Goal: Use online tool/utility: Utilize a website feature to perform a specific function

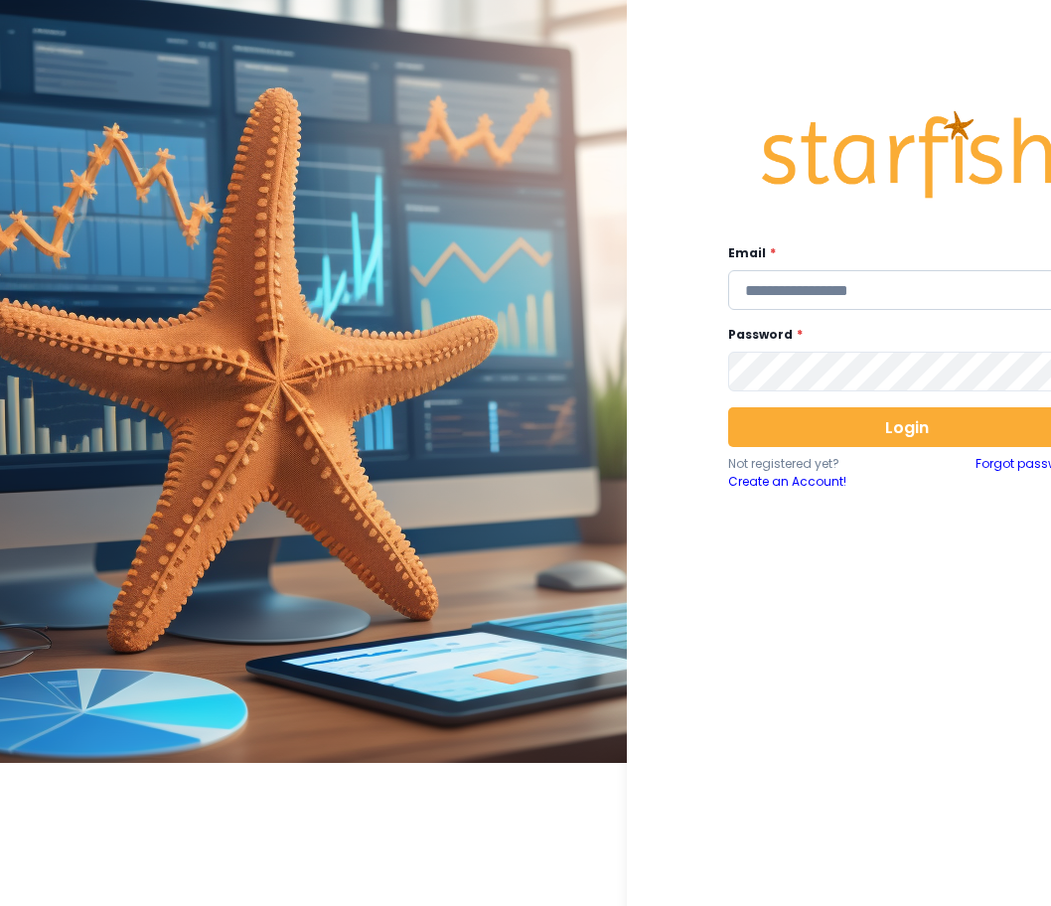
click at [862, 284] on input "email" at bounding box center [907, 290] width 358 height 40
type input "**********"
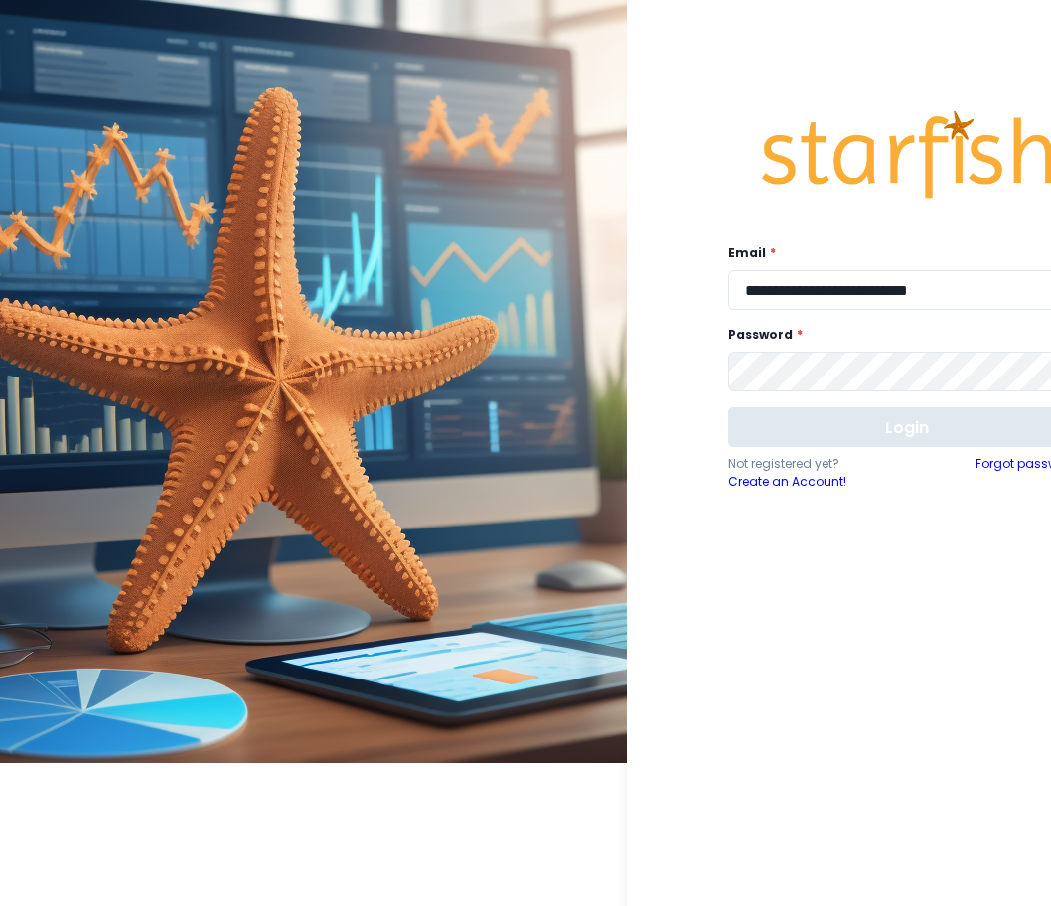
click at [824, 432] on button "Login" at bounding box center [907, 427] width 358 height 40
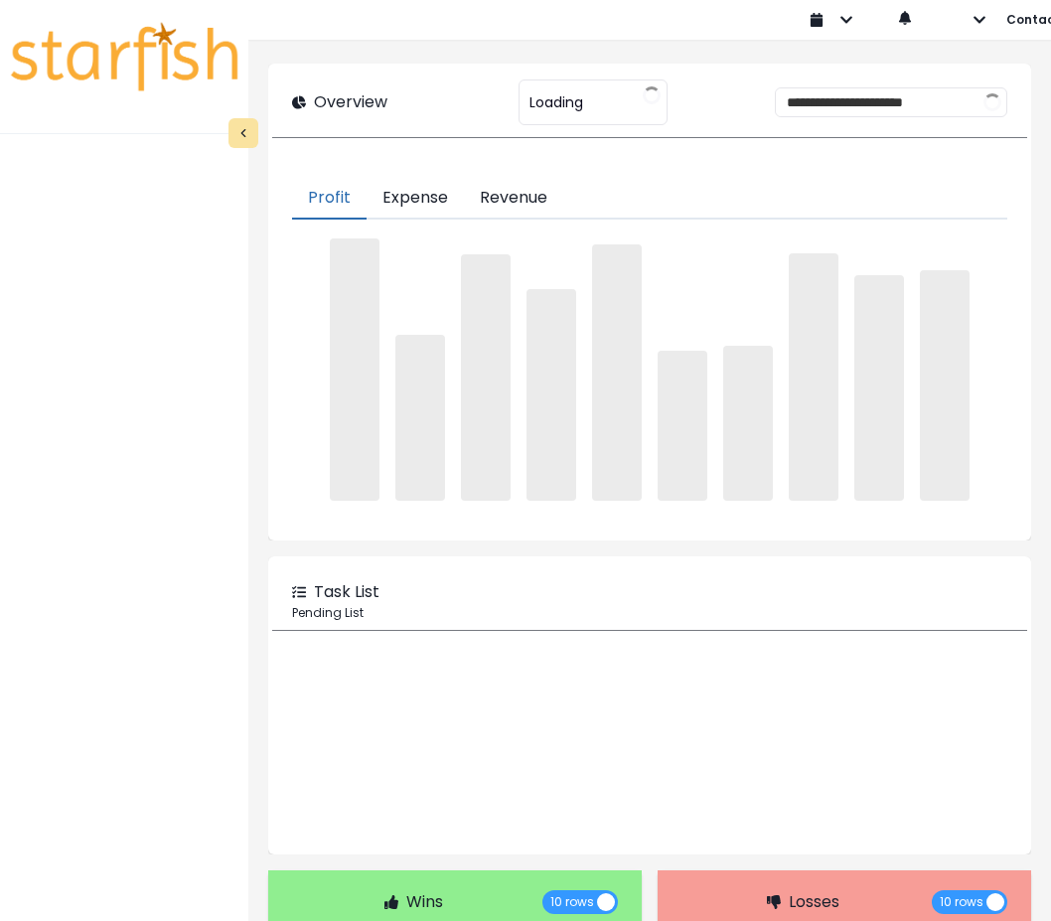
type input "********"
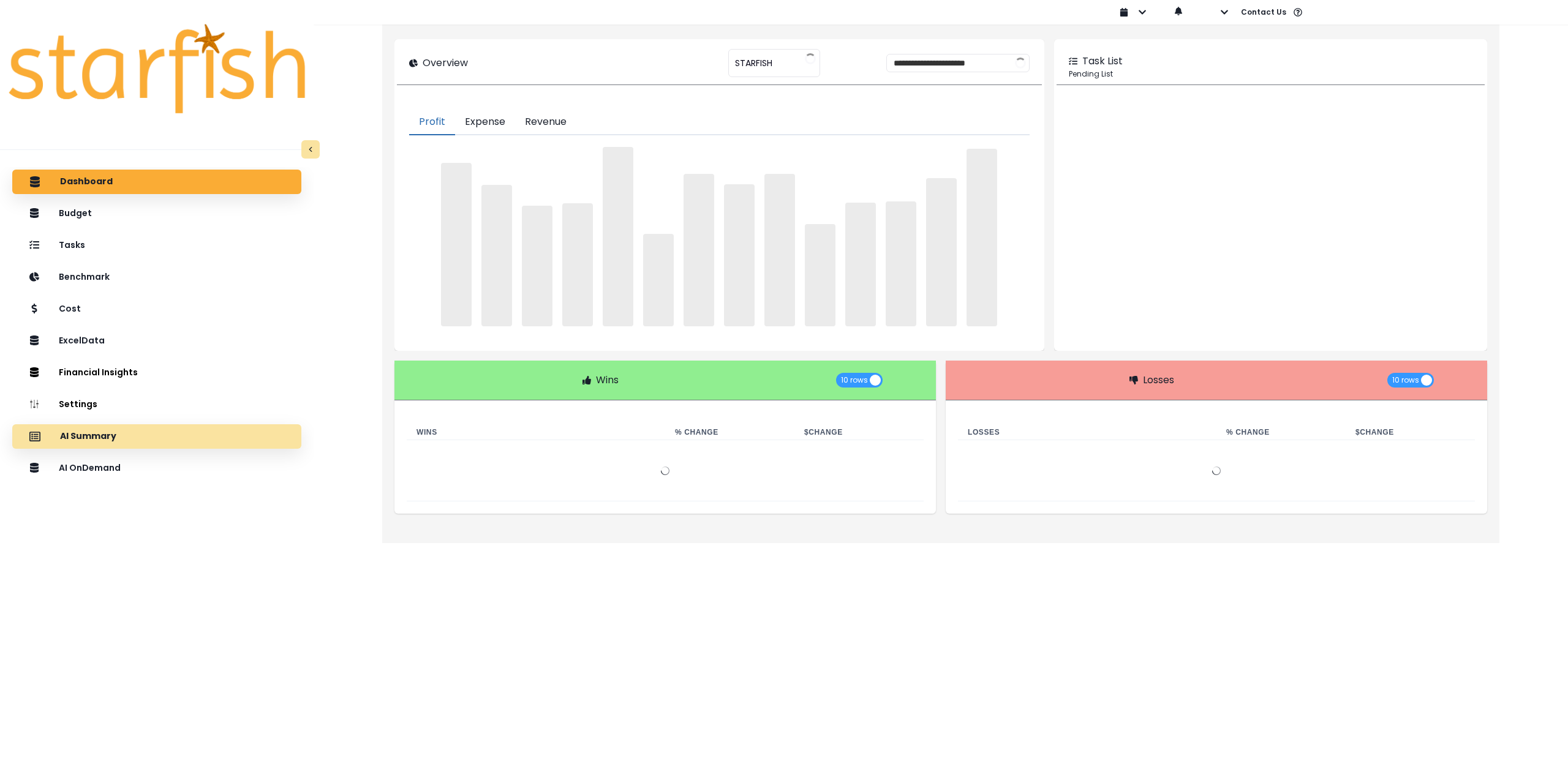
click at [95, 437] on p "AI Summary" at bounding box center [88, 437] width 56 height 11
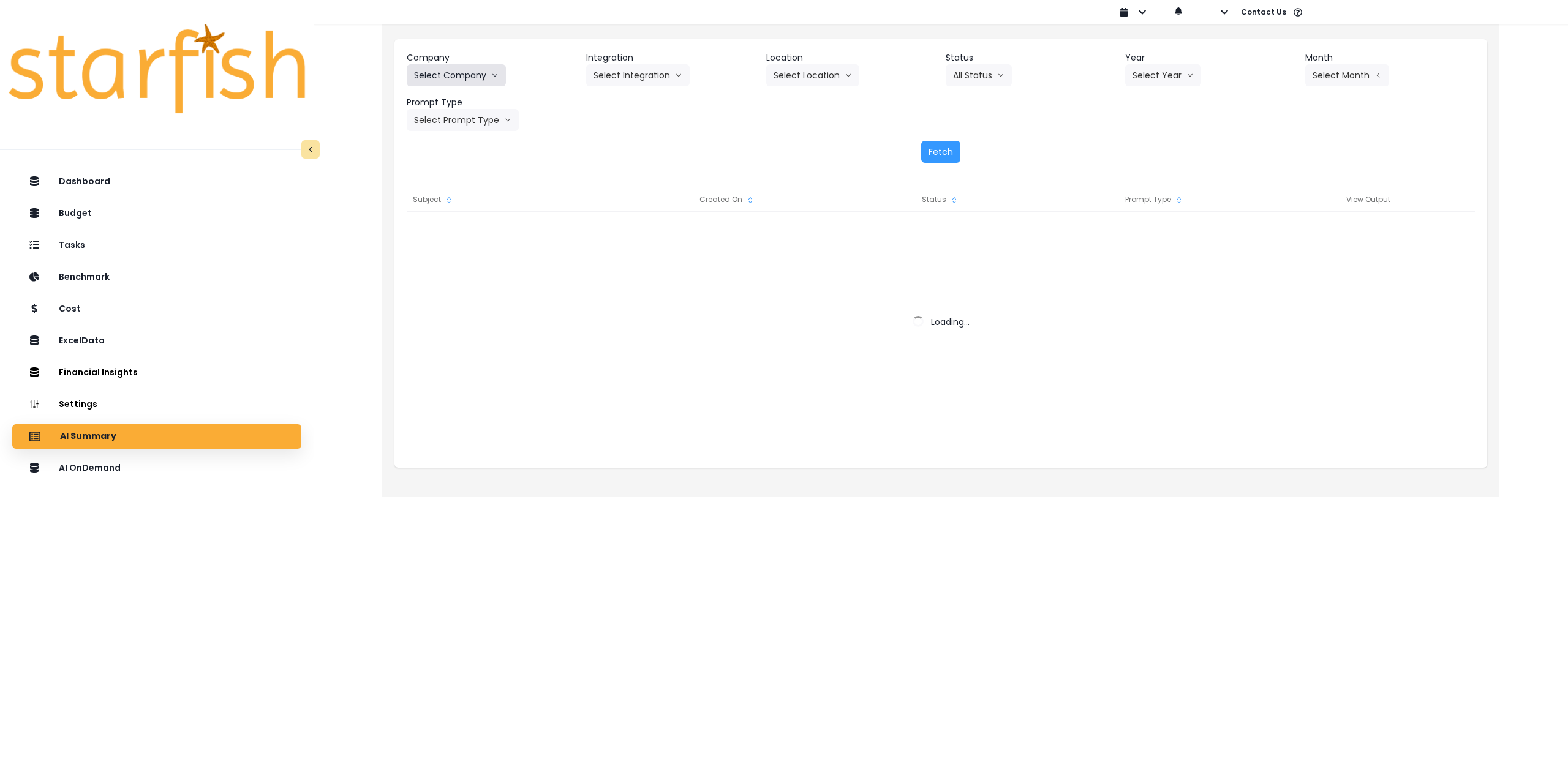
click at [459, 79] on button "Select Company" at bounding box center [456, 75] width 99 height 22
click at [468, 75] on button "Select Company" at bounding box center [456, 75] width 99 height 22
click at [474, 71] on button "Select Company" at bounding box center [456, 75] width 99 height 22
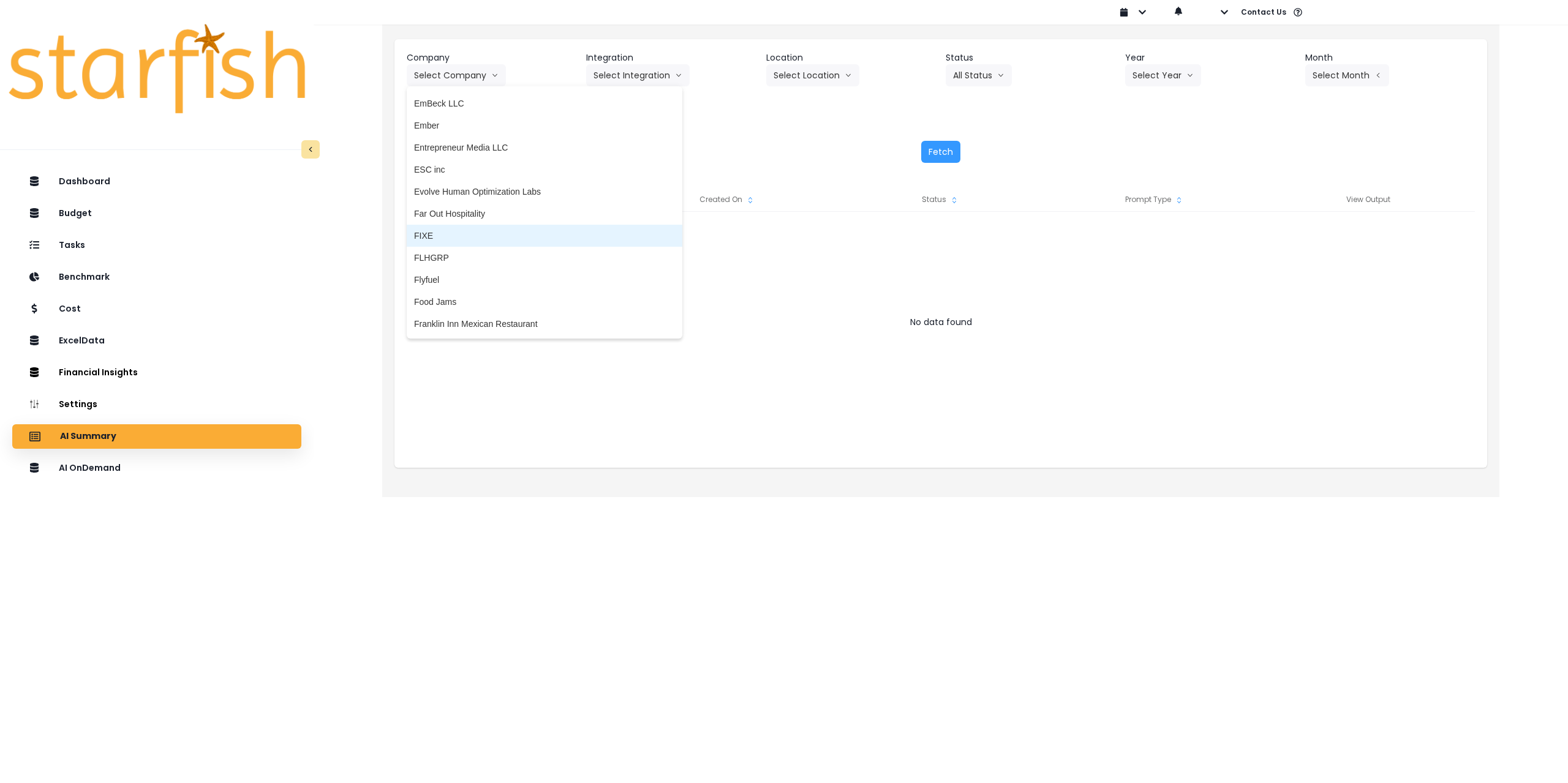
click at [472, 213] on span "Far Out Hospitality" at bounding box center [544, 214] width 261 height 12
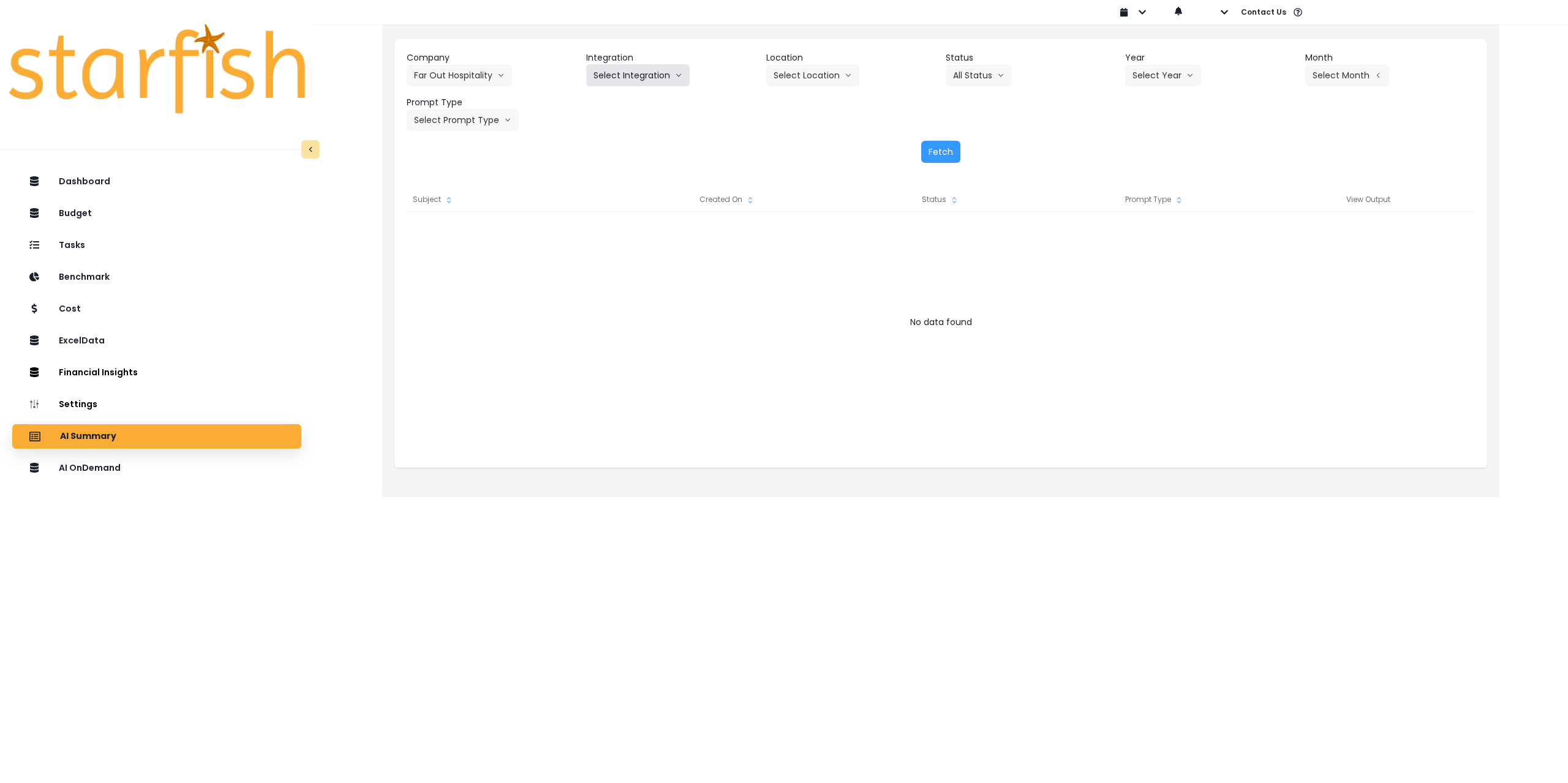
click at [650, 78] on button "Select Integration" at bounding box center [638, 75] width 104 height 22
drag, startPoint x: 602, startPoint y: 106, endPoint x: 776, endPoint y: 76, distance: 176.6
click at [603, 106] on span "R365" at bounding box center [603, 101] width 20 height 12
click at [656, 73] on button "Select Location" at bounding box center [812, 75] width 93 height 22
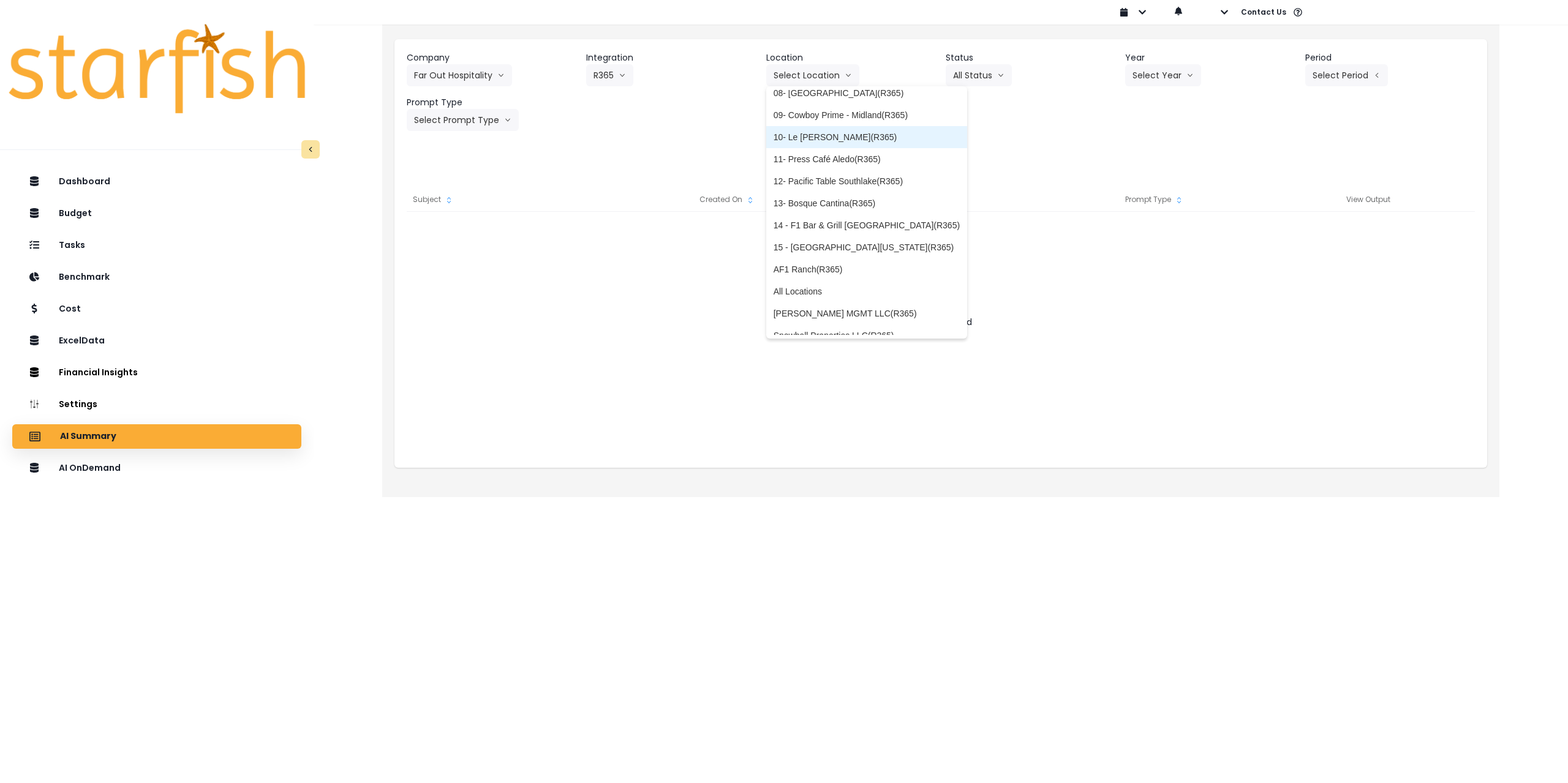
scroll to position [174, 0]
click at [656, 282] on span "All Locations" at bounding box center [867, 280] width 186 height 12
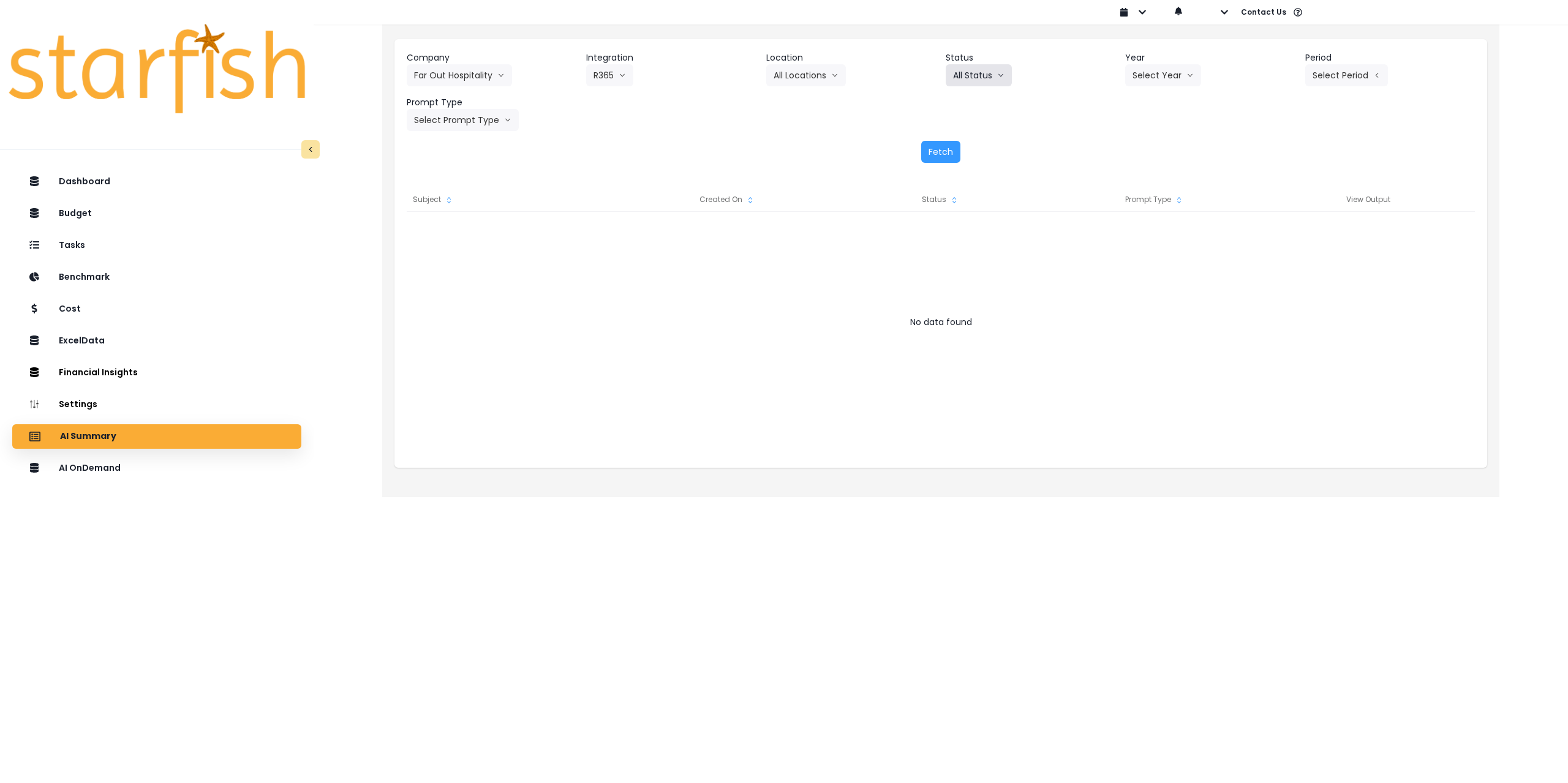
click at [656, 75] on button "All Status" at bounding box center [978, 75] width 66 height 22
click at [656, 73] on button "Select Year" at bounding box center [1162, 75] width 76 height 22
click at [656, 144] on span "2025" at bounding box center [1141, 145] width 19 height 12
click at [656, 70] on button "Select Period" at bounding box center [1346, 75] width 83 height 22
click at [656, 233] on span "P8" at bounding box center [1290, 233] width 15 height 12
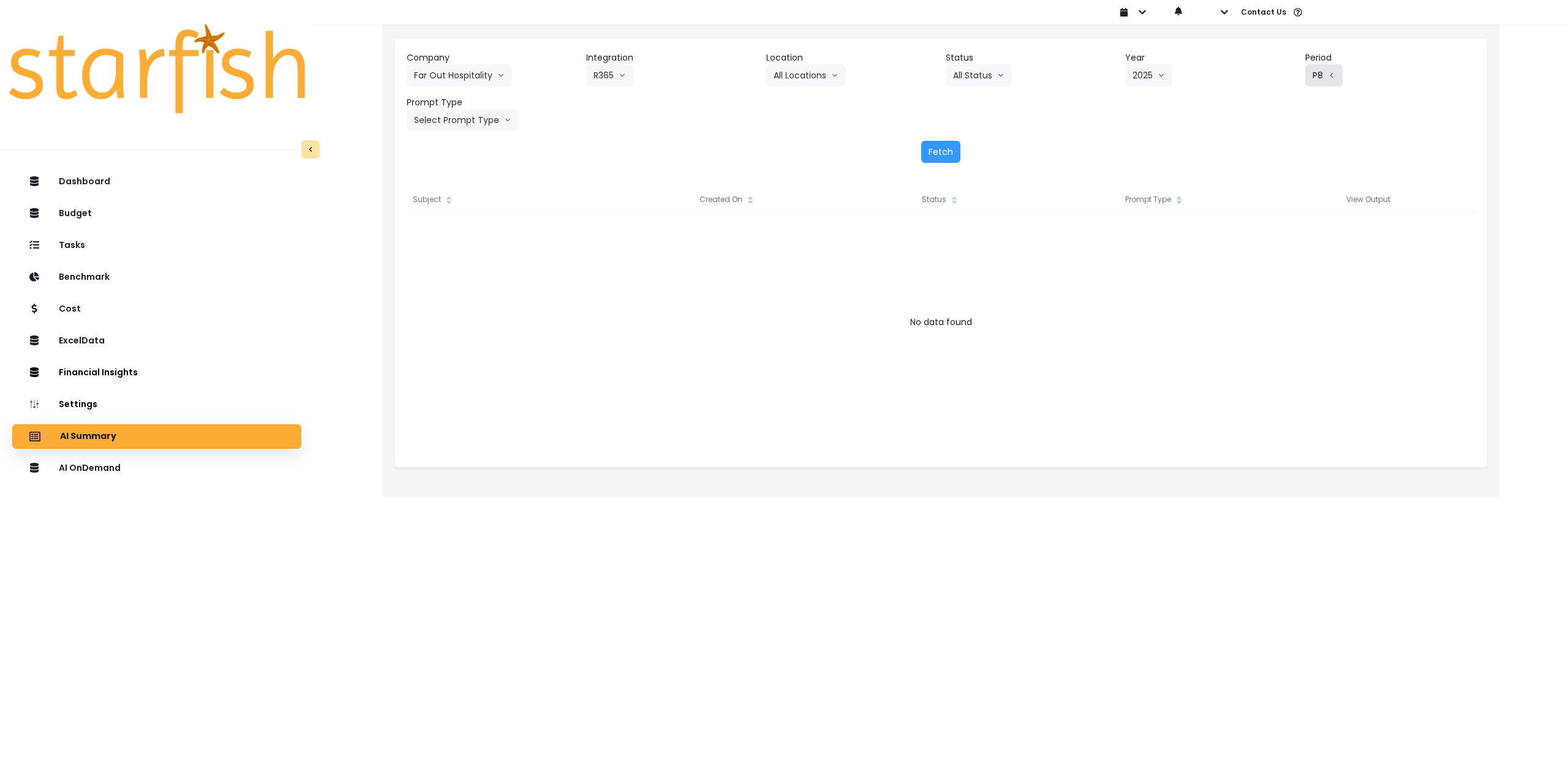
click at [656, 74] on button "P8" at bounding box center [1323, 75] width 38 height 22
click at [656, 213] on span "P7" at bounding box center [1290, 211] width 15 height 12
click at [469, 124] on button "Select Prompt Type" at bounding box center [463, 120] width 112 height 22
click at [452, 236] on span "Monthly Summary" at bounding box center [449, 234] width 69 height 12
click at [656, 150] on button "Fetch" at bounding box center [941, 152] width 39 height 22
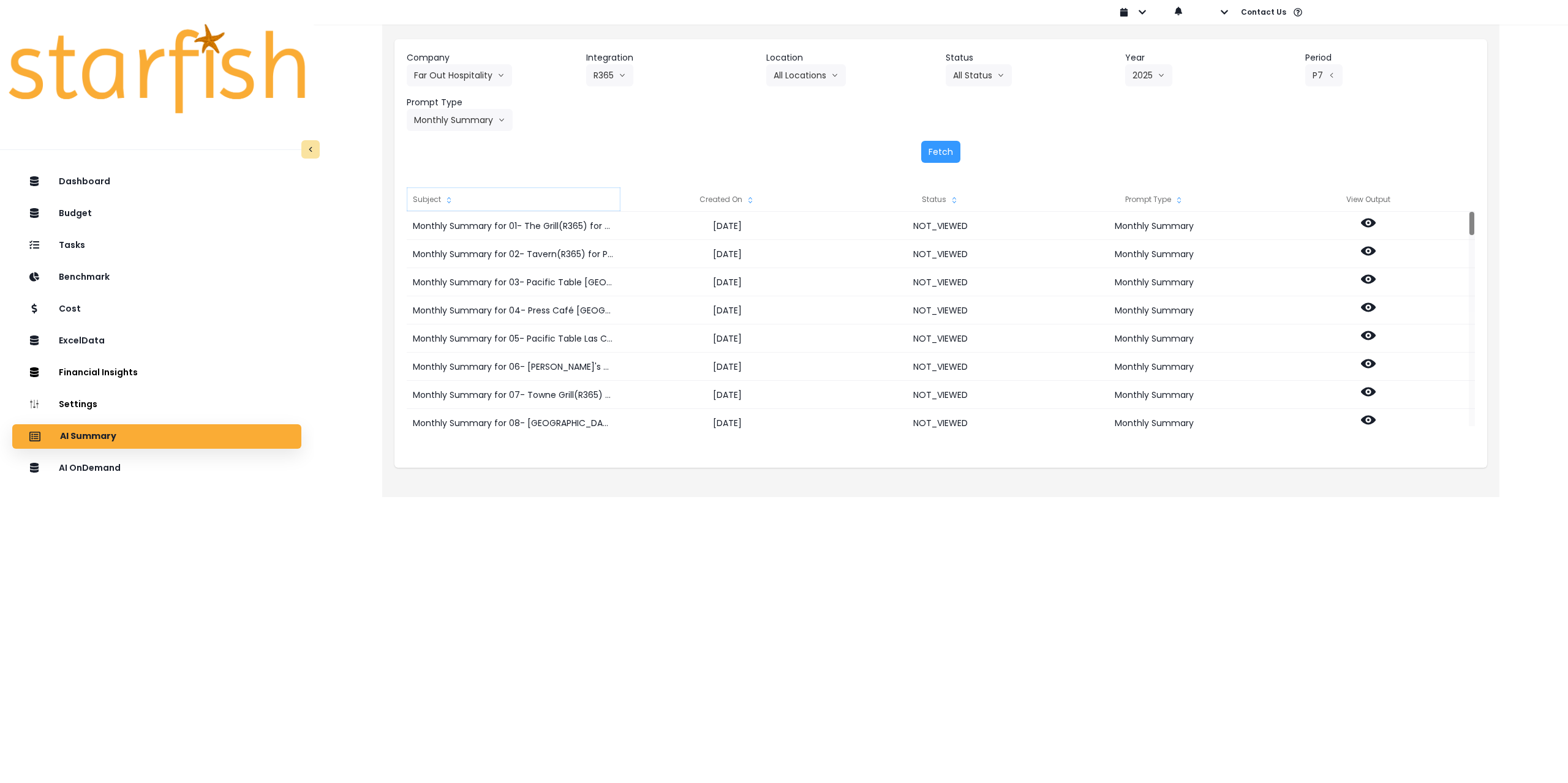
click at [442, 198] on div "Subject" at bounding box center [513, 200] width 214 height 25
click at [656, 280] on icon at bounding box center [1368, 279] width 15 height 15
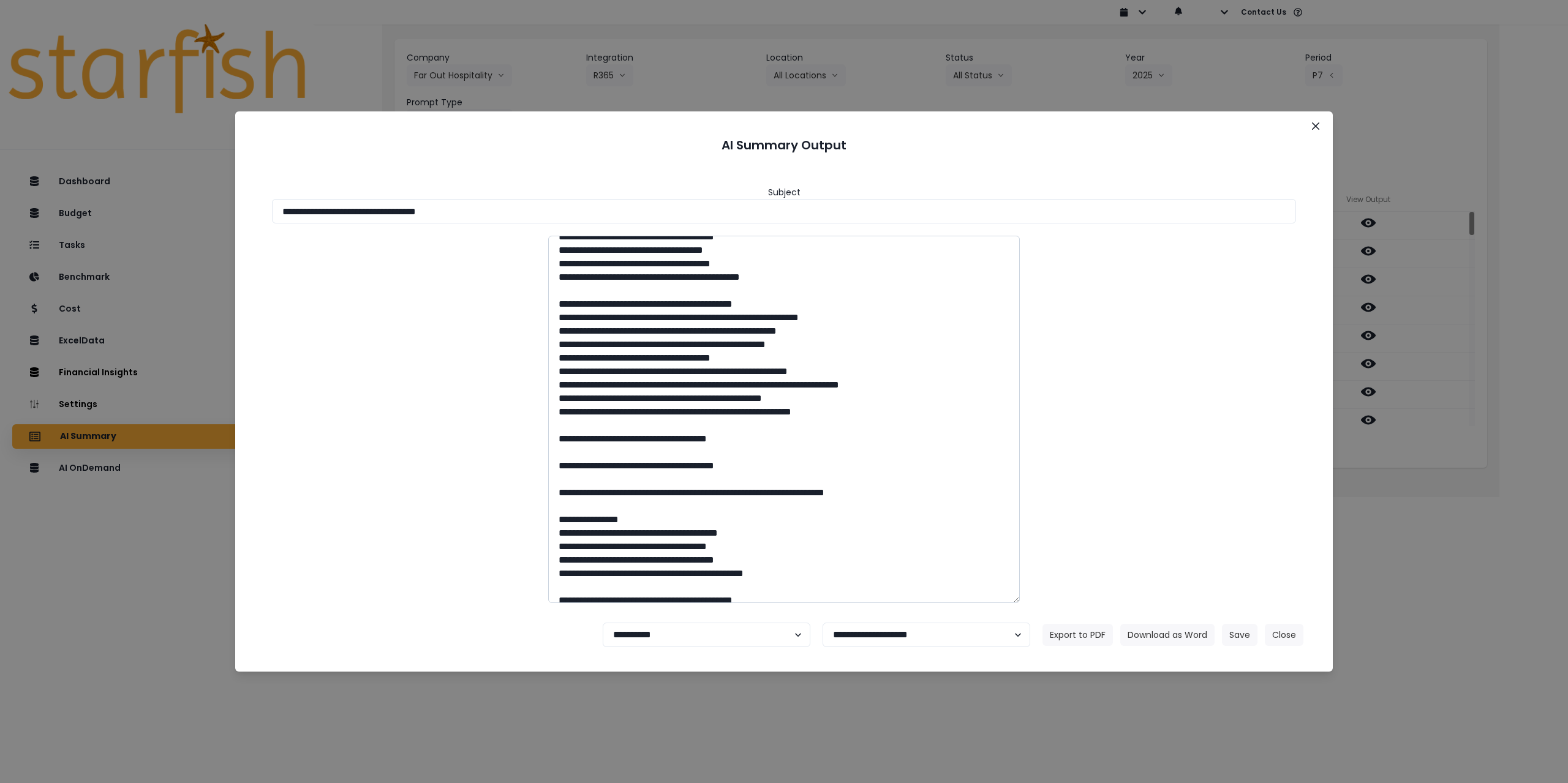
scroll to position [796, 0]
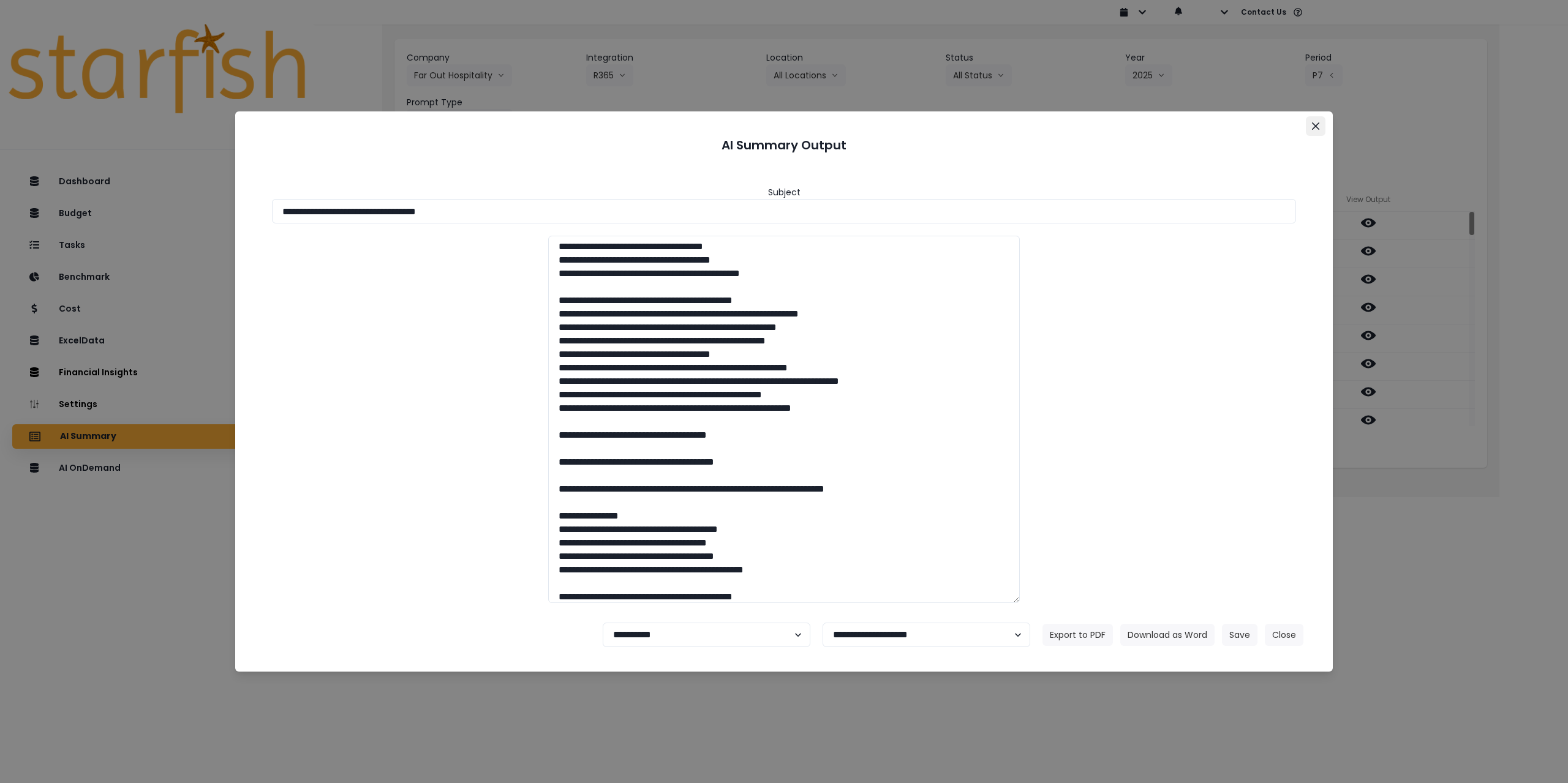
click at [656, 125] on icon "Close" at bounding box center [1315, 126] width 7 height 7
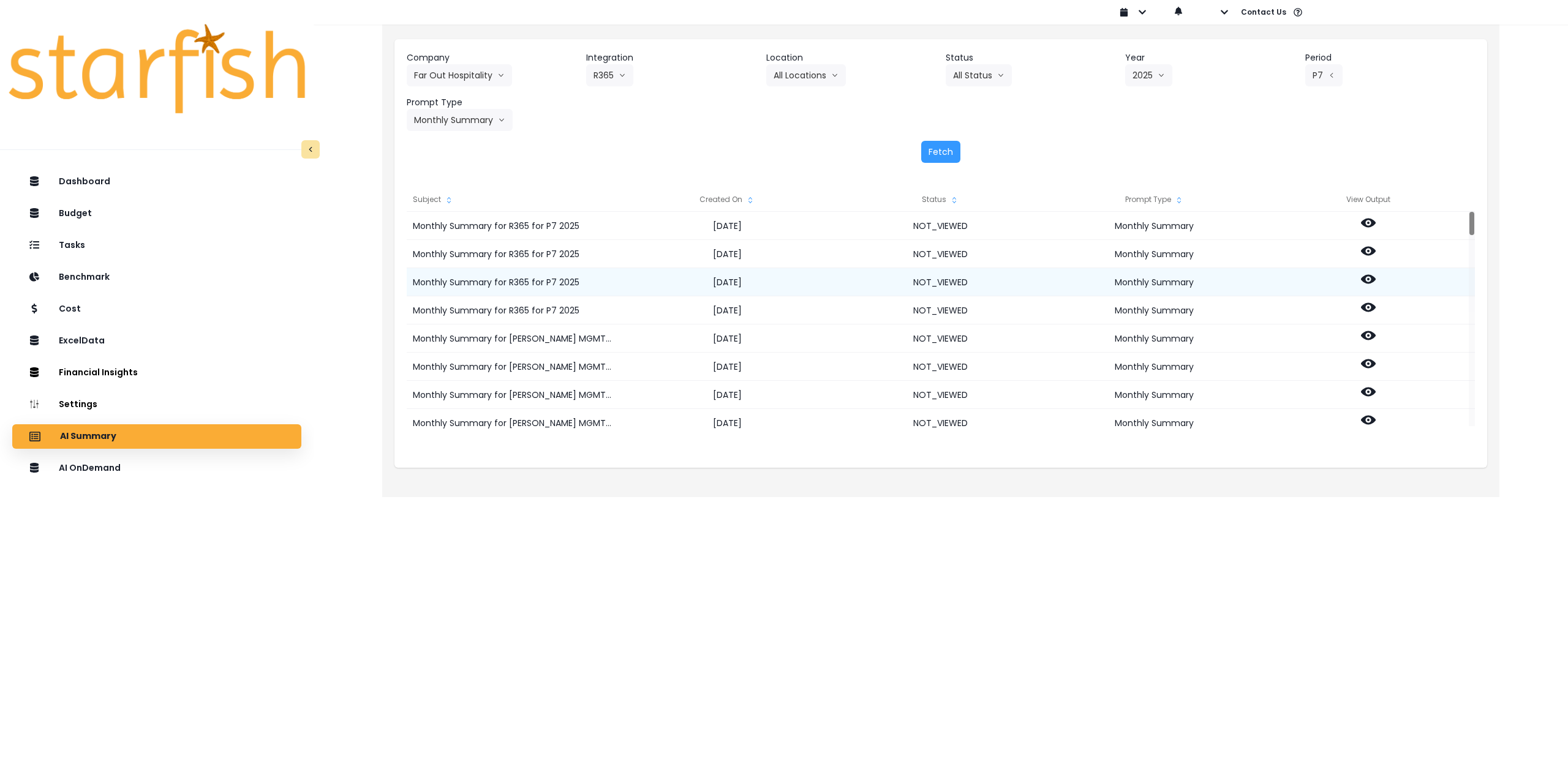
click at [656, 275] on icon at bounding box center [1368, 279] width 15 height 9
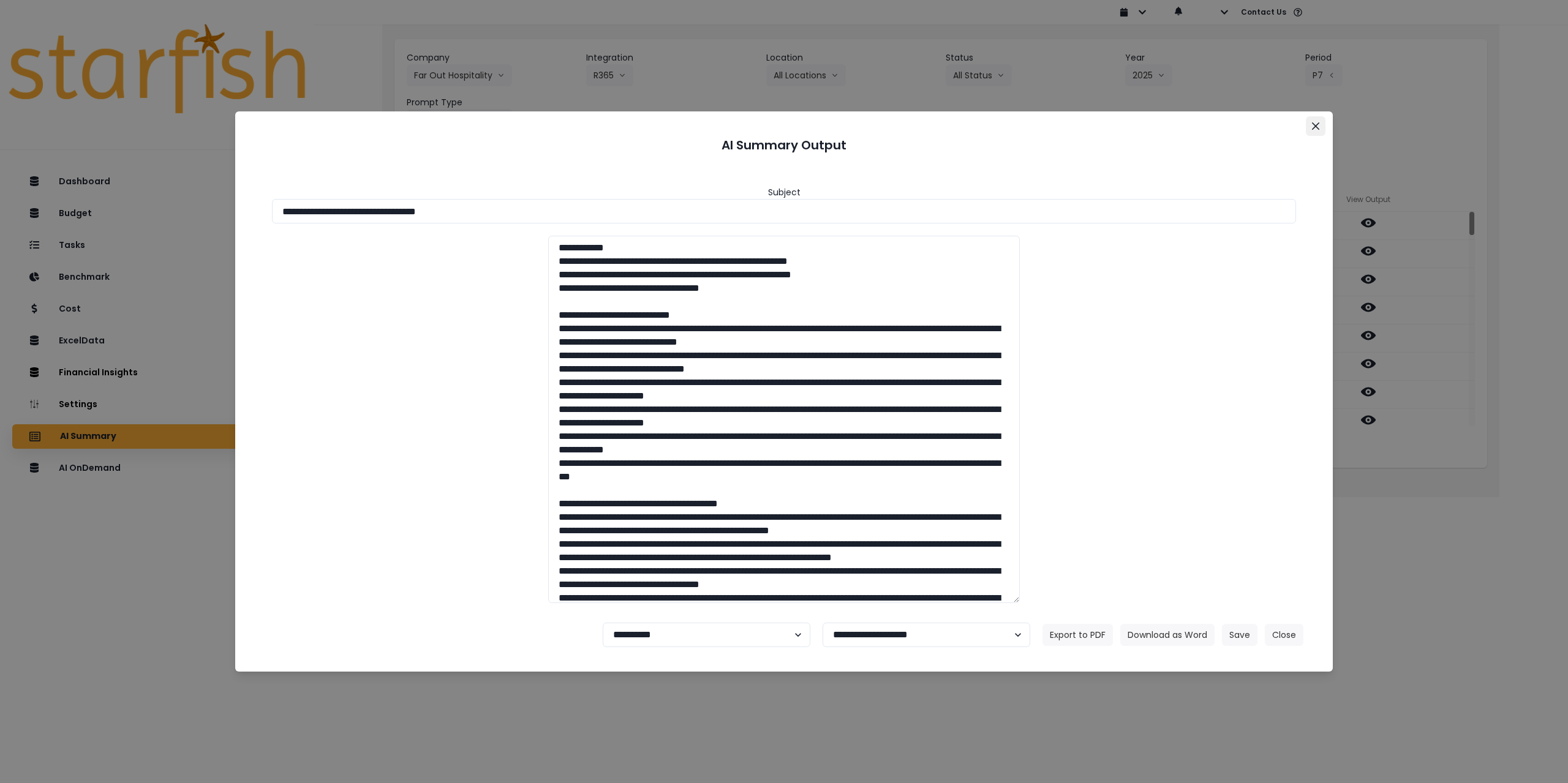
click at [656, 126] on icon "Close" at bounding box center [1315, 126] width 7 height 7
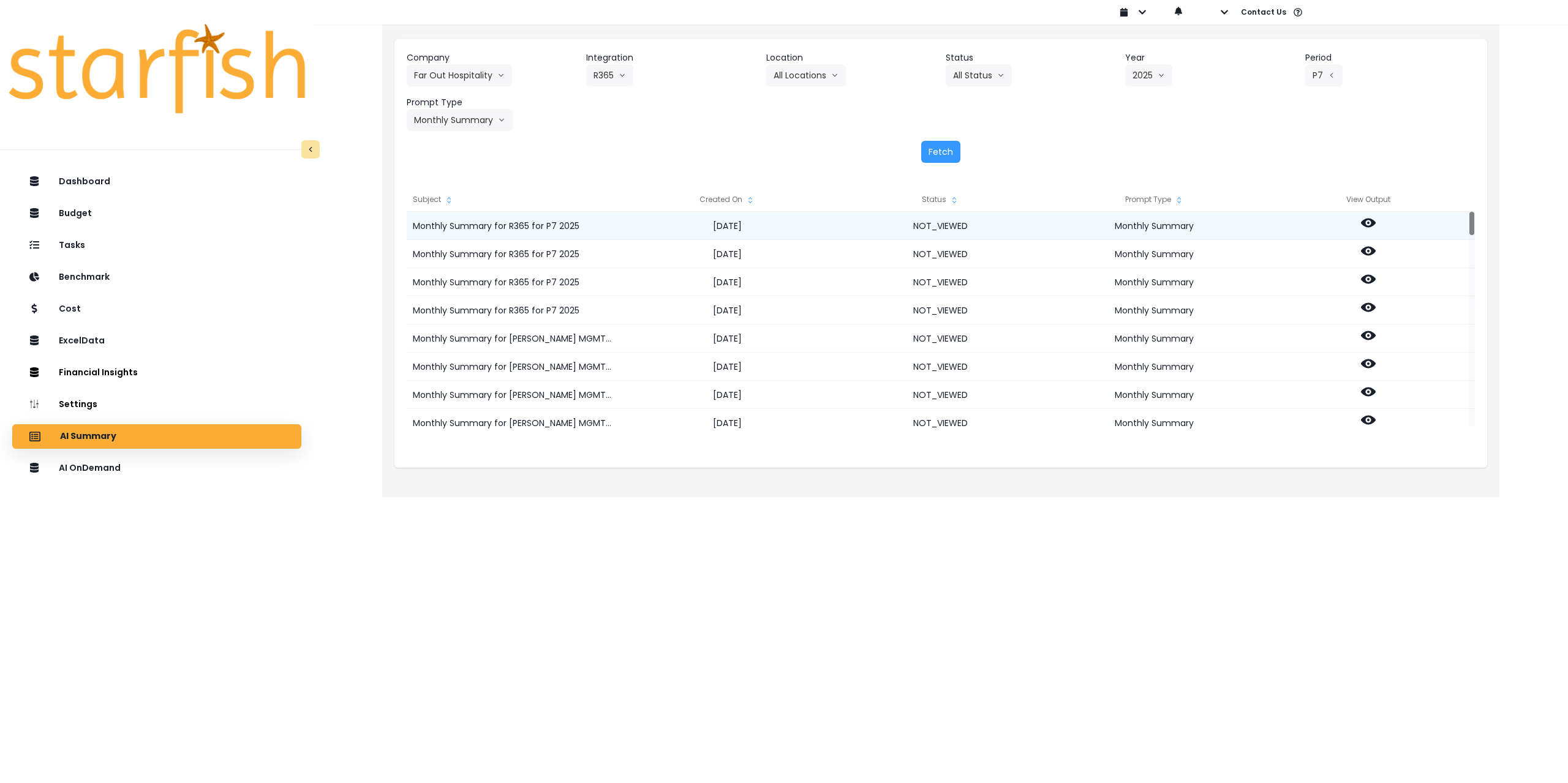
click at [656, 226] on icon at bounding box center [1368, 223] width 15 height 9
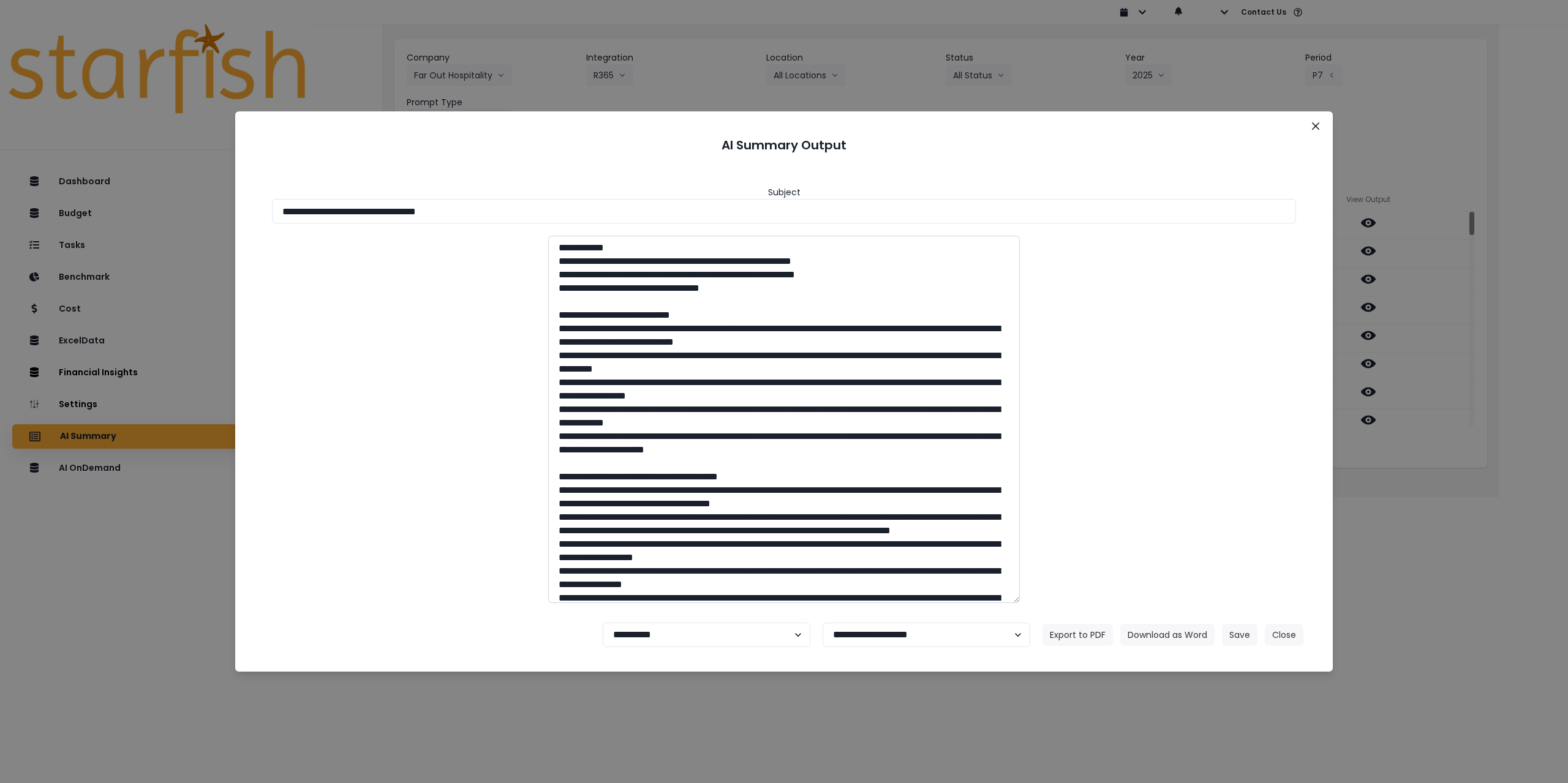
drag, startPoint x: 431, startPoint y: 212, endPoint x: 609, endPoint y: 240, distance: 180.2
click at [568, 228] on div "**********" at bounding box center [783, 388] width 1068 height 448
click at [440, 218] on input "**********" at bounding box center [783, 211] width 1024 height 25
drag, startPoint x: 433, startPoint y: 210, endPoint x: 737, endPoint y: 285, distance: 313.1
click at [598, 221] on input "**********" at bounding box center [783, 211] width 1024 height 25
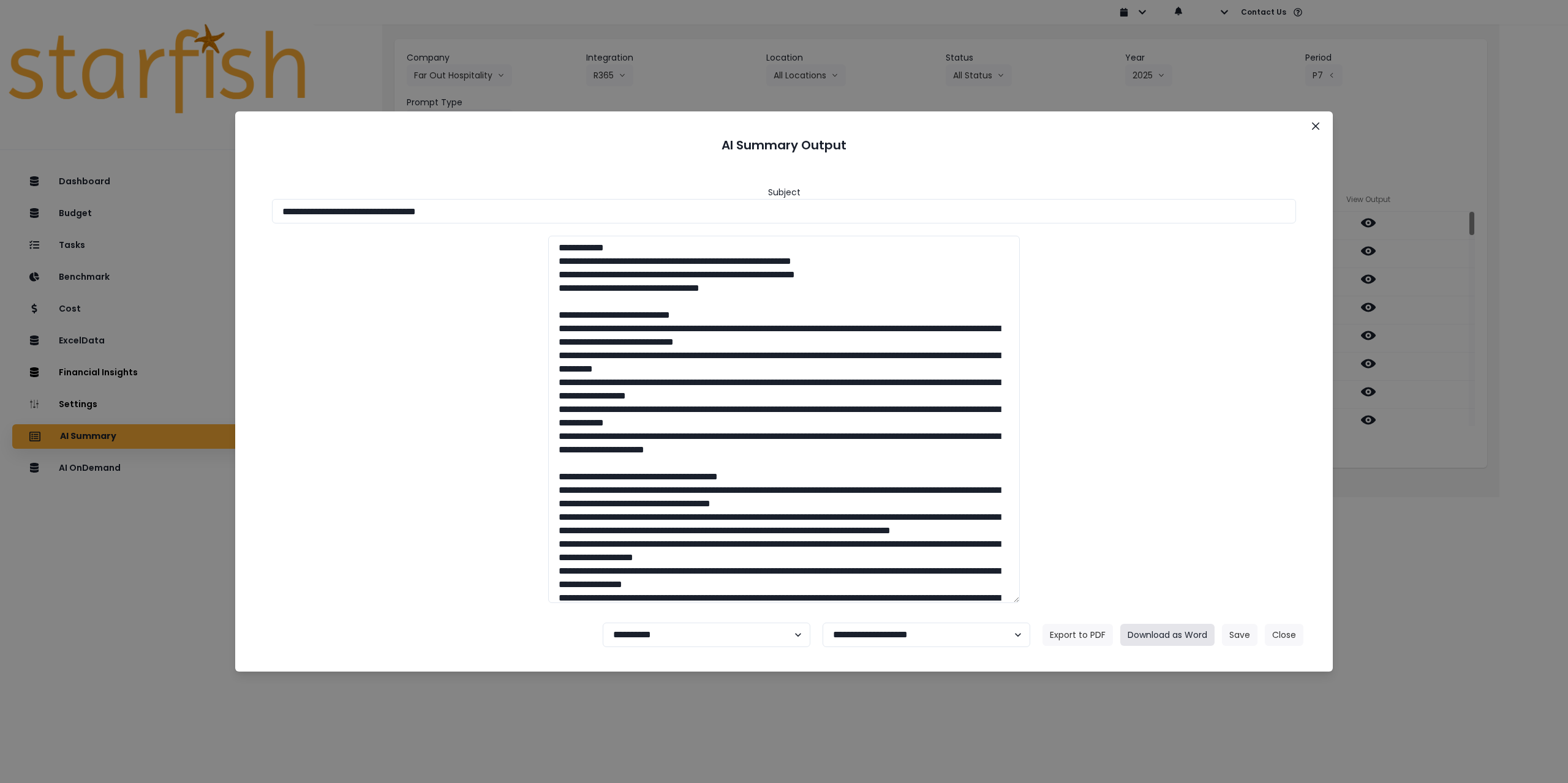
click at [656, 567] on button "Download as Word" at bounding box center [1167, 635] width 94 height 22
click at [656, 129] on icon "Close" at bounding box center [1315, 126] width 7 height 7
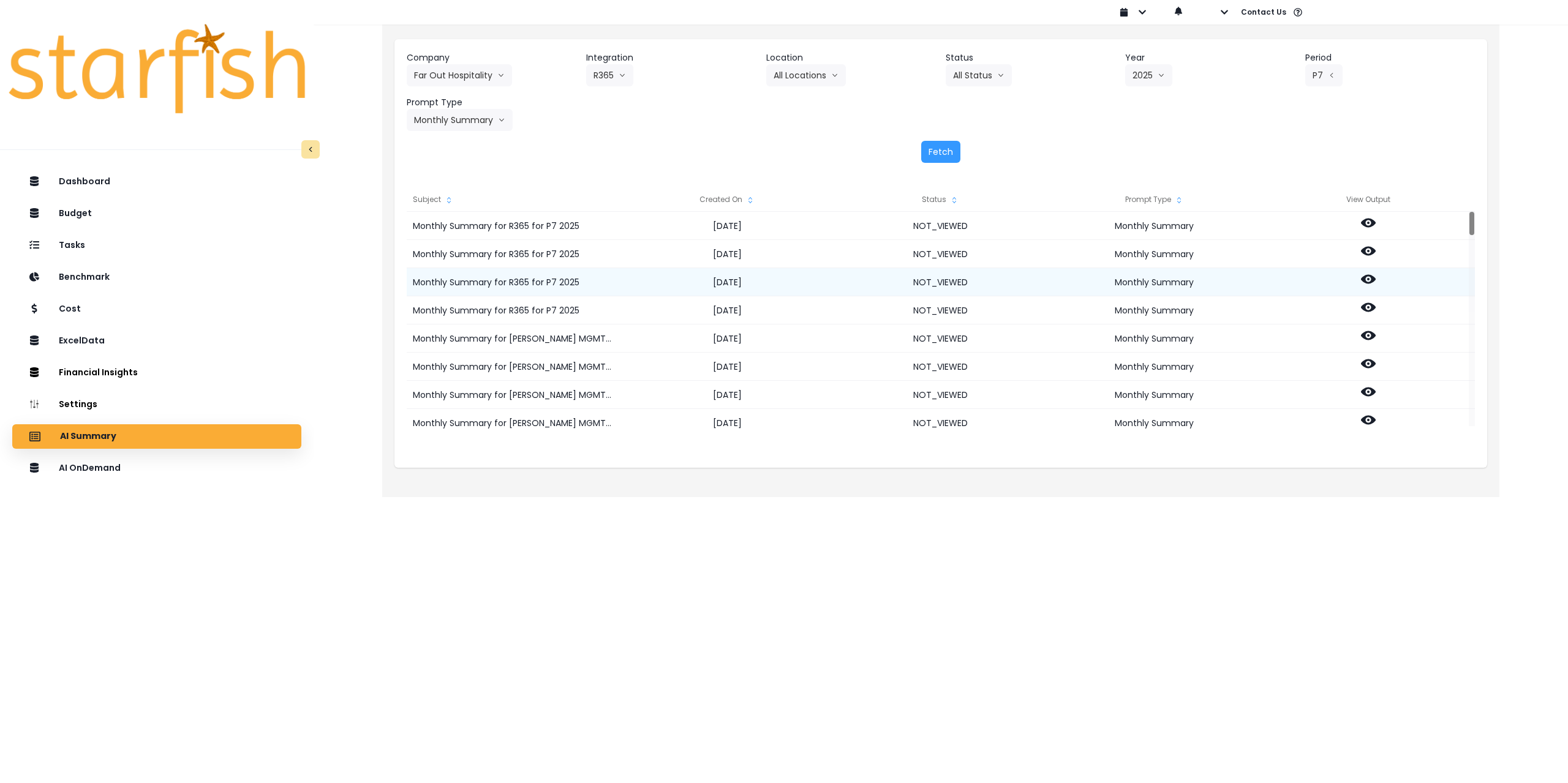
click at [656, 281] on icon at bounding box center [1368, 279] width 15 height 9
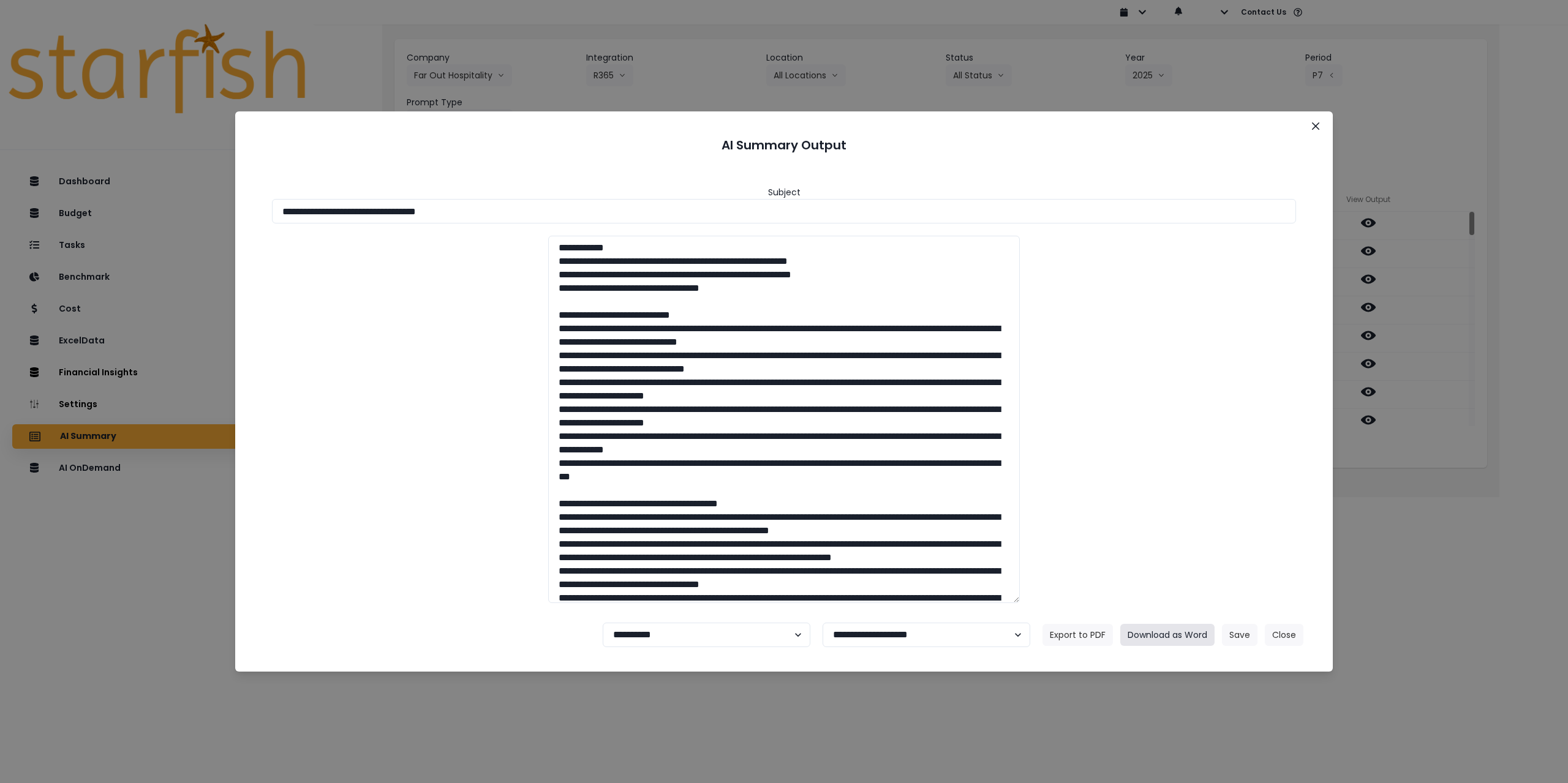
click at [656, 567] on button "Download as Word" at bounding box center [1167, 635] width 94 height 22
click at [656, 567] on select "**********" at bounding box center [706, 635] width 208 height 25
select select "********"
click at [603, 567] on select "**********" at bounding box center [706, 635] width 208 height 25
click at [656, 567] on button "Save" at bounding box center [1239, 635] width 36 height 22
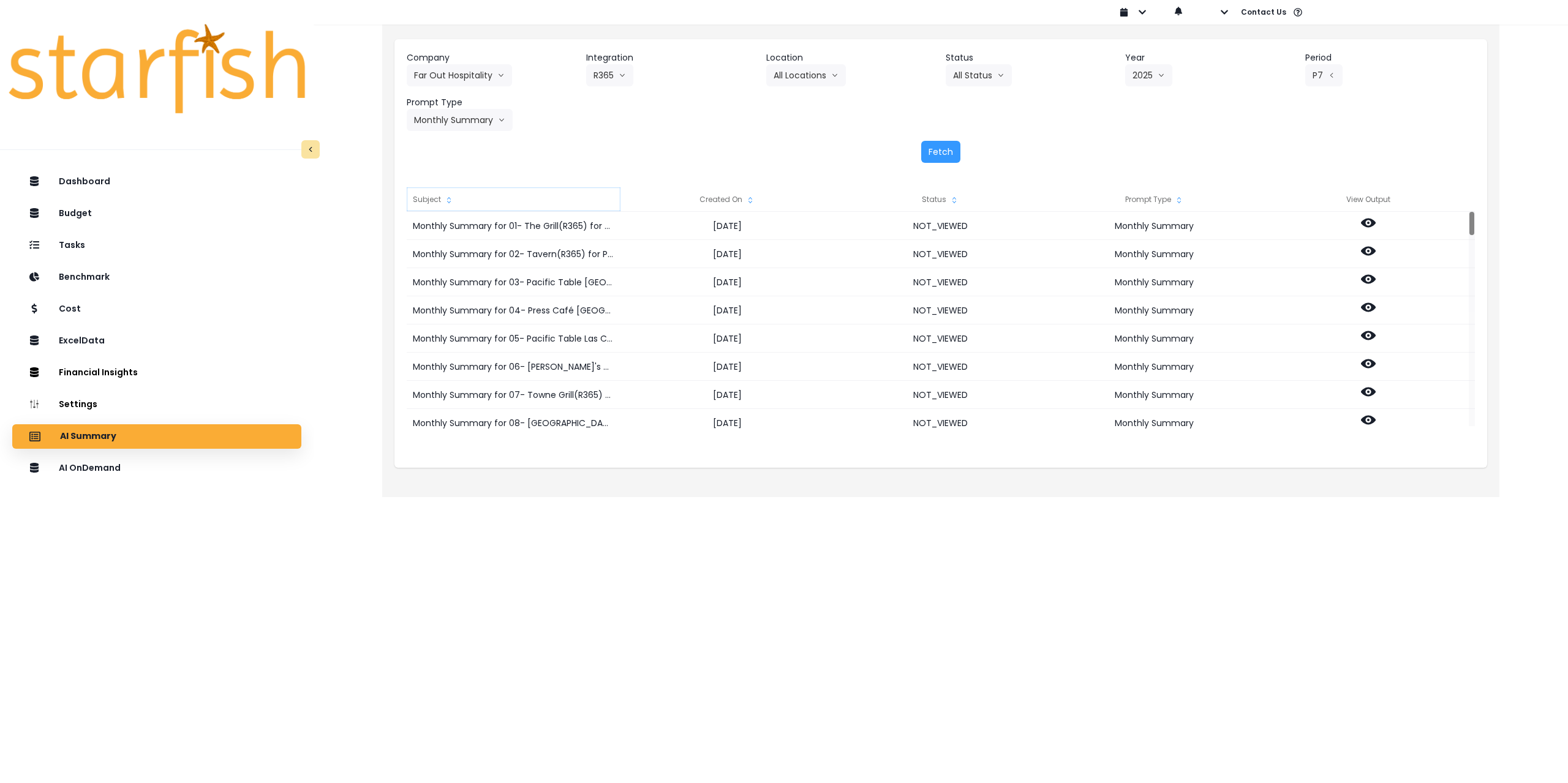
click at [512, 193] on div "Subject" at bounding box center [513, 200] width 214 height 25
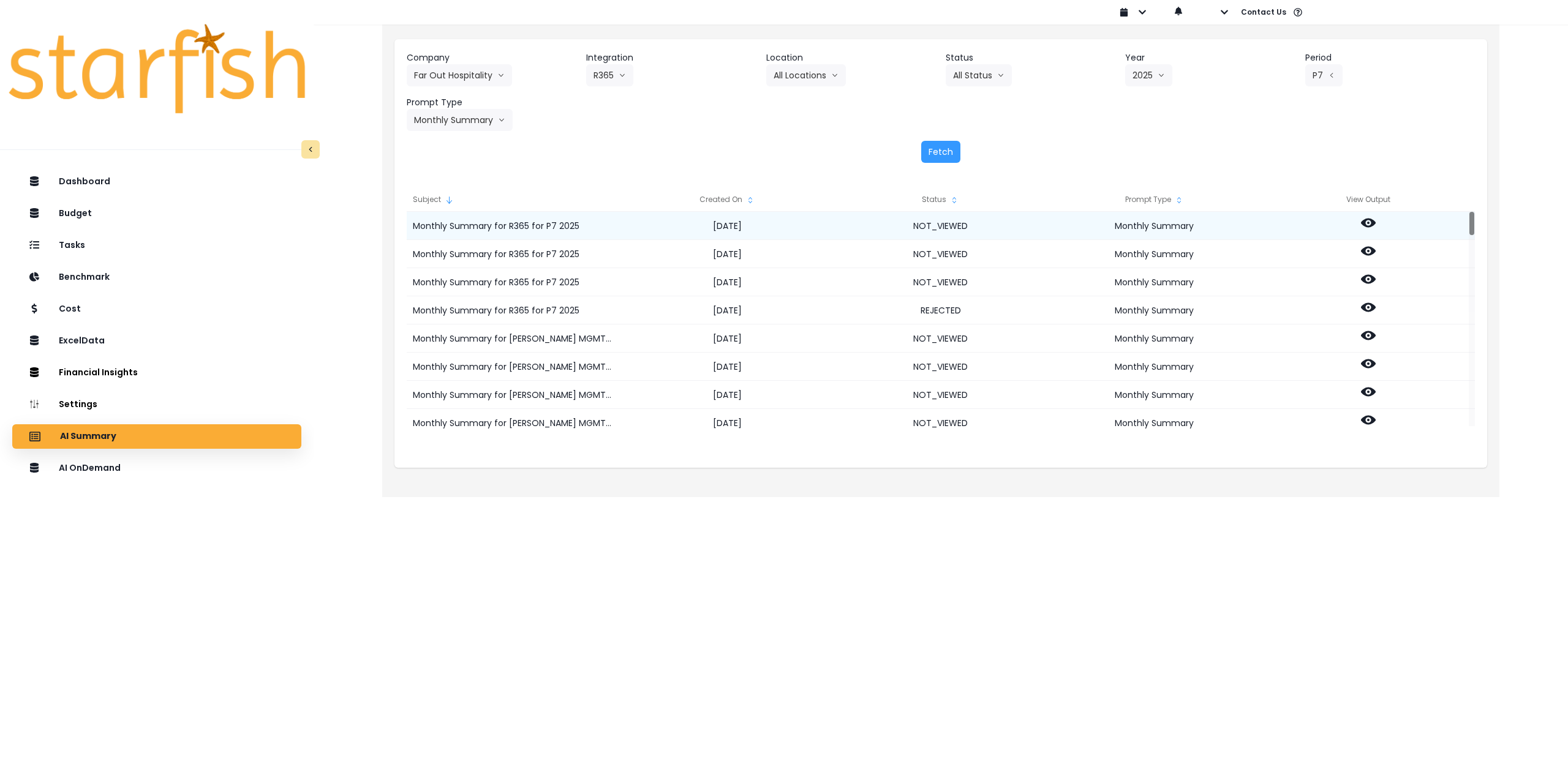
click at [656, 217] on icon at bounding box center [1368, 223] width 15 height 15
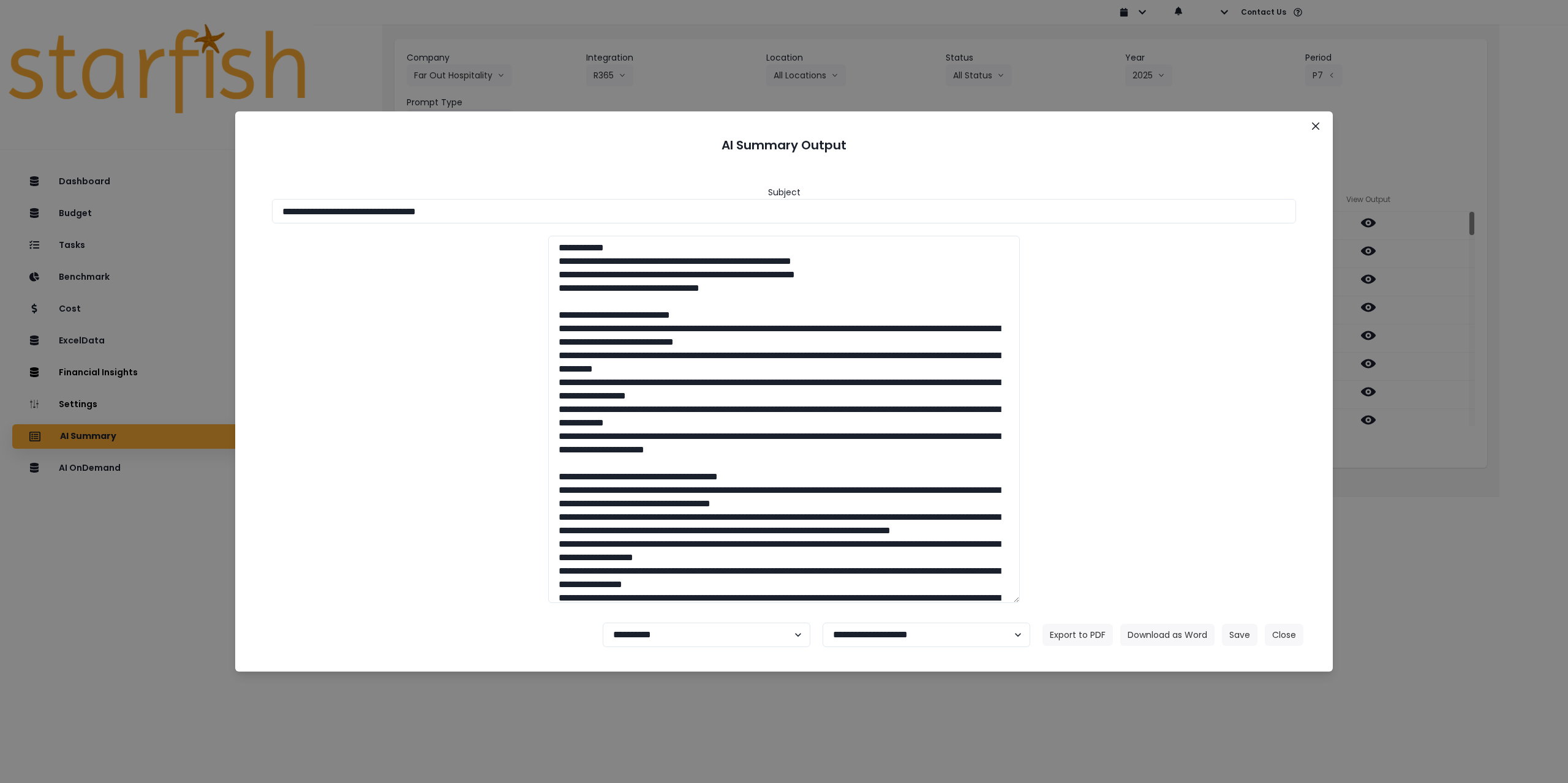
click at [656, 567] on footer "**********" at bounding box center [783, 635] width 1068 height 44
click at [656, 567] on select "**********" at bounding box center [706, 635] width 208 height 25
select select "********"
click at [603, 567] on select "**********" at bounding box center [706, 635] width 208 height 25
click at [656, 567] on button "Save" at bounding box center [1239, 635] width 36 height 22
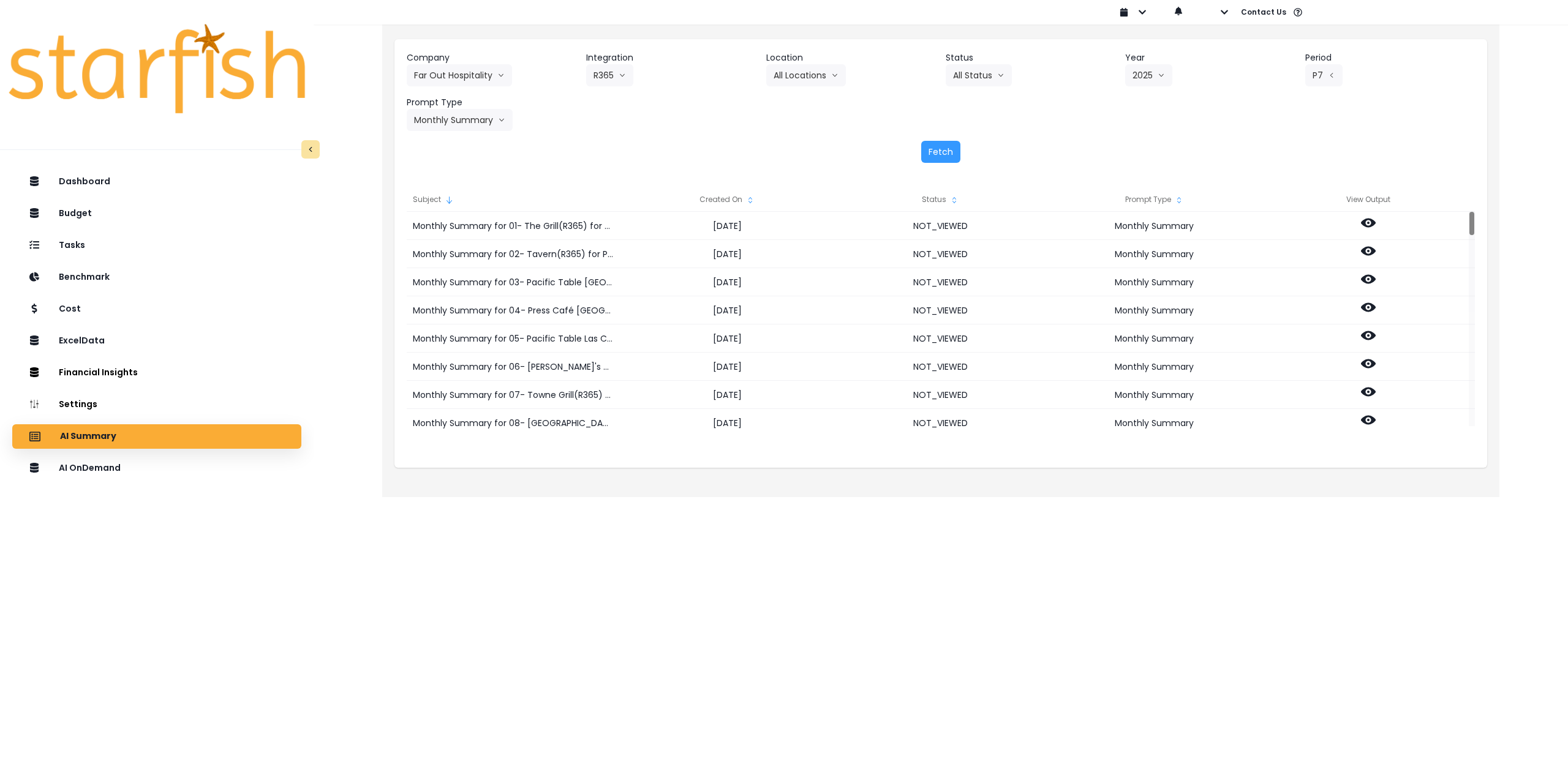
click at [656, 197] on div "Created On" at bounding box center [727, 200] width 214 height 25
click at [549, 209] on div "Subject" at bounding box center [513, 200] width 214 height 25
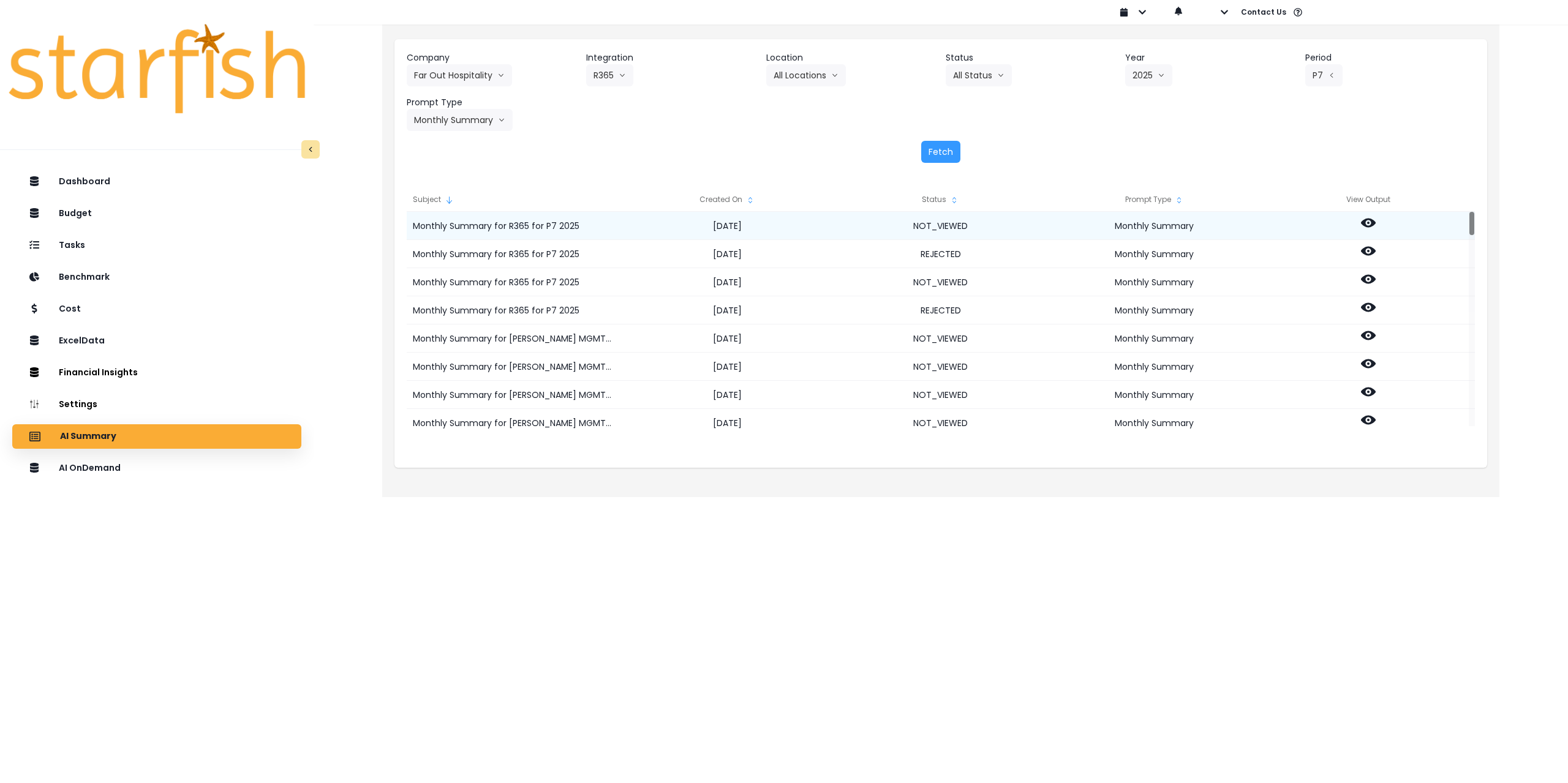
click at [656, 222] on circle at bounding box center [1368, 223] width 2 height 2
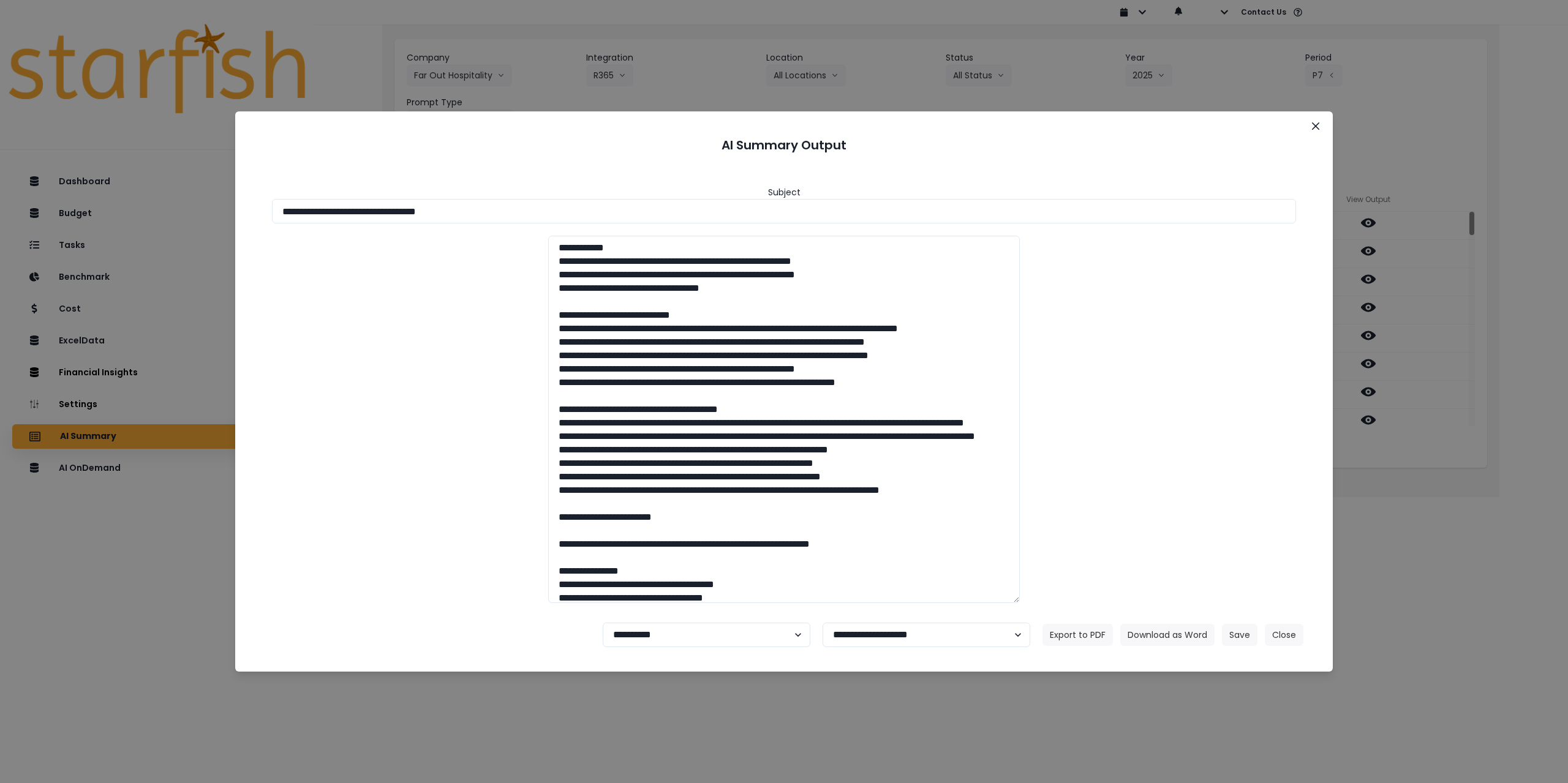
drag, startPoint x: 772, startPoint y: 289, endPoint x: 534, endPoint y: 257, distance: 240.1
click at [534, 257] on div at bounding box center [783, 420] width 1048 height 367
click at [656, 354] on textarea at bounding box center [783, 420] width 472 height 367
click at [656, 127] on icon "Close" at bounding box center [1315, 126] width 7 height 7
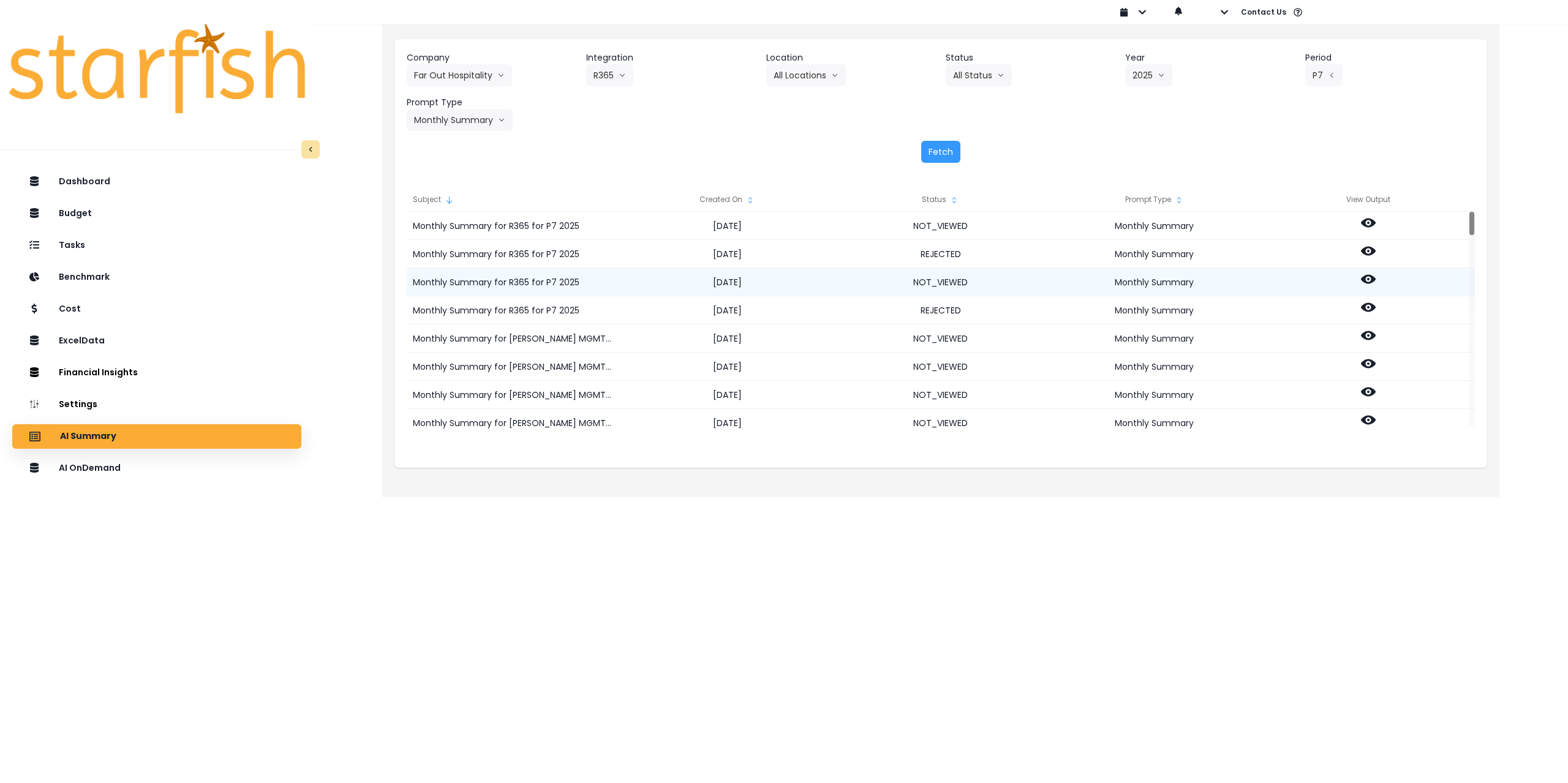
click at [656, 277] on icon at bounding box center [1368, 279] width 15 height 15
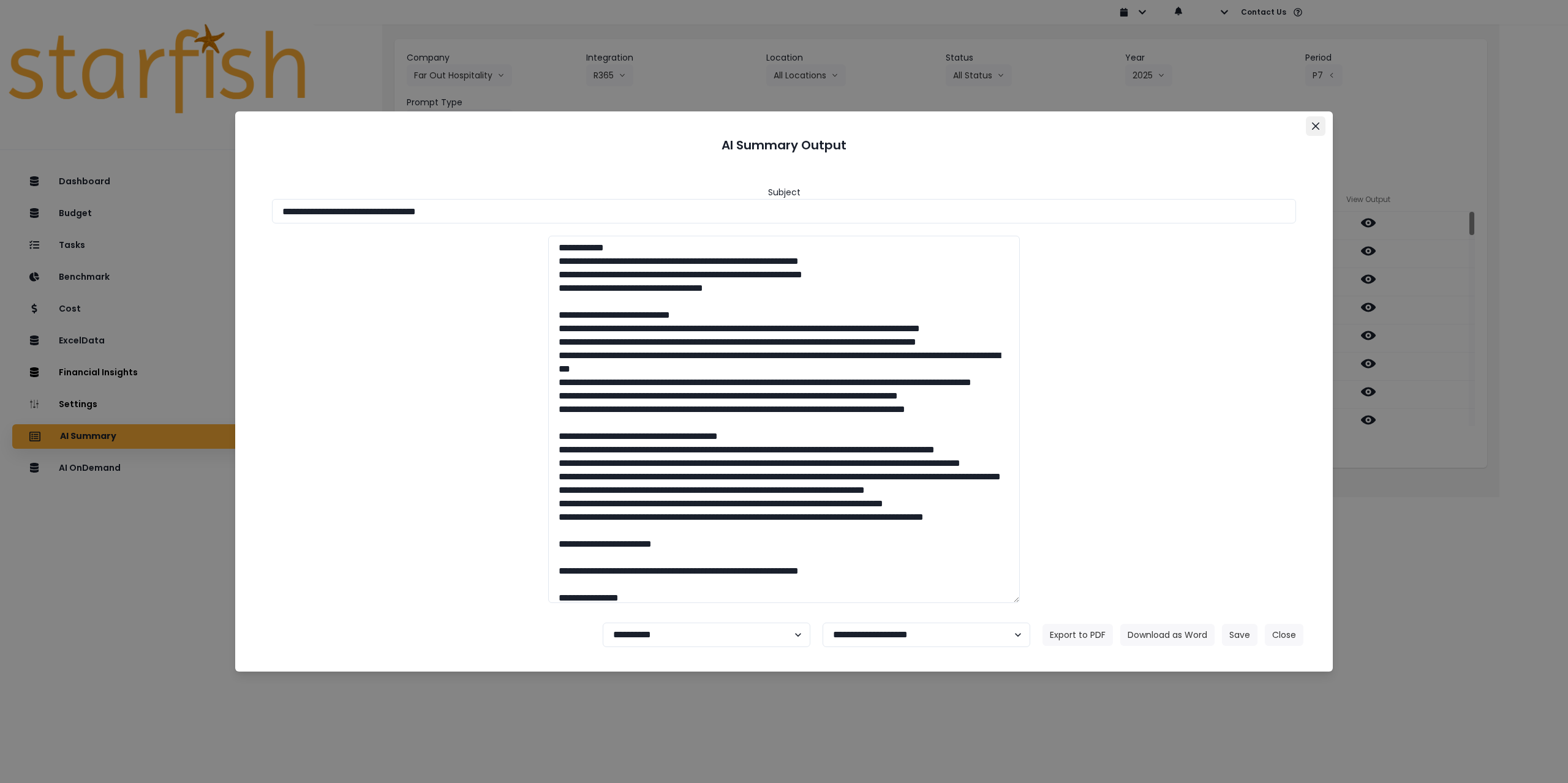
click at [656, 121] on button "Close" at bounding box center [1315, 126] width 20 height 20
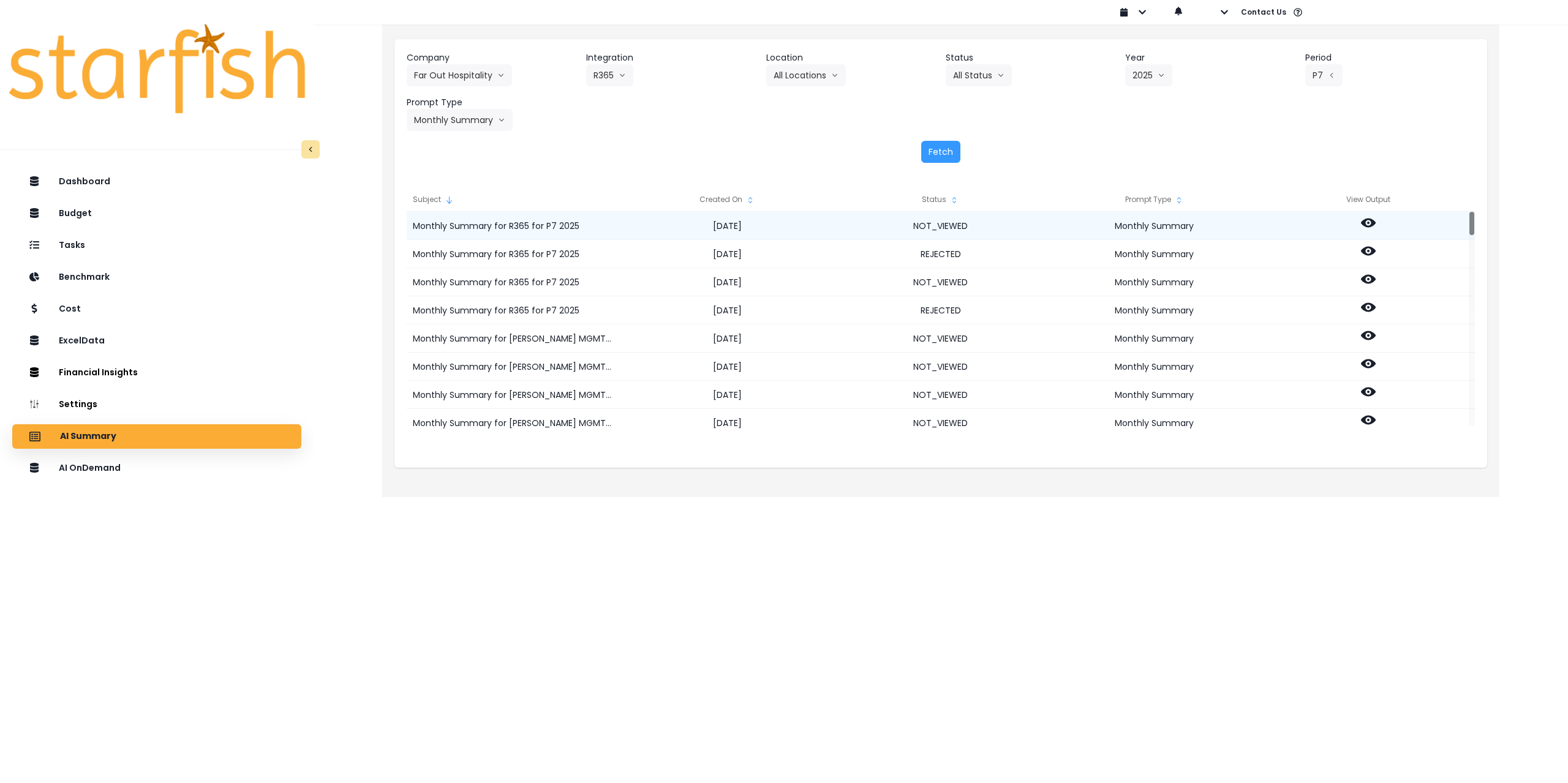
click at [656, 225] on icon at bounding box center [1368, 223] width 15 height 15
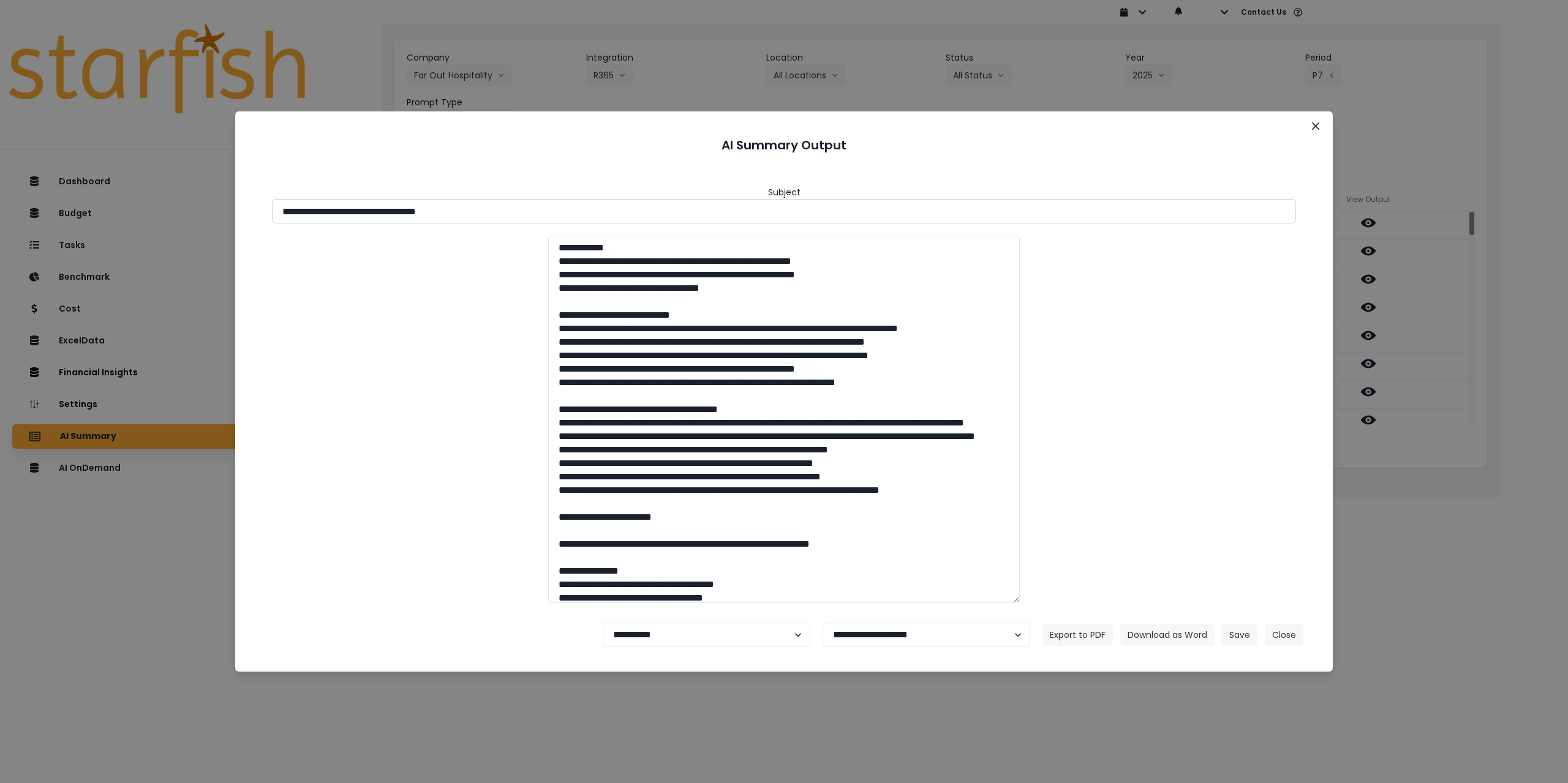
drag, startPoint x: 433, startPoint y: 211, endPoint x: 508, endPoint y: 211, distance: 75.0
click at [508, 211] on input "**********" at bounding box center [783, 211] width 1024 height 25
click at [656, 567] on button "Download as Word" at bounding box center [1167, 635] width 94 height 22
click at [653, 567] on select "**********" at bounding box center [706, 635] width 208 height 25
select select "********"
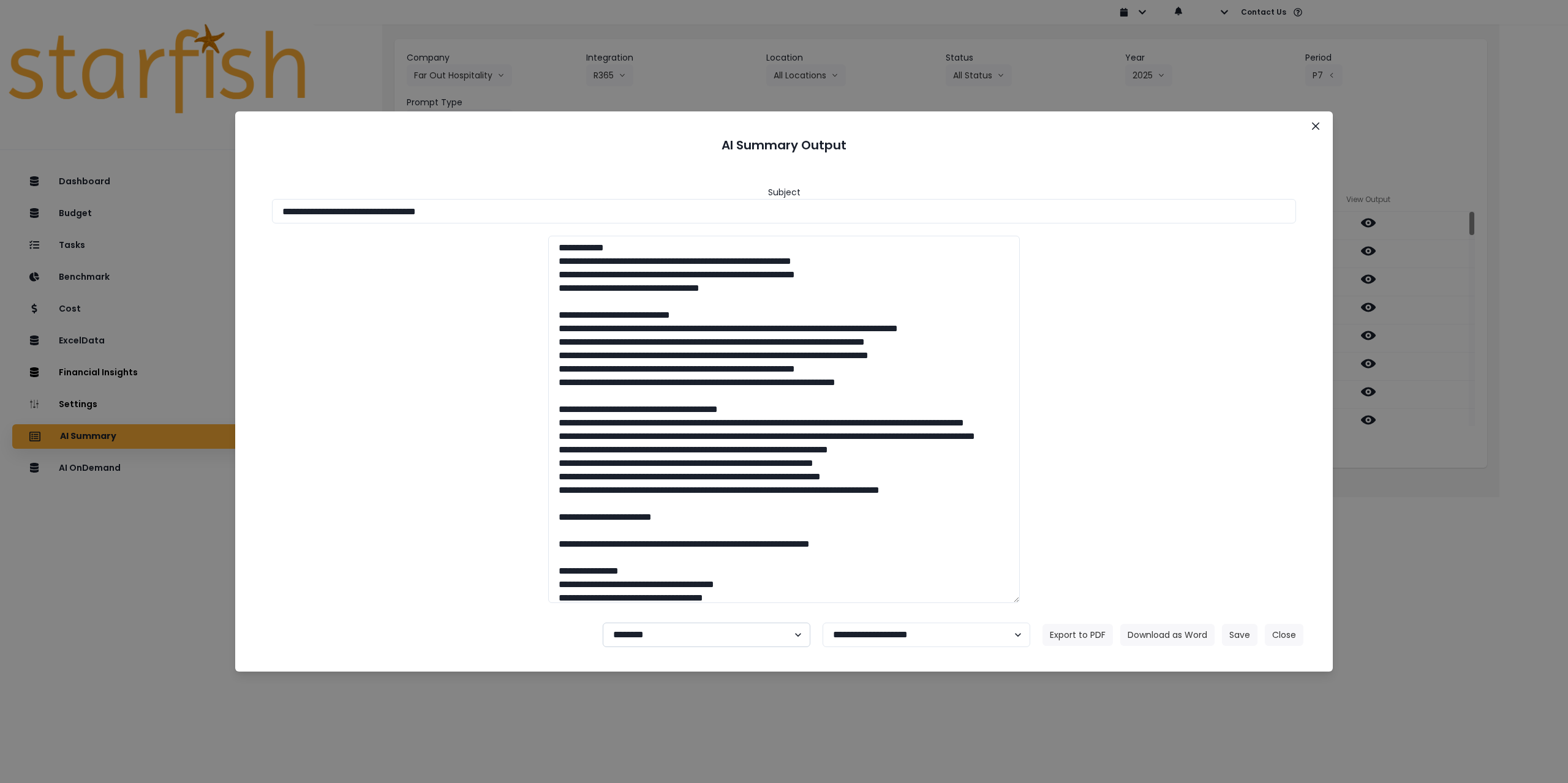
click at [603, 567] on select "**********" at bounding box center [706, 635] width 208 height 25
click at [656, 567] on button "Save" at bounding box center [1239, 635] width 36 height 22
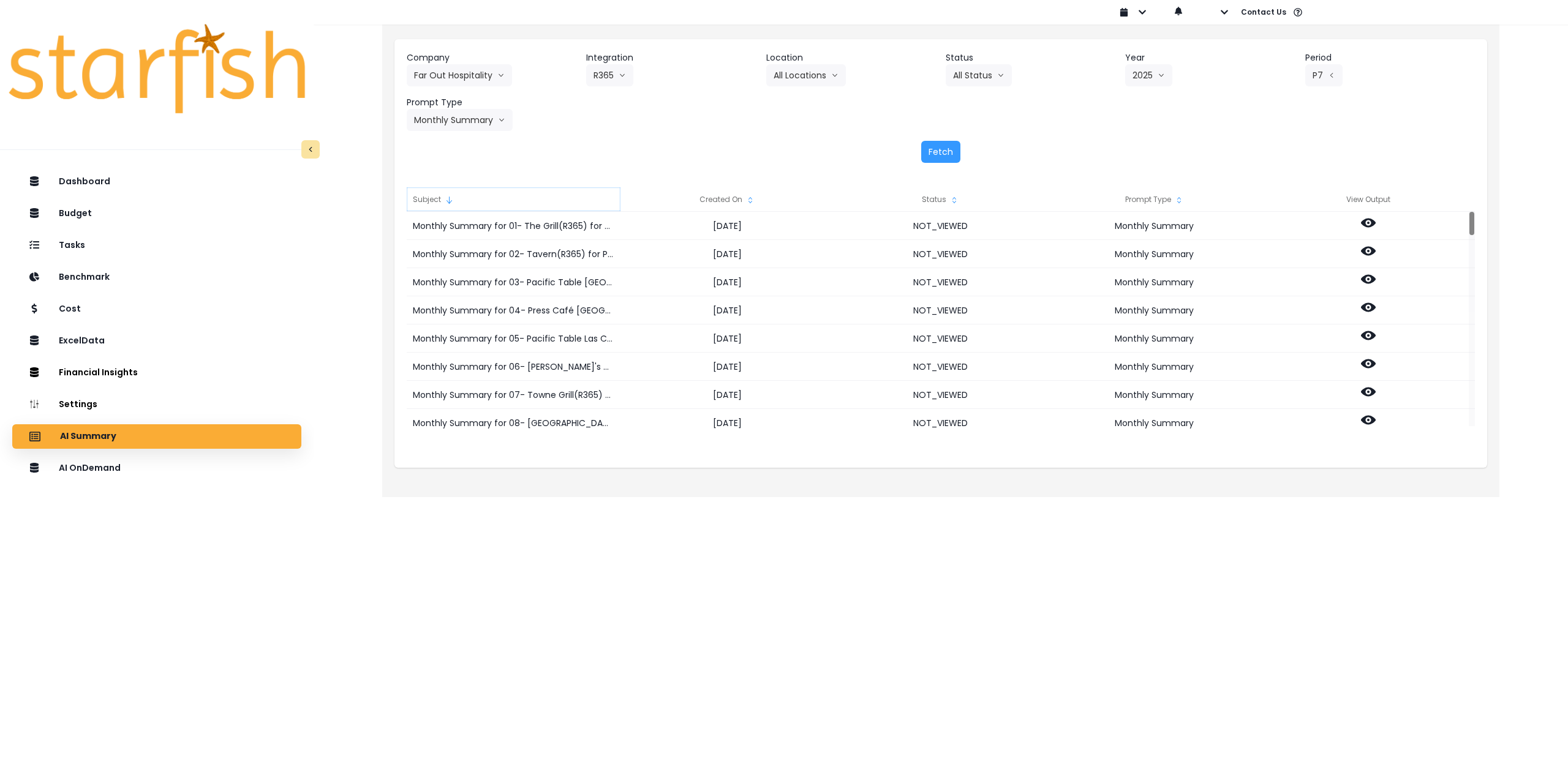
click at [512, 196] on div "Subject" at bounding box center [513, 200] width 214 height 25
click at [511, 197] on div "Subject" at bounding box center [513, 200] width 214 height 25
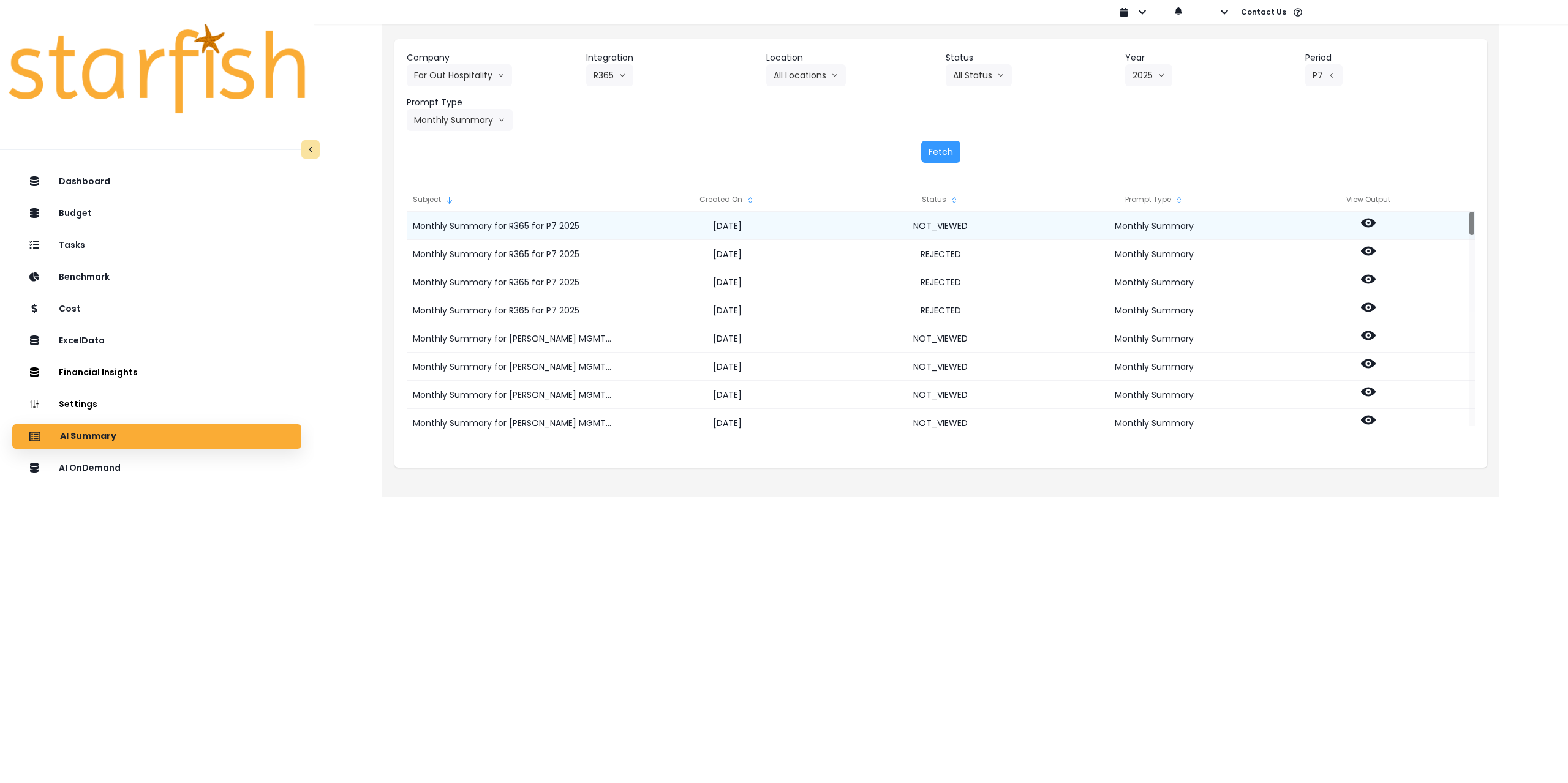
click at [656, 221] on icon at bounding box center [1368, 223] width 15 height 15
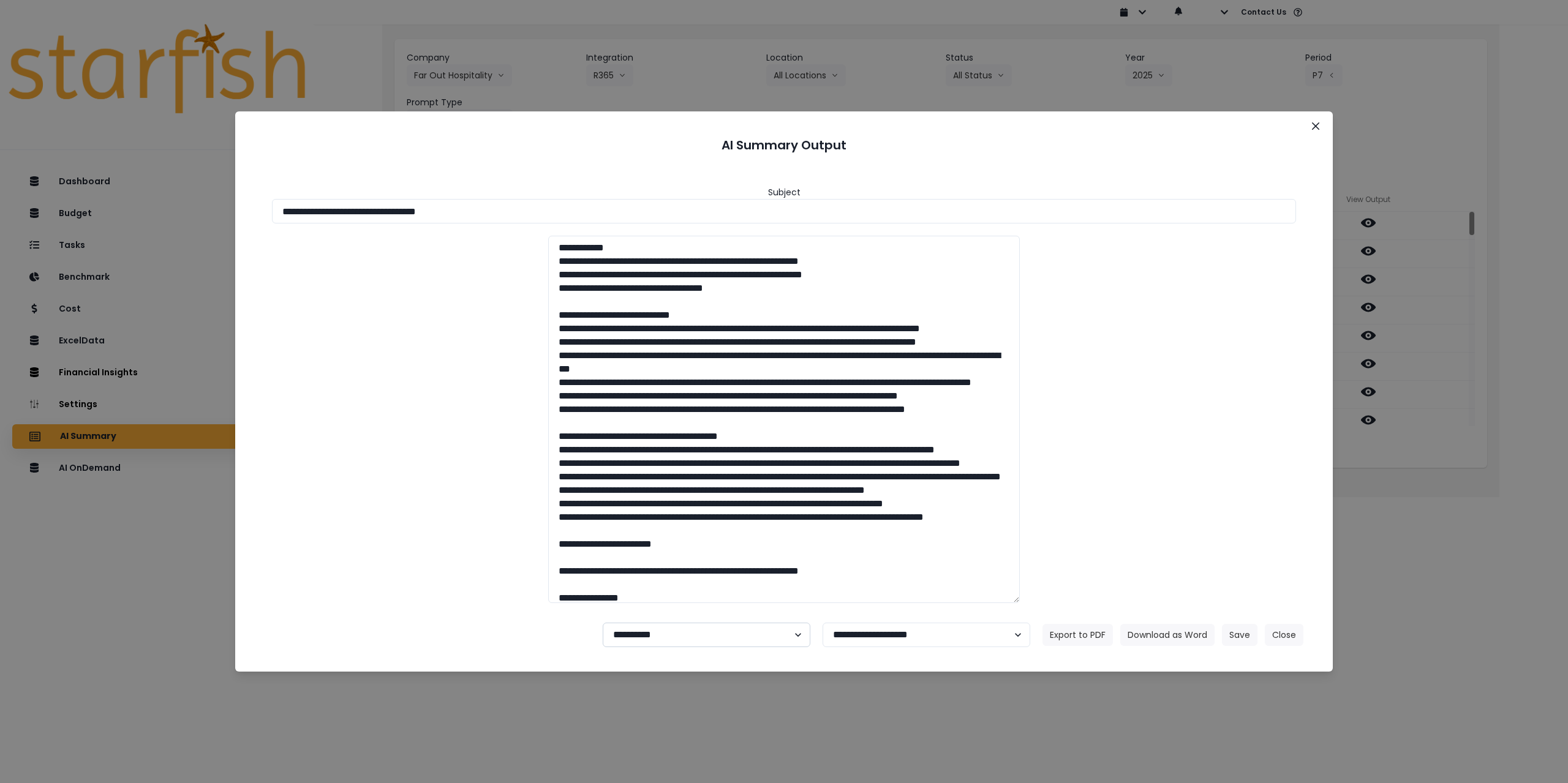
click at [651, 567] on select "**********" at bounding box center [706, 635] width 208 height 25
select select "********"
click at [603, 567] on select "**********" at bounding box center [706, 635] width 208 height 25
click at [656, 567] on button "Save" at bounding box center [1239, 635] width 36 height 22
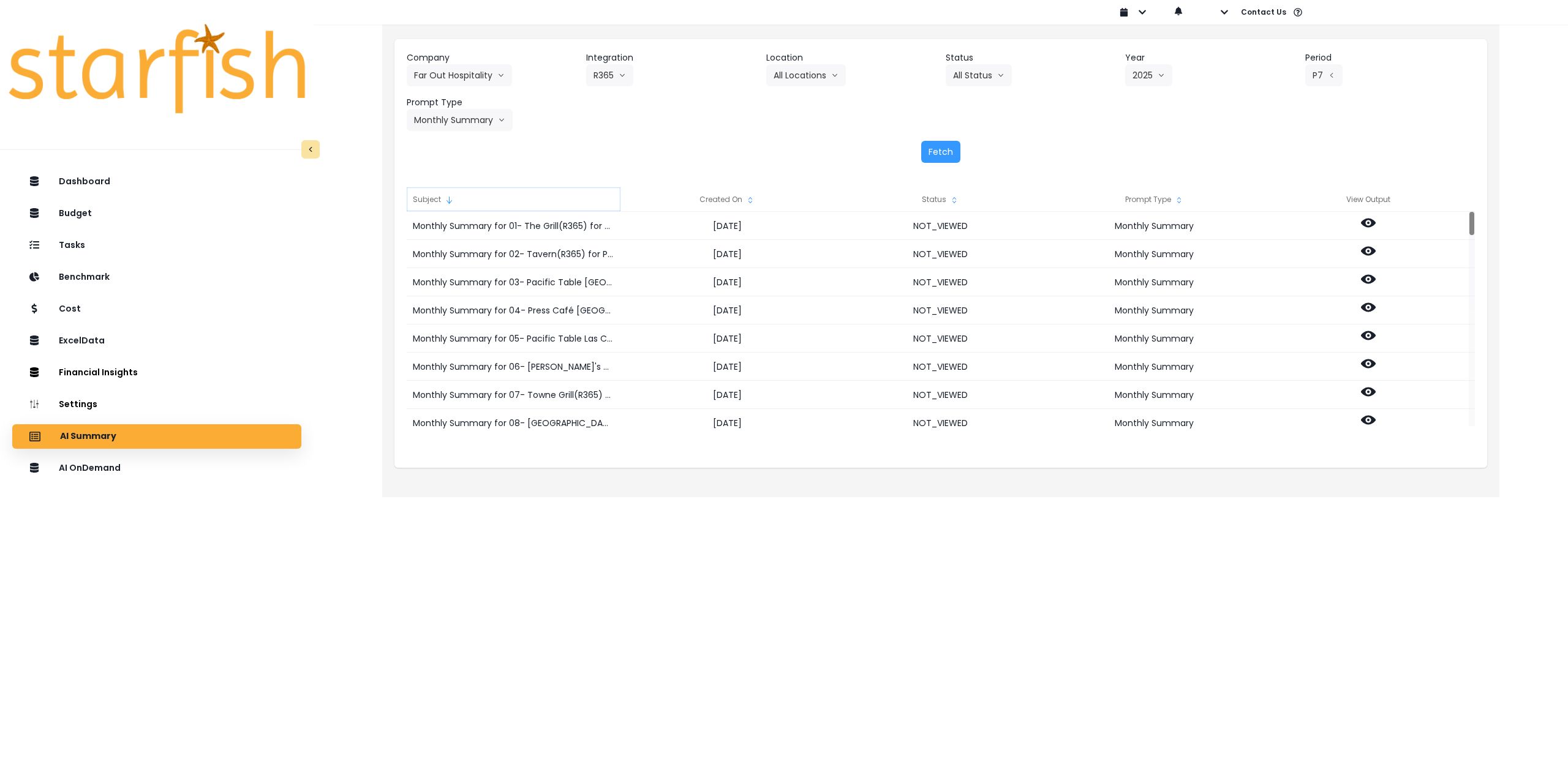
click at [430, 192] on div "Subject" at bounding box center [513, 200] width 214 height 25
click at [656, 248] on div at bounding box center [1368, 254] width 214 height 28
click at [656, 253] on icon at bounding box center [1368, 251] width 15 height 15
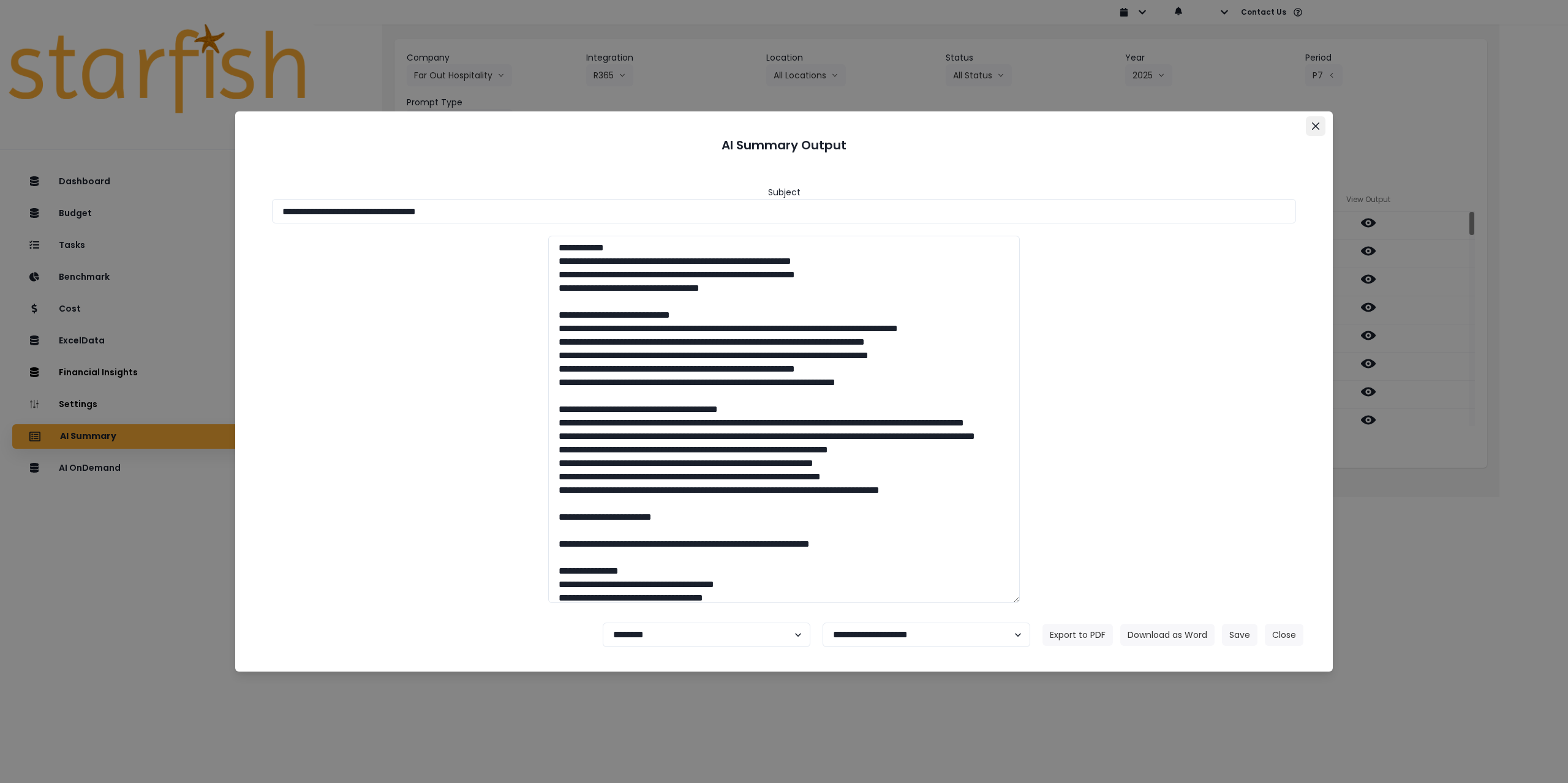
click at [656, 127] on icon "Close" at bounding box center [1315, 126] width 7 height 7
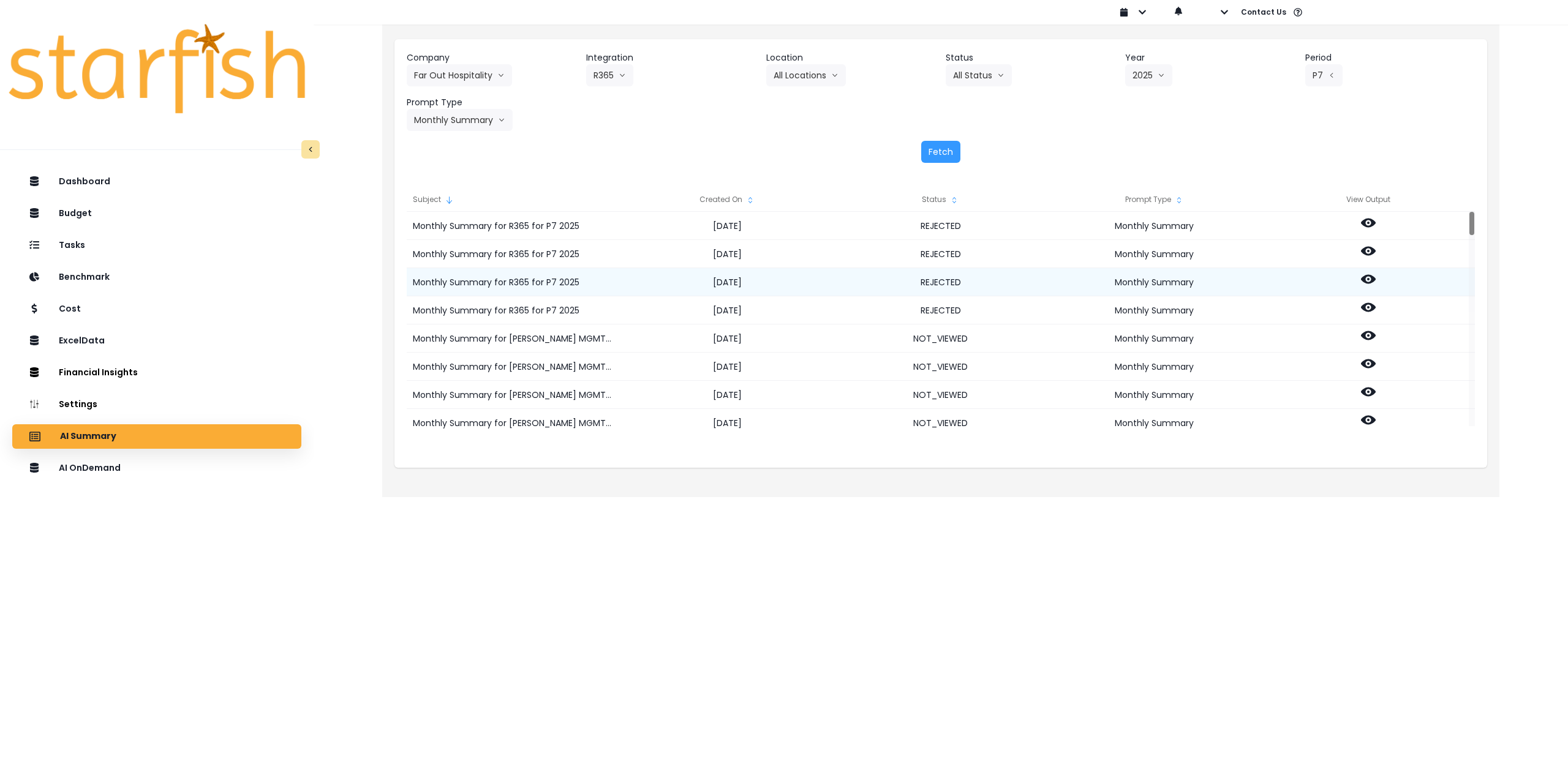
click at [656, 277] on icon at bounding box center [1368, 279] width 15 height 15
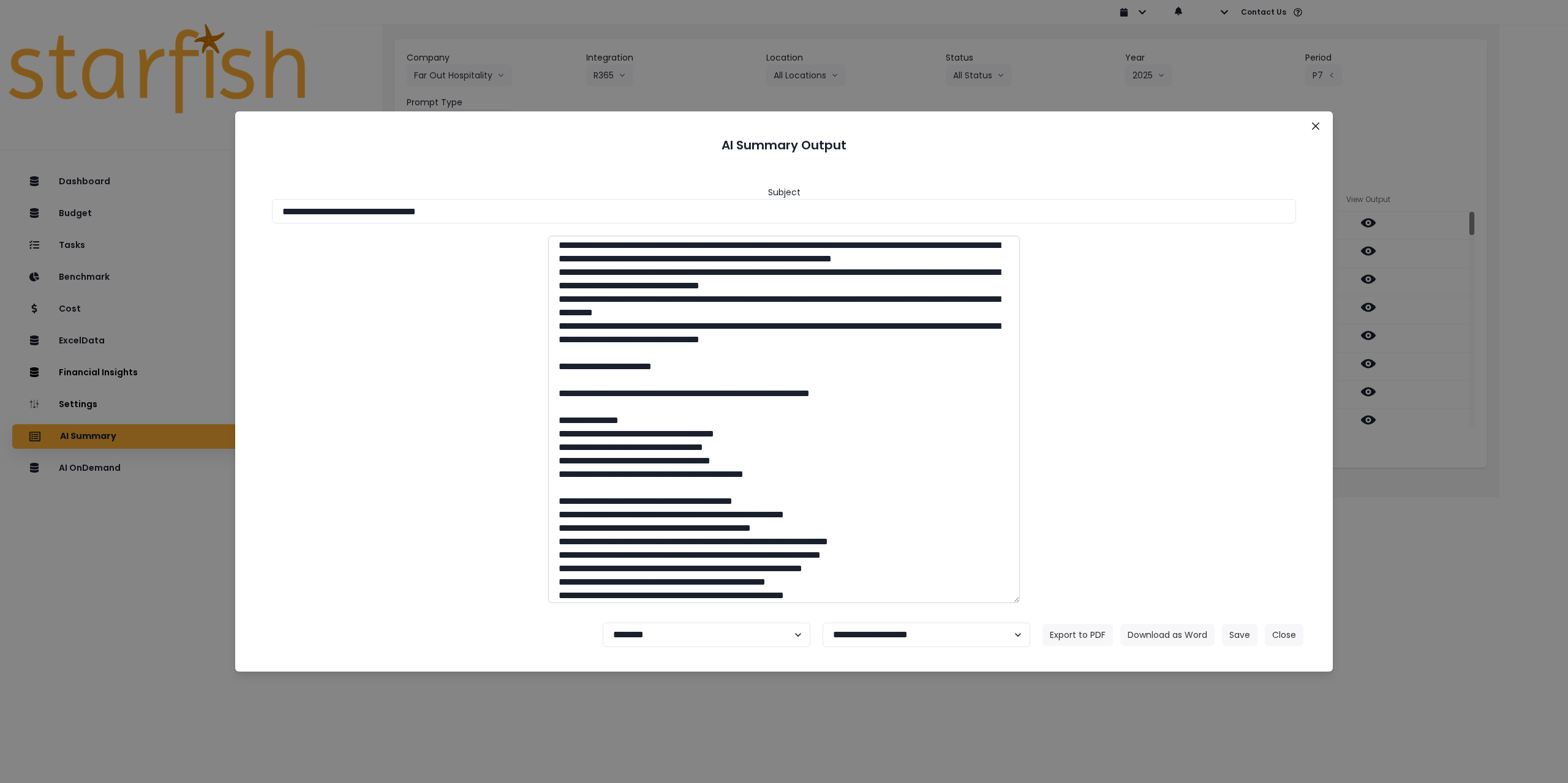
scroll to position [306, 0]
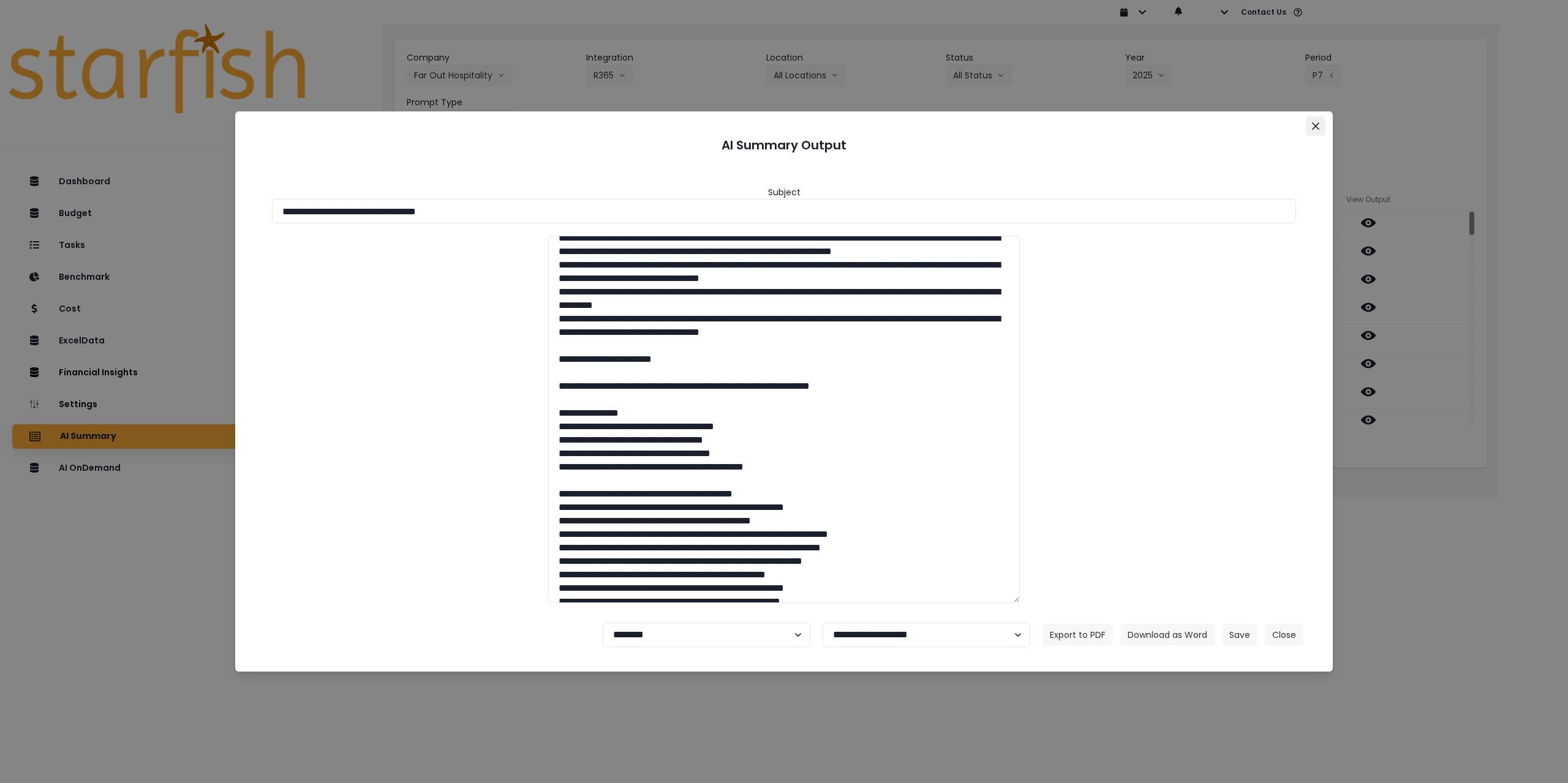
click at [656, 123] on icon "Close" at bounding box center [1315, 126] width 7 height 7
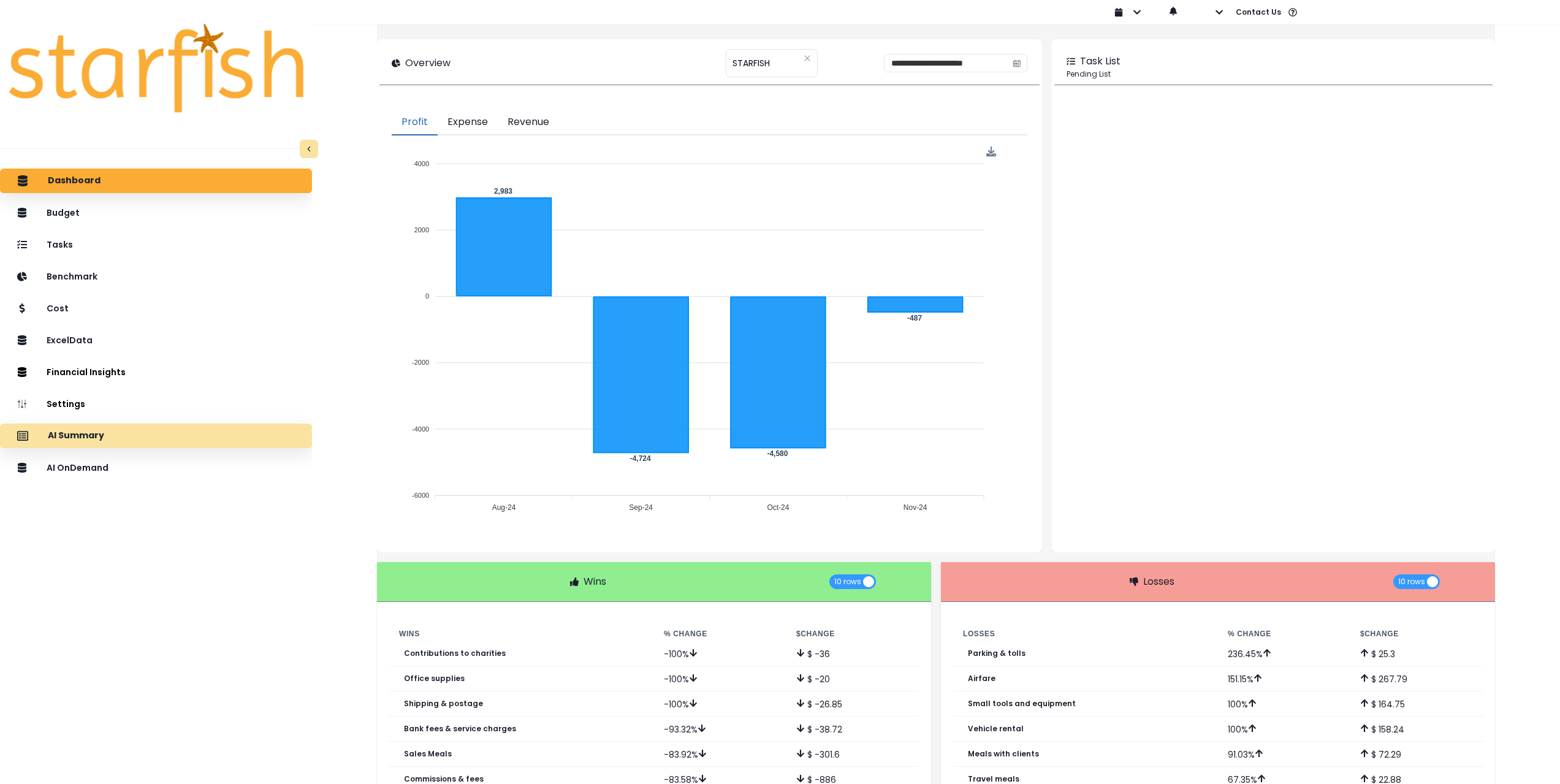
click at [186, 445] on div "AI Summary" at bounding box center [156, 436] width 292 height 26
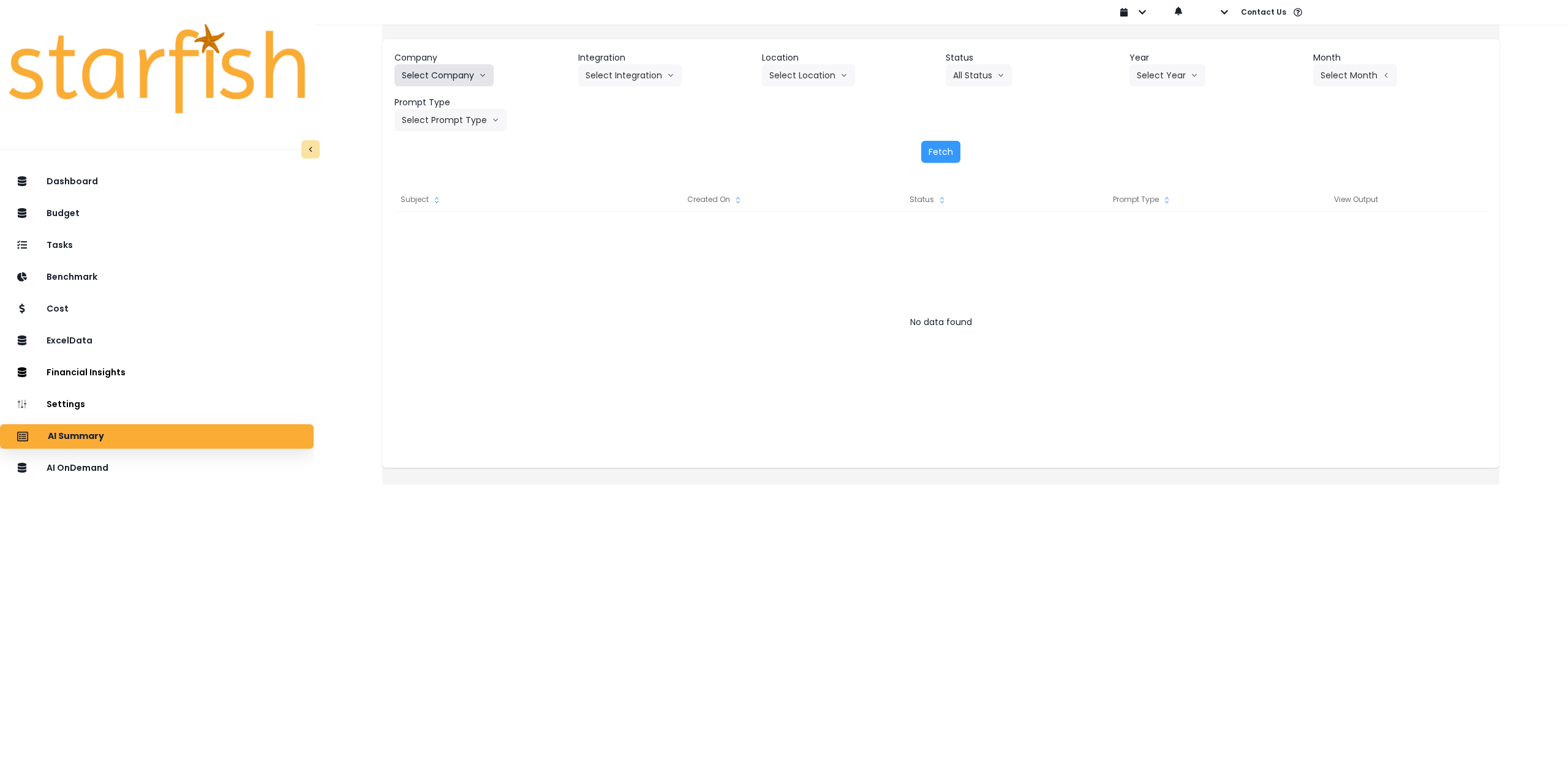
click at [465, 73] on button "Select Company" at bounding box center [444, 75] width 99 height 22
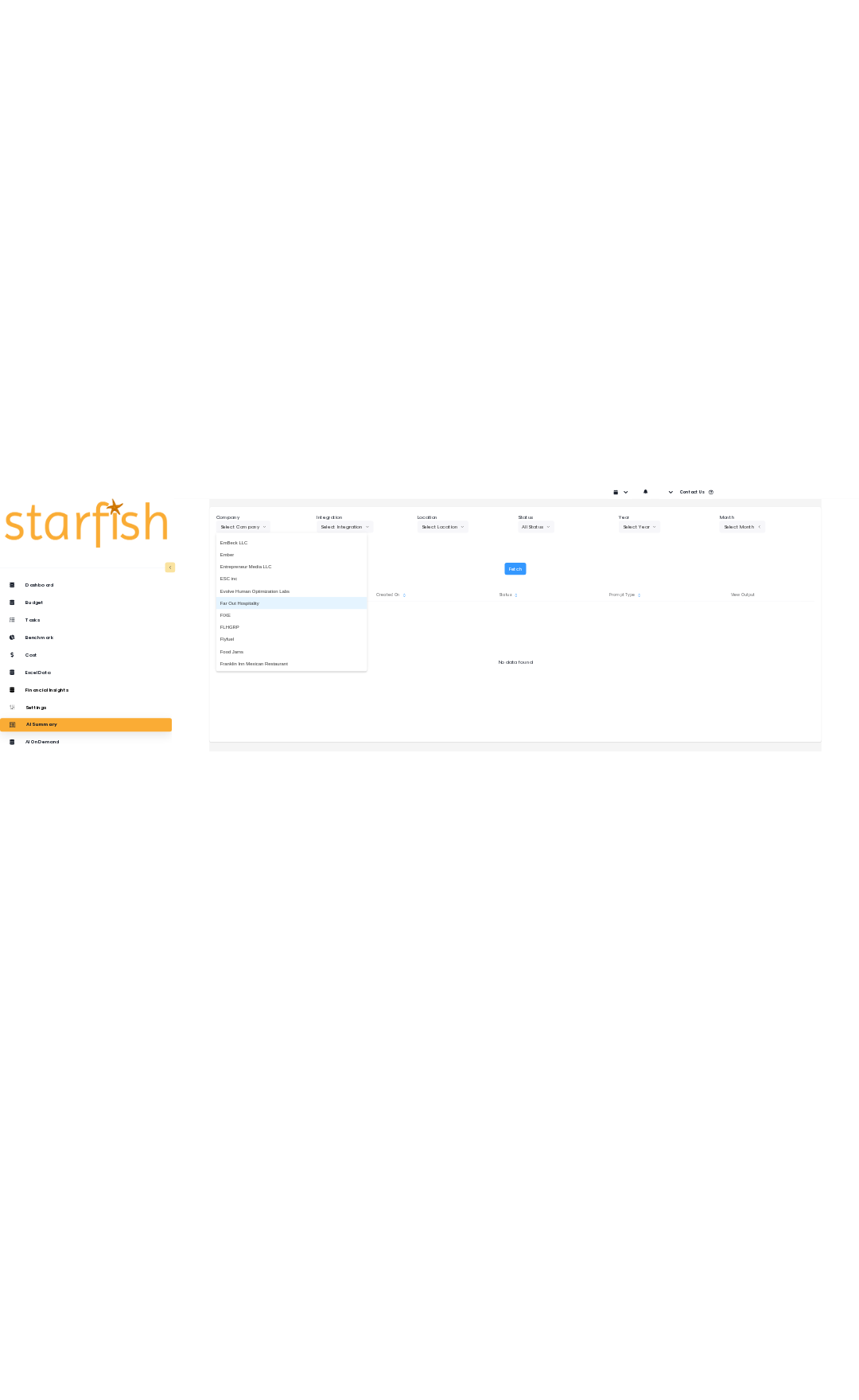
scroll to position [1114, 0]
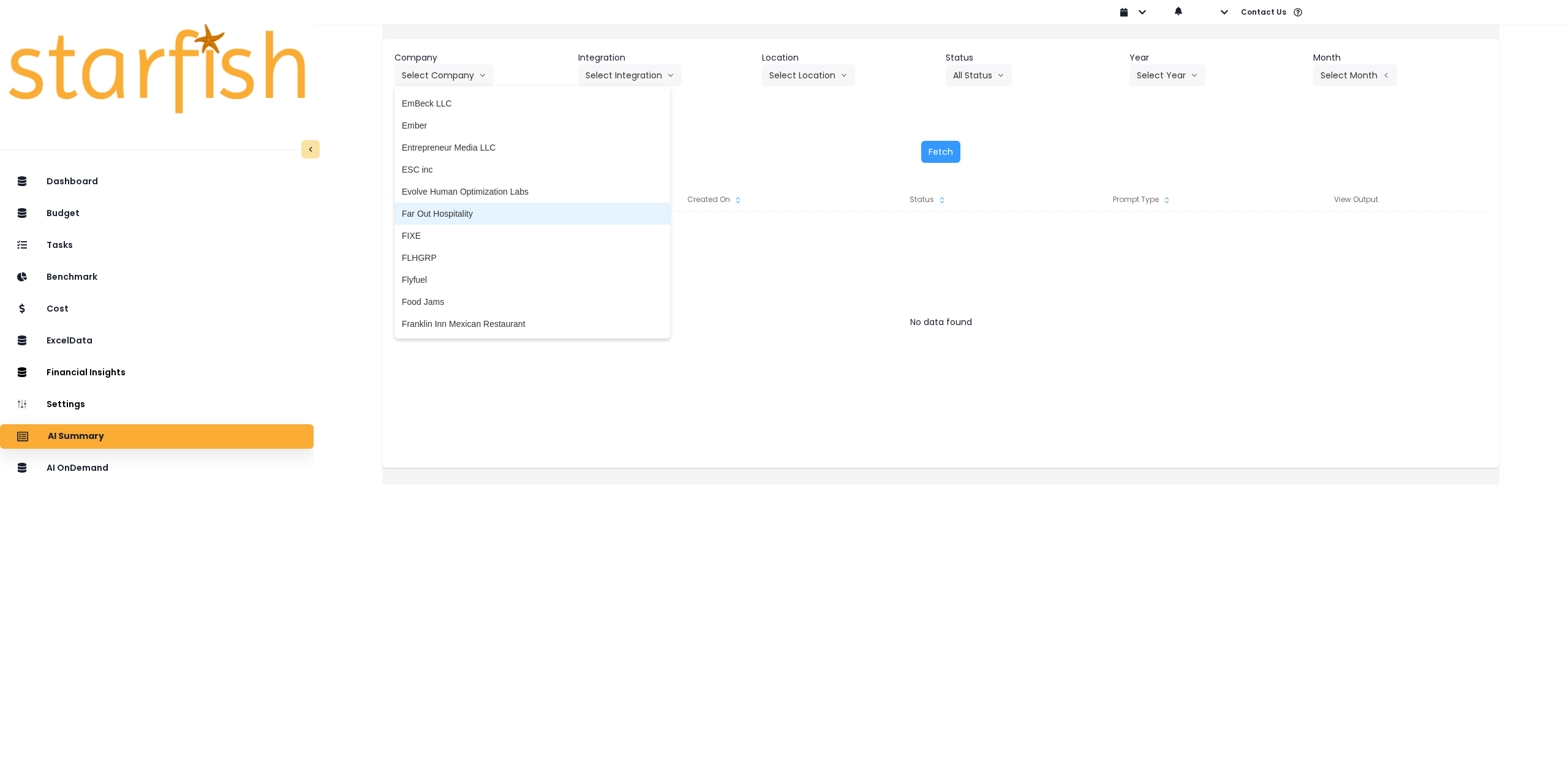
click at [522, 220] on li "Far Out Hospitality" at bounding box center [532, 214] width 276 height 22
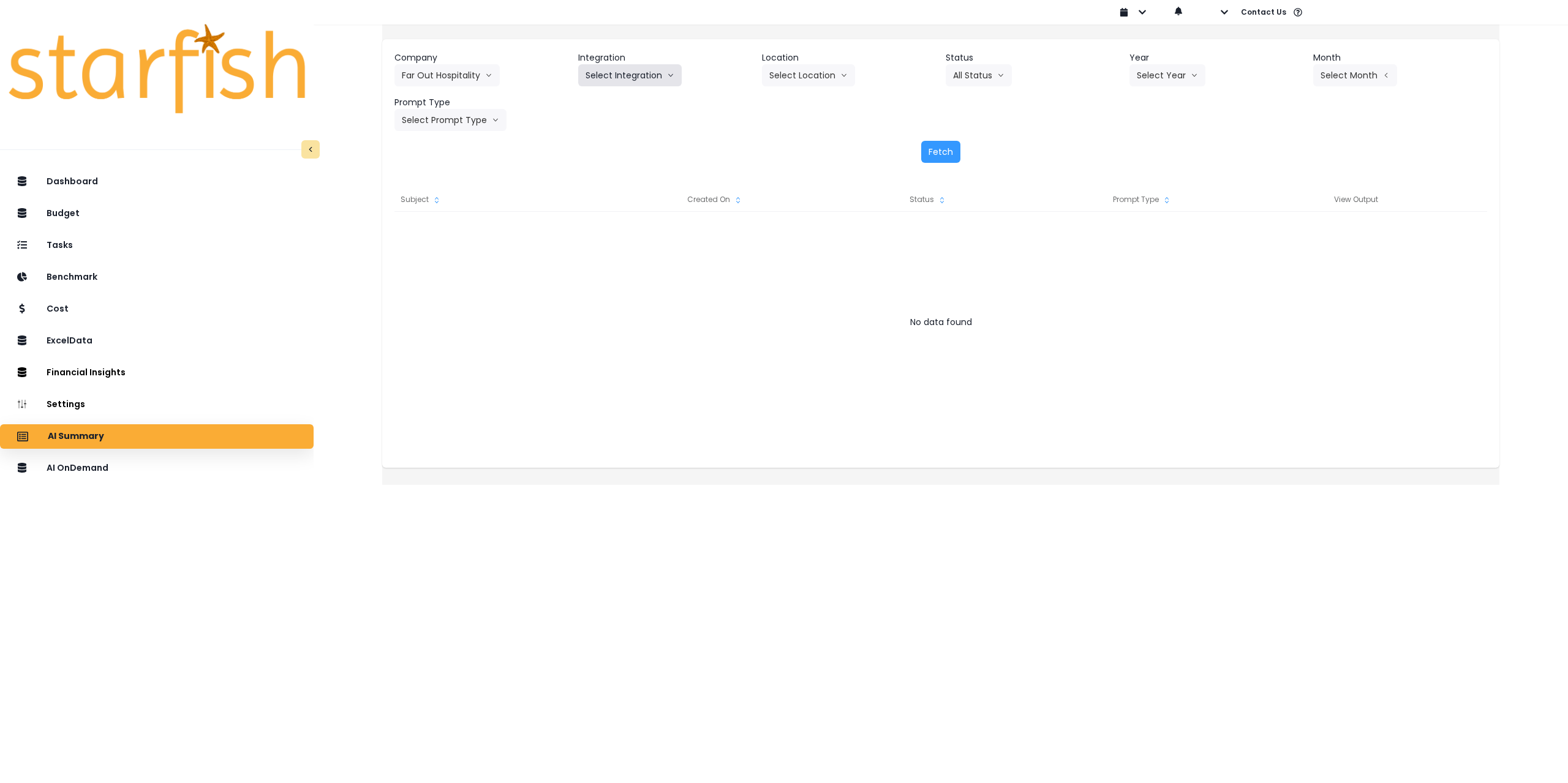
click at [628, 78] on button "Select Integration" at bounding box center [630, 75] width 104 height 22
click at [605, 107] on span "R365" at bounding box center [595, 101] width 20 height 12
click at [817, 79] on button "Select Location" at bounding box center [808, 75] width 93 height 22
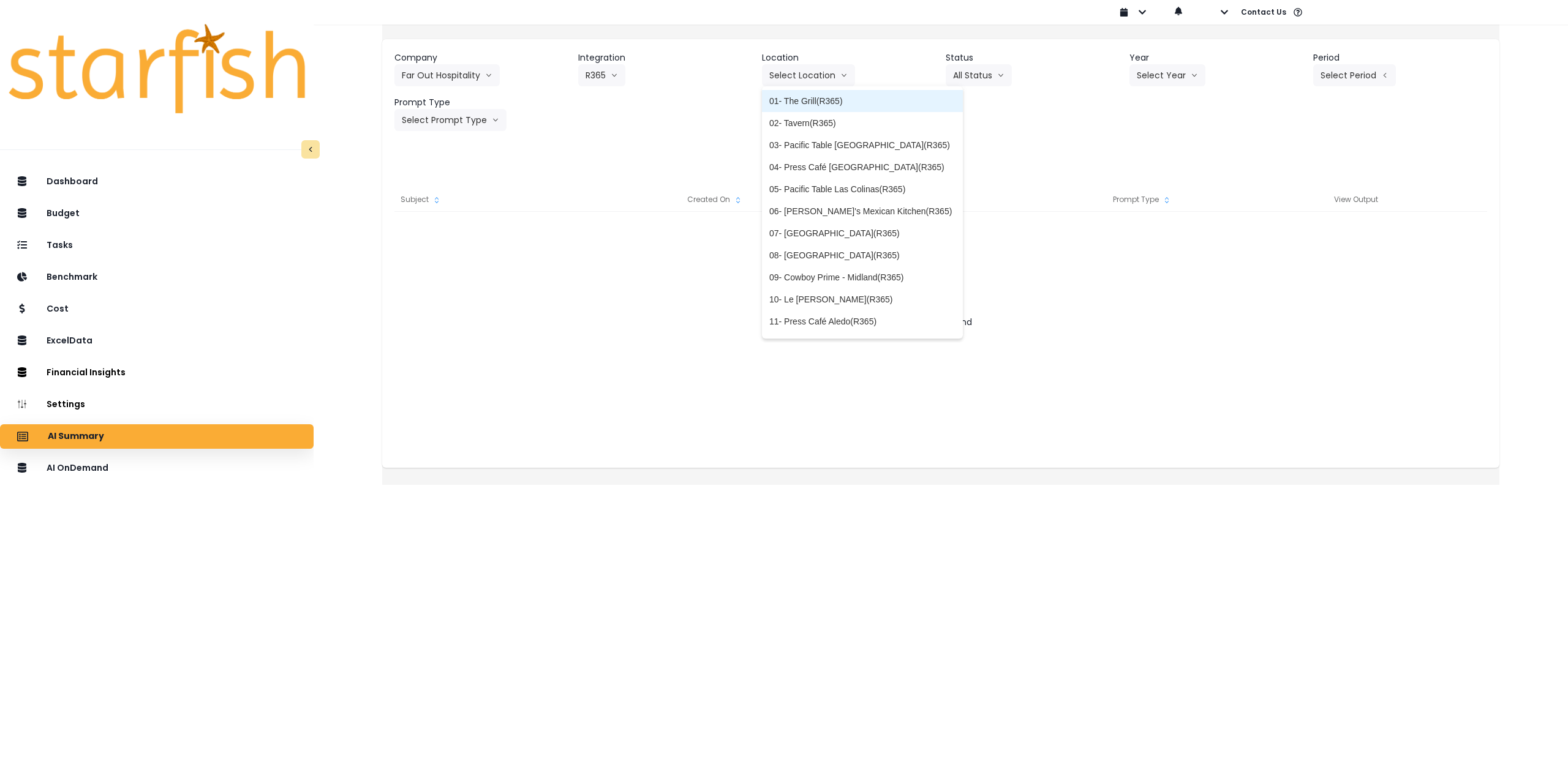
click at [853, 101] on span "01- The Grill(R365)" at bounding box center [862, 101] width 186 height 12
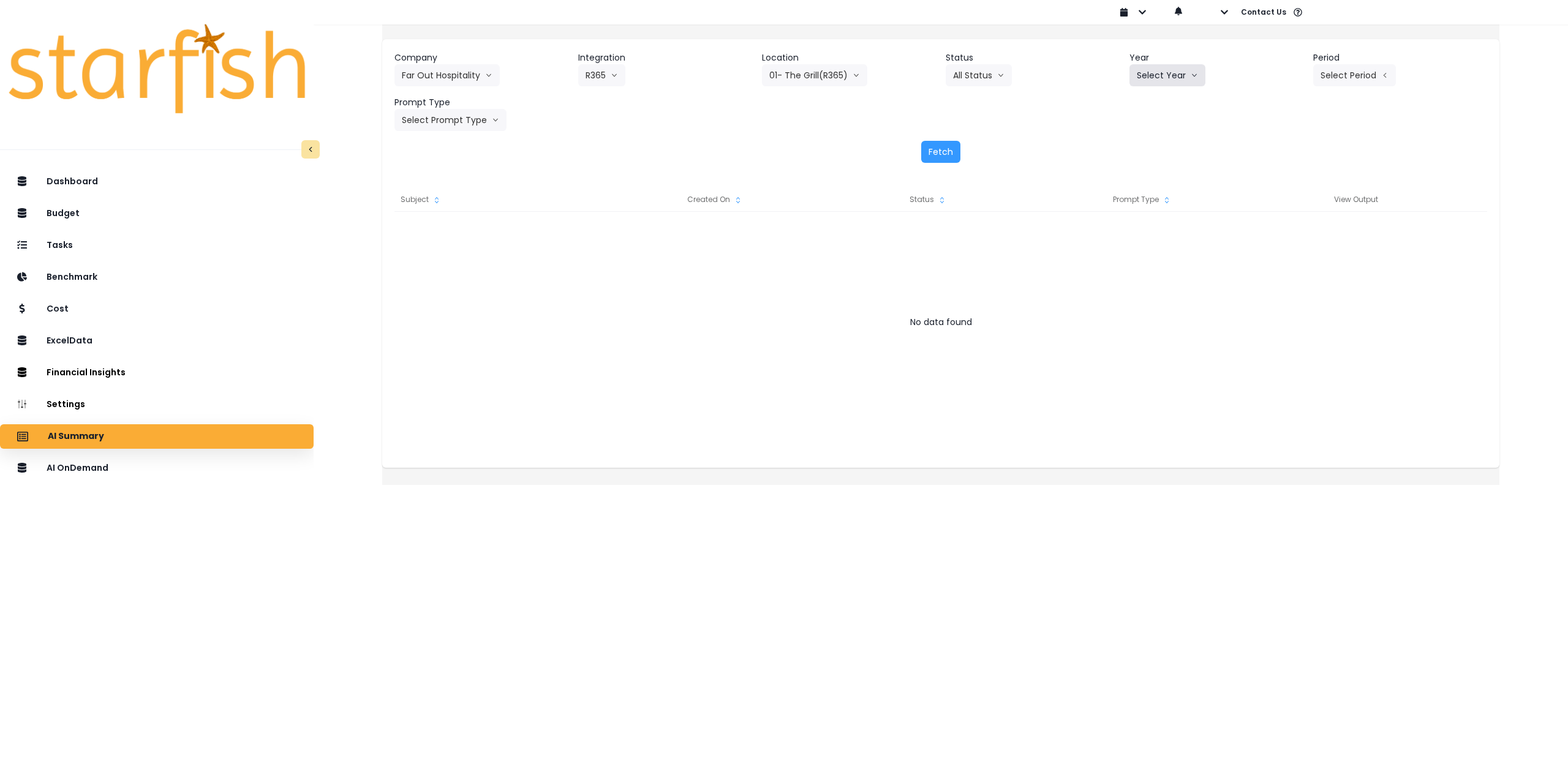
click at [1146, 75] on button "Select Year" at bounding box center [1167, 75] width 76 height 22
click at [1137, 146] on span "2025" at bounding box center [1146, 145] width 19 height 12
click at [1360, 81] on button "Select Period" at bounding box center [1354, 75] width 83 height 22
click at [1283, 231] on li "P8" at bounding box center [1298, 233] width 30 height 22
click at [1313, 65] on button "P8" at bounding box center [1331, 75] width 38 height 22
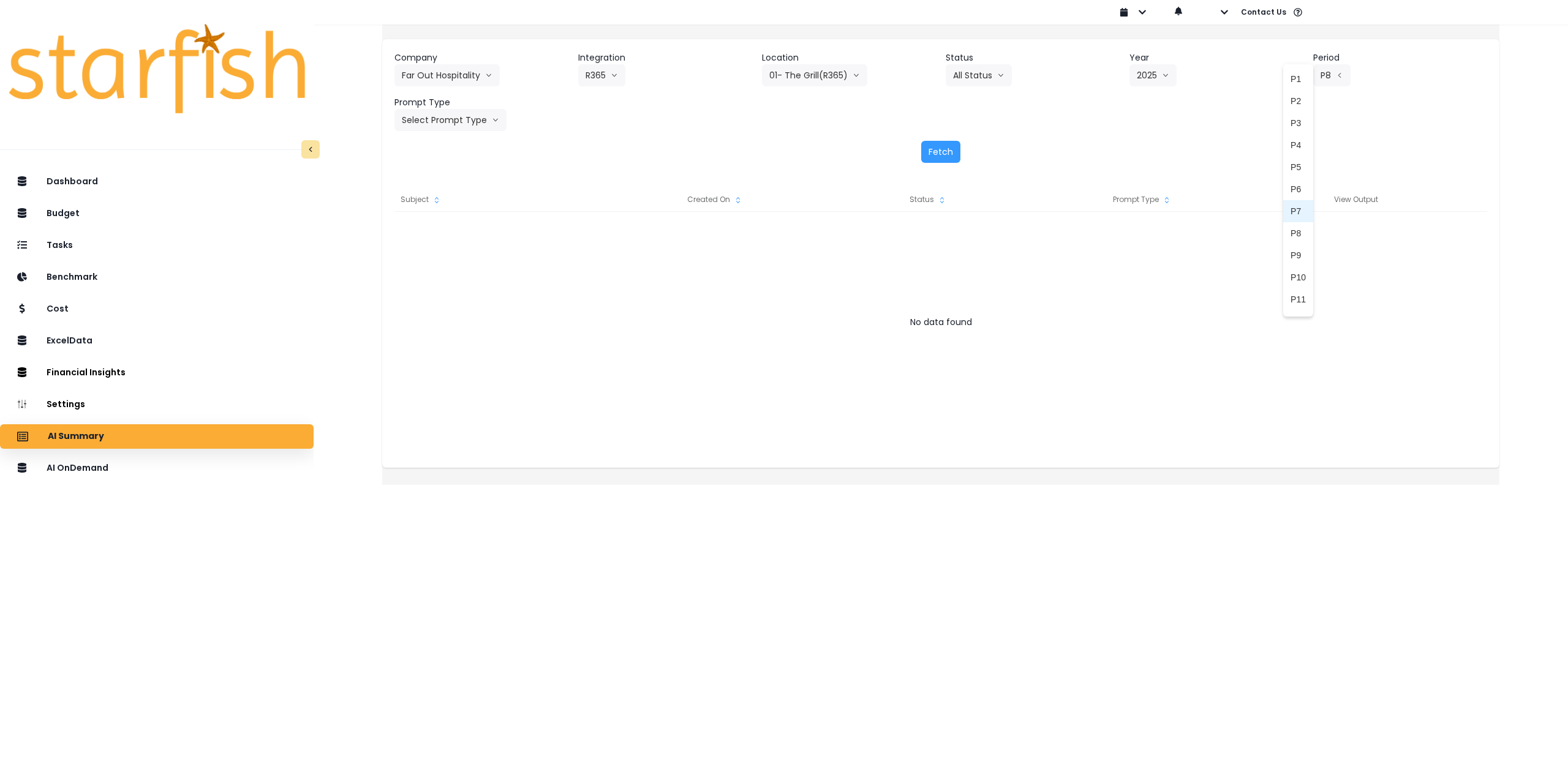
click at [1291, 216] on span "P7" at bounding box center [1298, 211] width 15 height 12
click at [499, 122] on icon "arrow down line" at bounding box center [496, 120] width 7 height 12
drag, startPoint x: 460, startPoint y: 237, endPoint x: 566, endPoint y: 195, distance: 114.0
click at [460, 237] on span "Monthly Summary" at bounding box center [436, 234] width 69 height 12
click at [944, 158] on button "Fetch" at bounding box center [941, 152] width 39 height 22
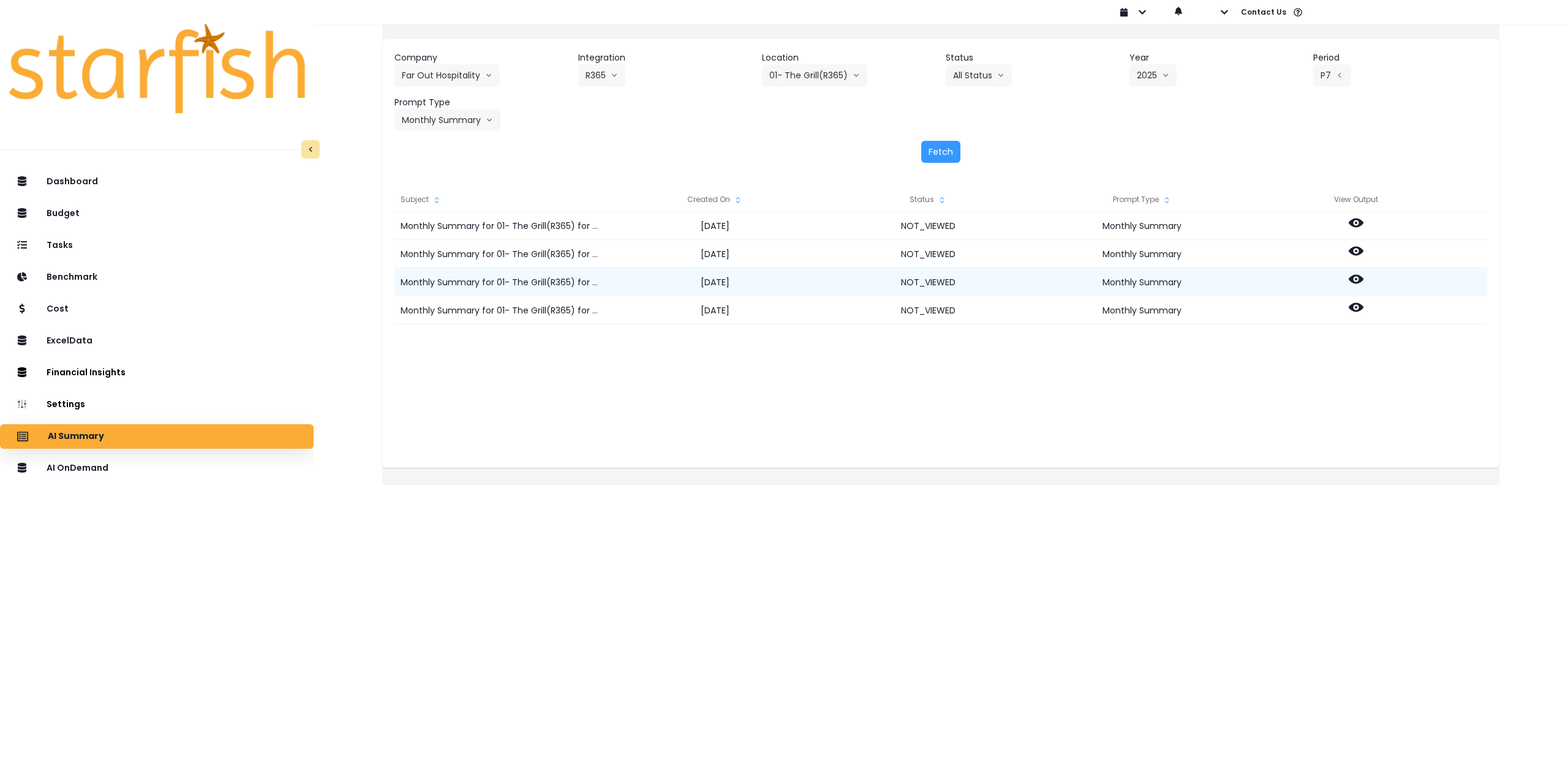
click at [1363, 275] on icon at bounding box center [1356, 279] width 15 height 9
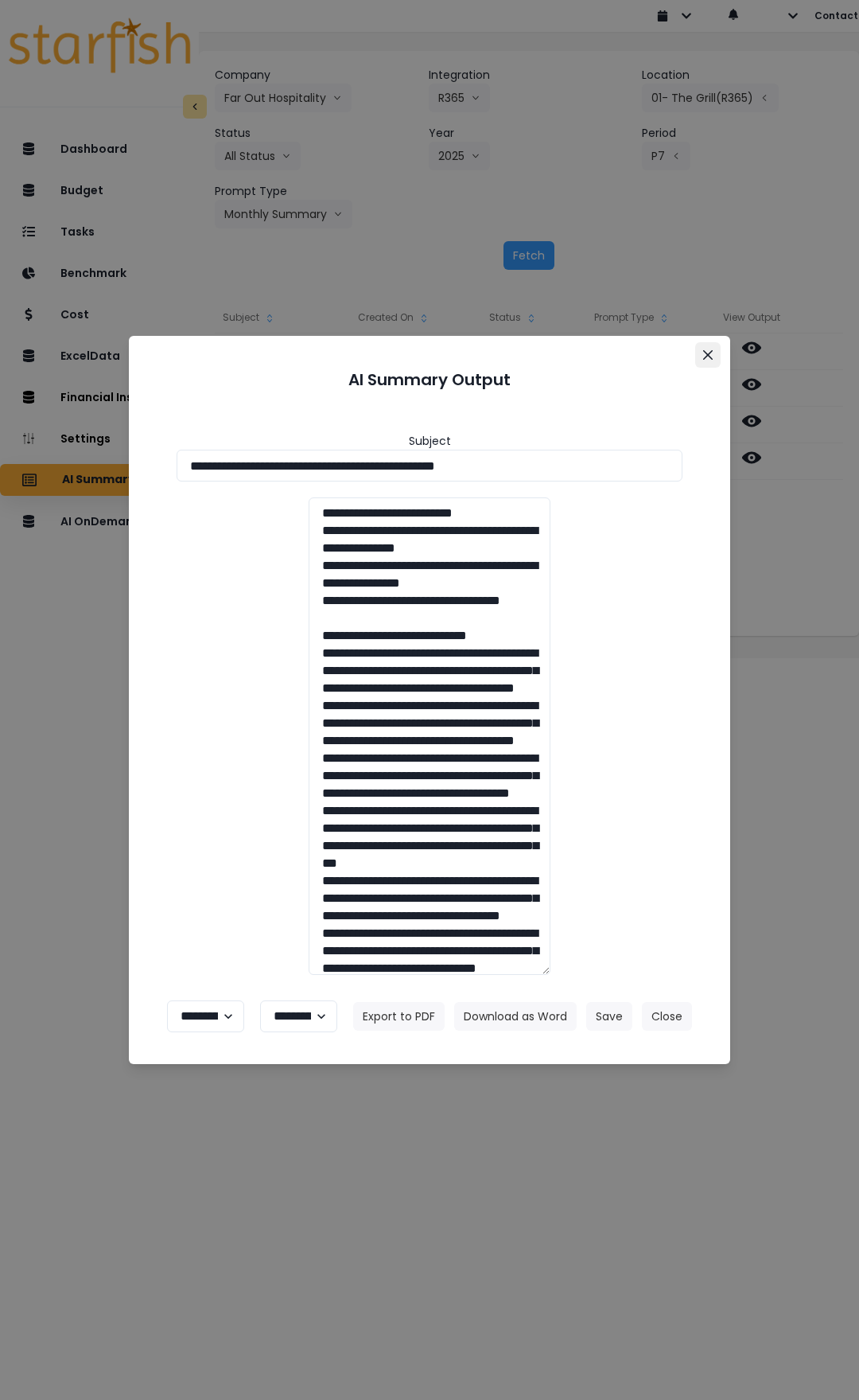
click at [710, 358] on icon "Close" at bounding box center [708, 355] width 10 height 10
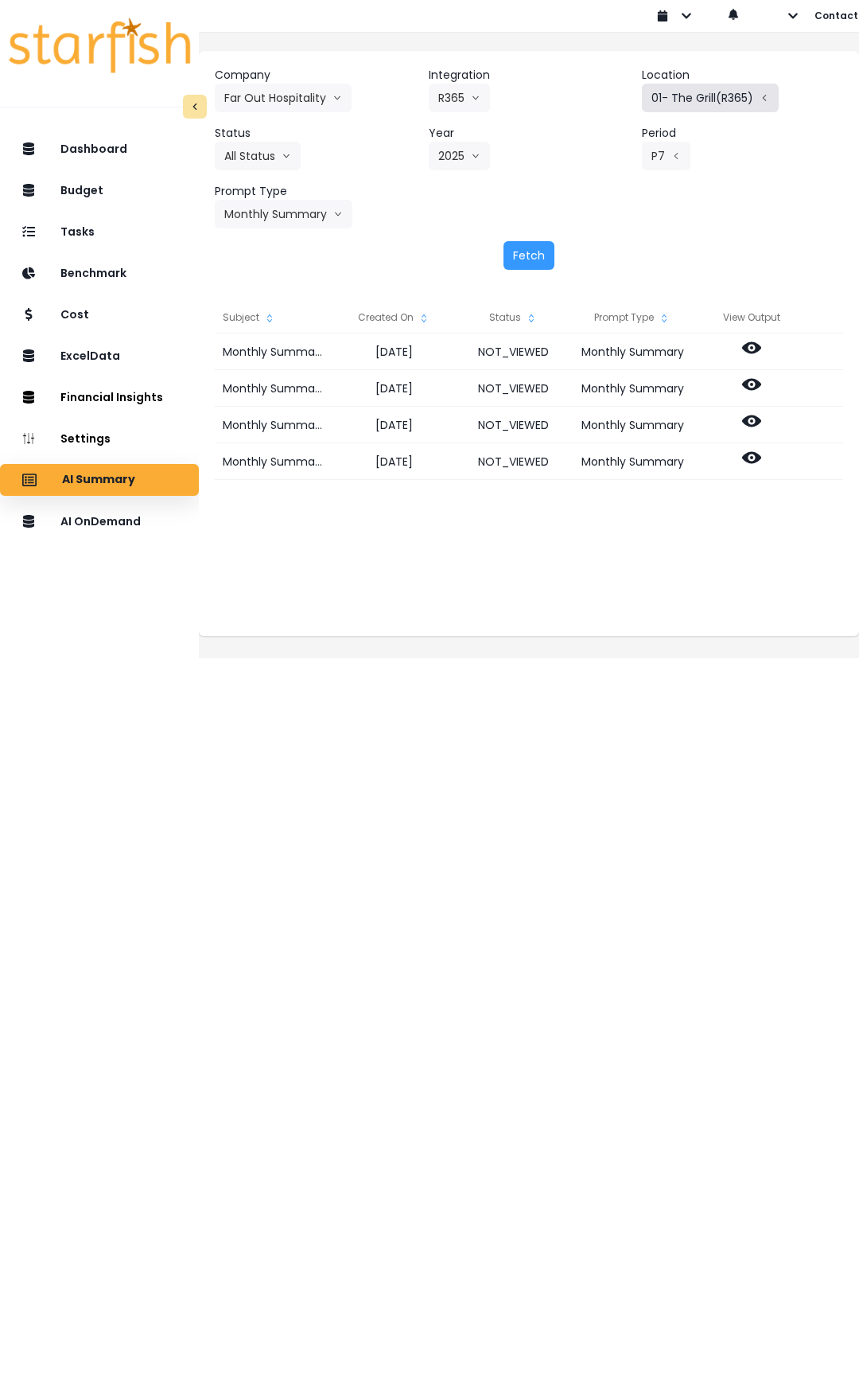
click at [692, 97] on button "01- The Grill(R365)" at bounding box center [710, 98] width 137 height 29
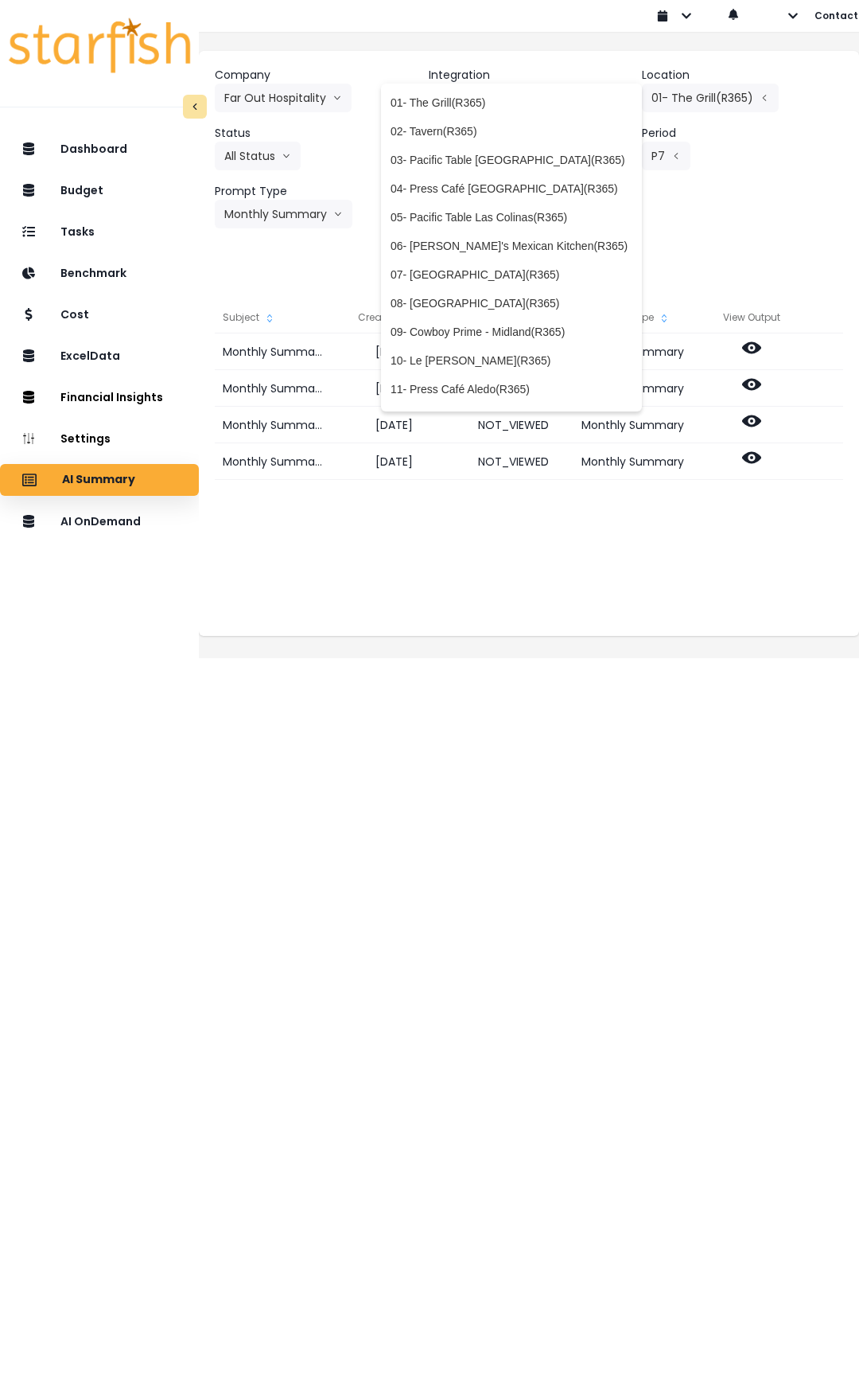
click at [729, 215] on div "Company Far Out Hospitality 86 Costs Asti Bagel Cafe Balance Grille Bald Ginger…" at bounding box center [528, 147] width 628 height 162
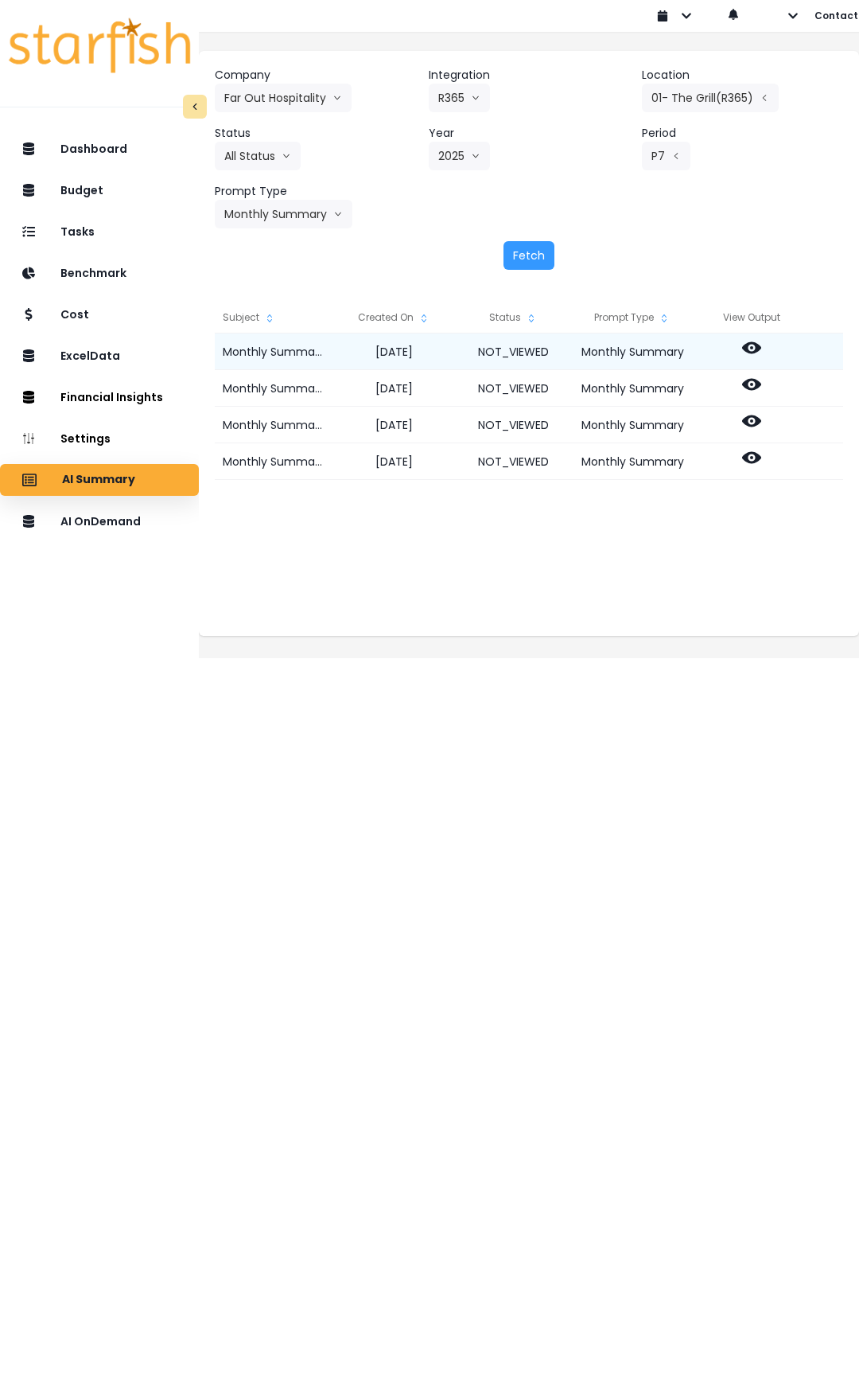
click at [761, 355] on icon at bounding box center [752, 348] width 19 height 19
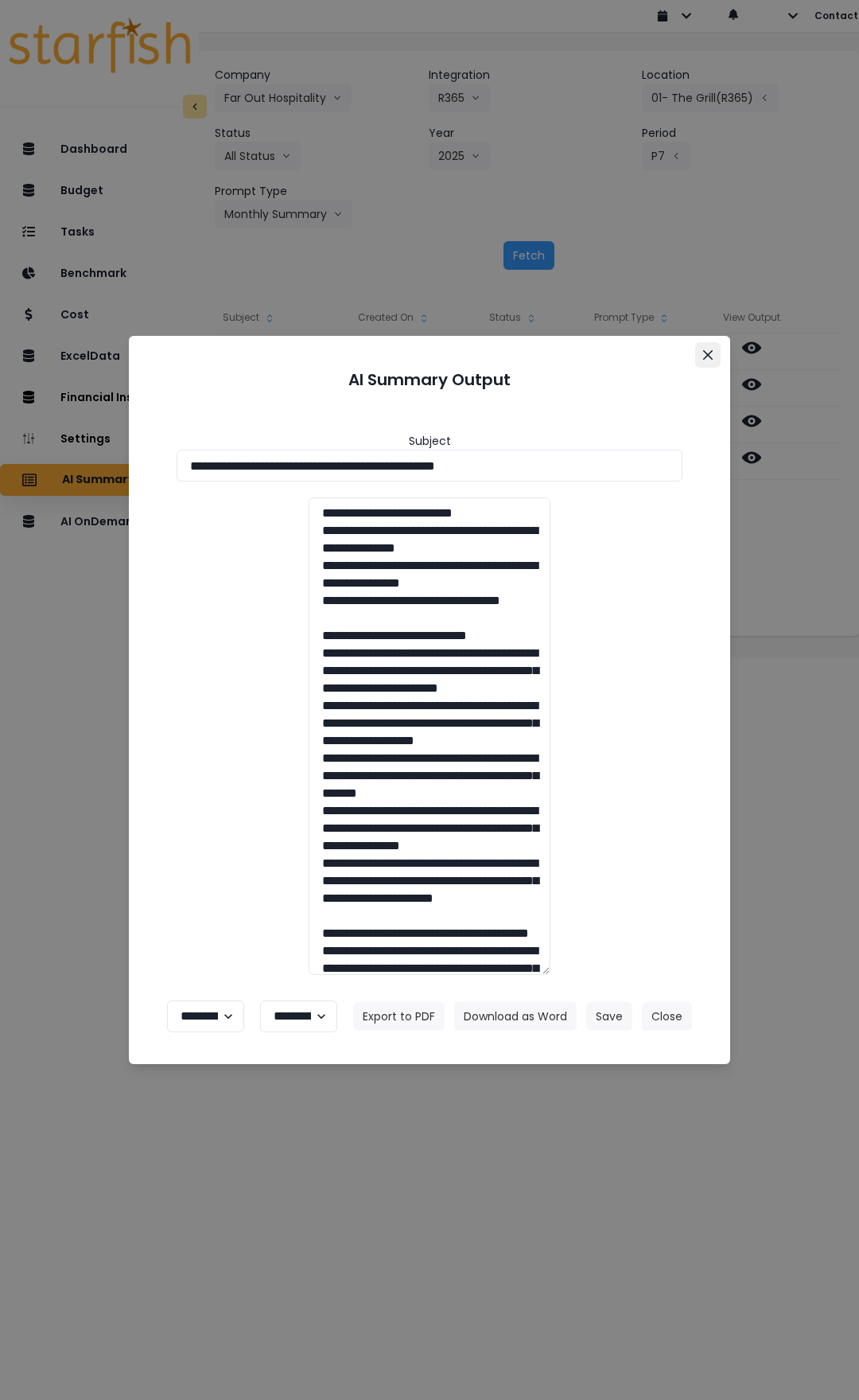
click at [702, 356] on button "Close" at bounding box center [708, 355] width 26 height 26
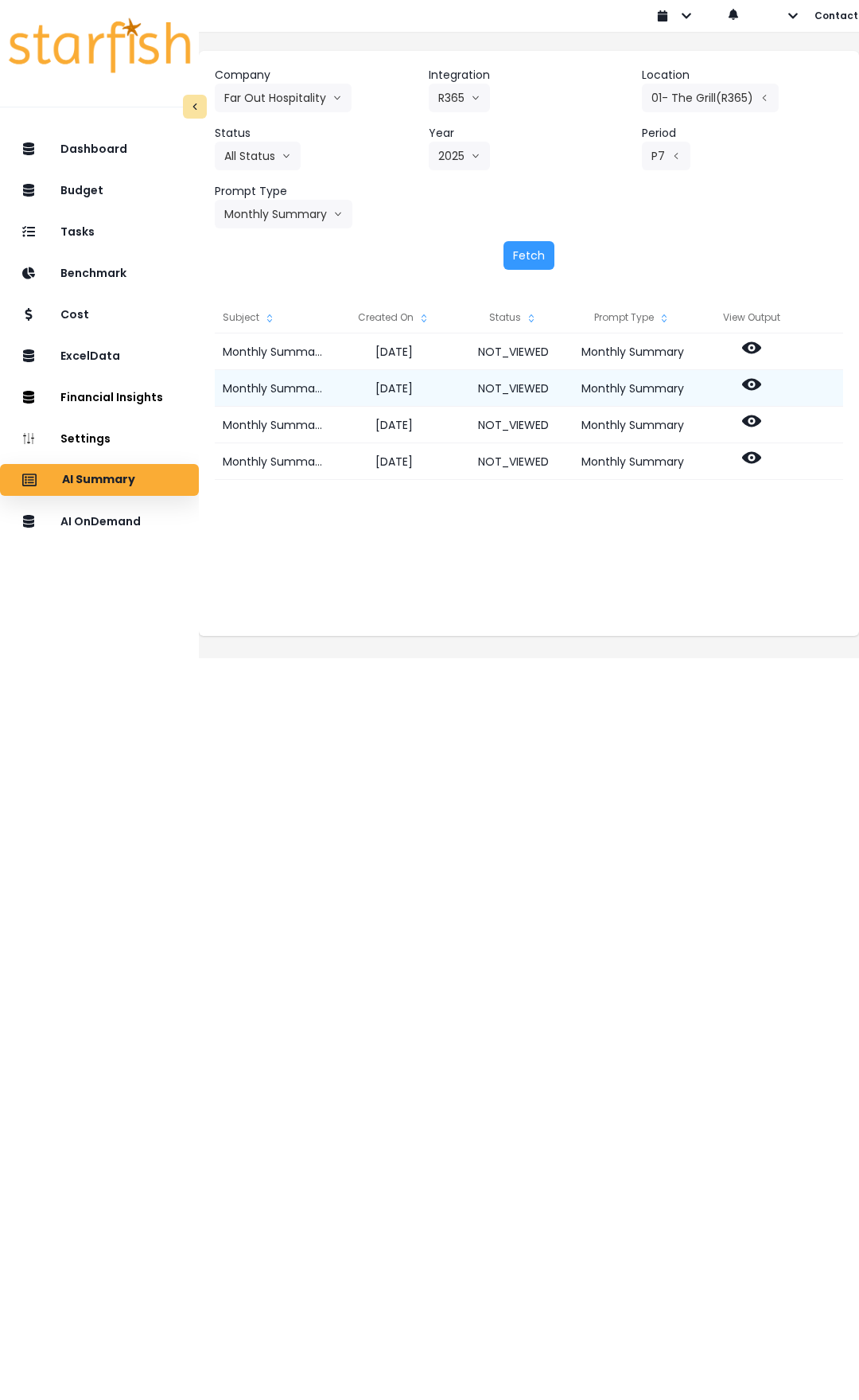
click at [761, 389] on icon at bounding box center [752, 384] width 19 height 19
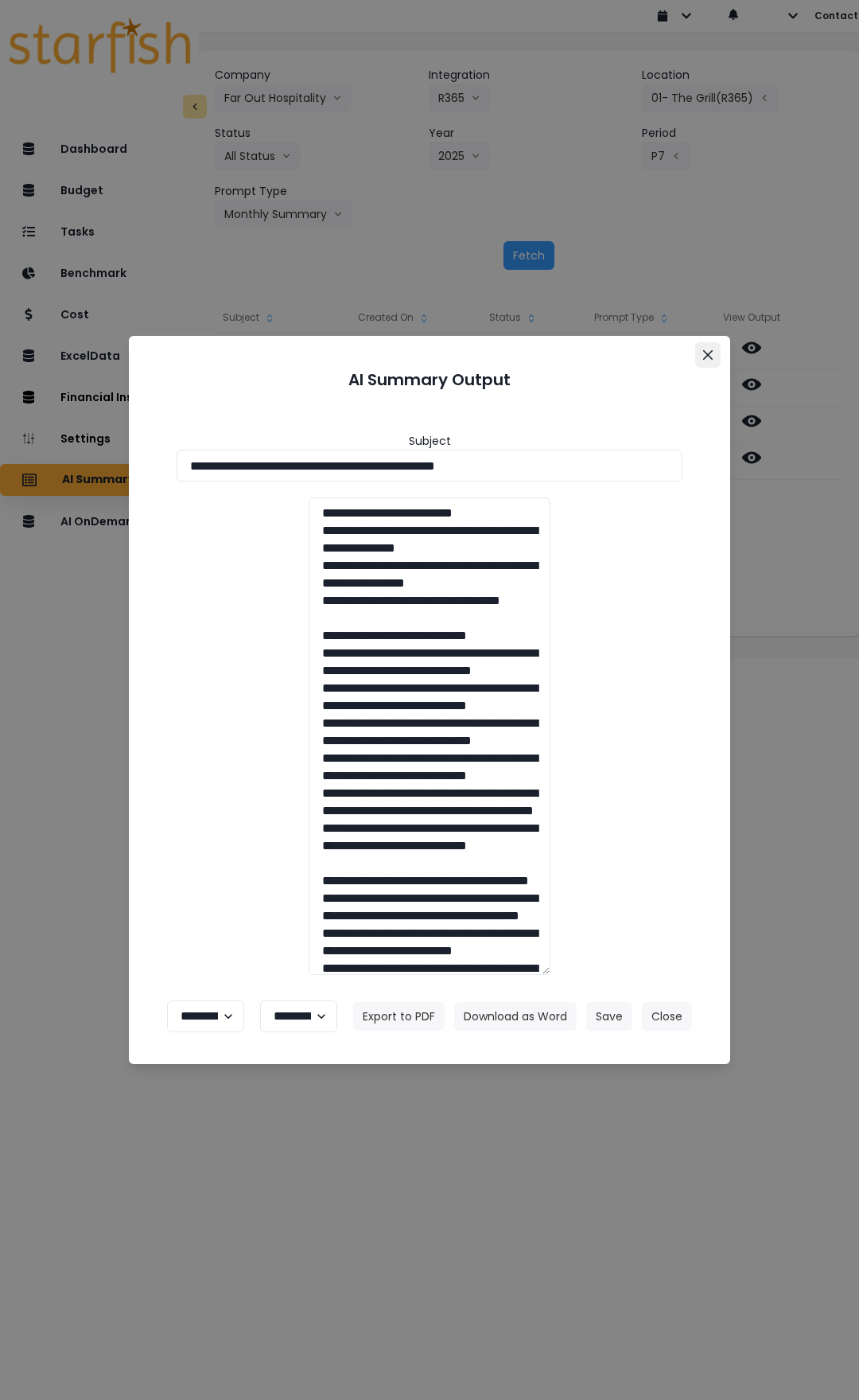
click at [711, 356] on icon "Close" at bounding box center [708, 355] width 10 height 10
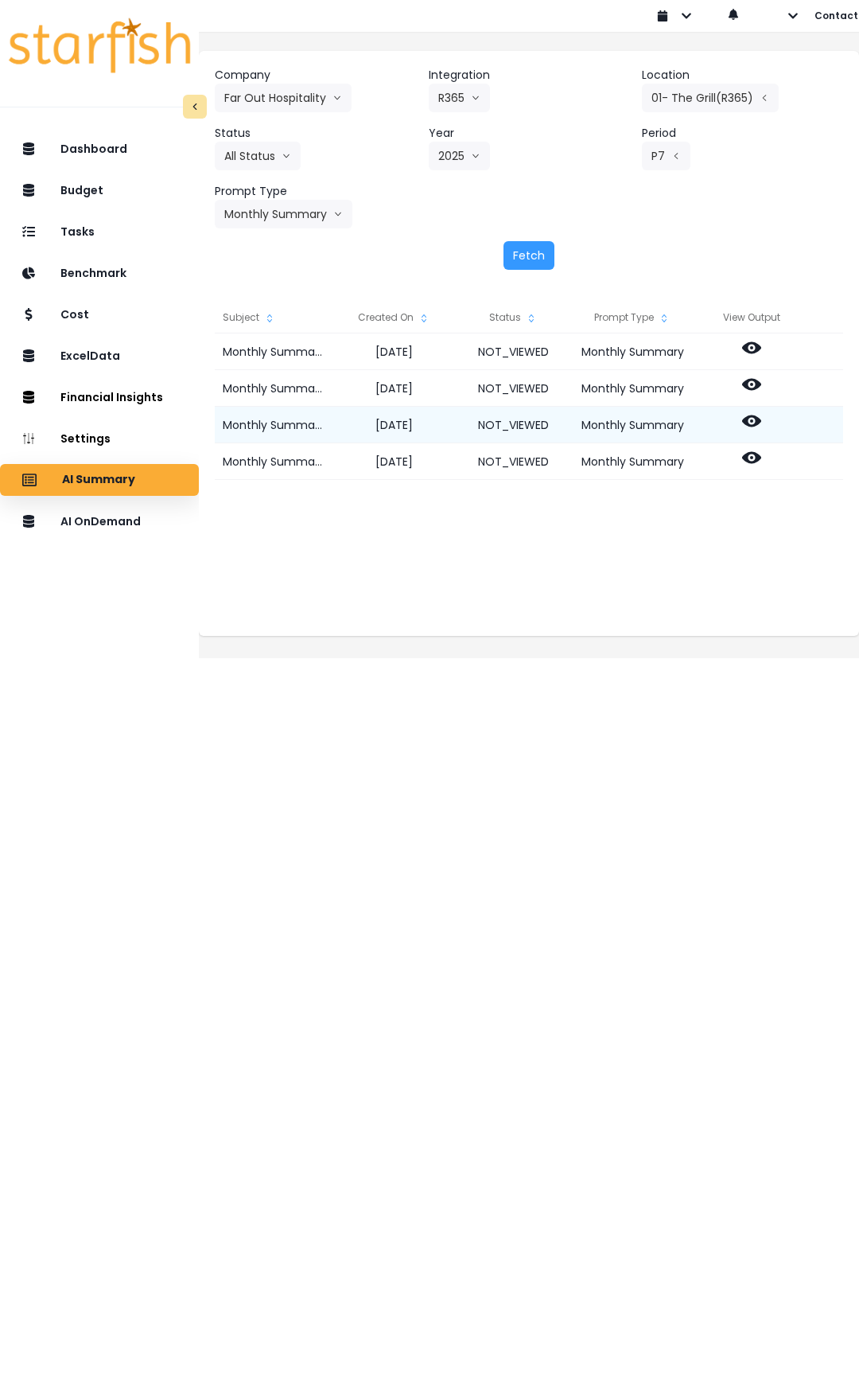
click at [760, 426] on icon at bounding box center [752, 421] width 19 height 19
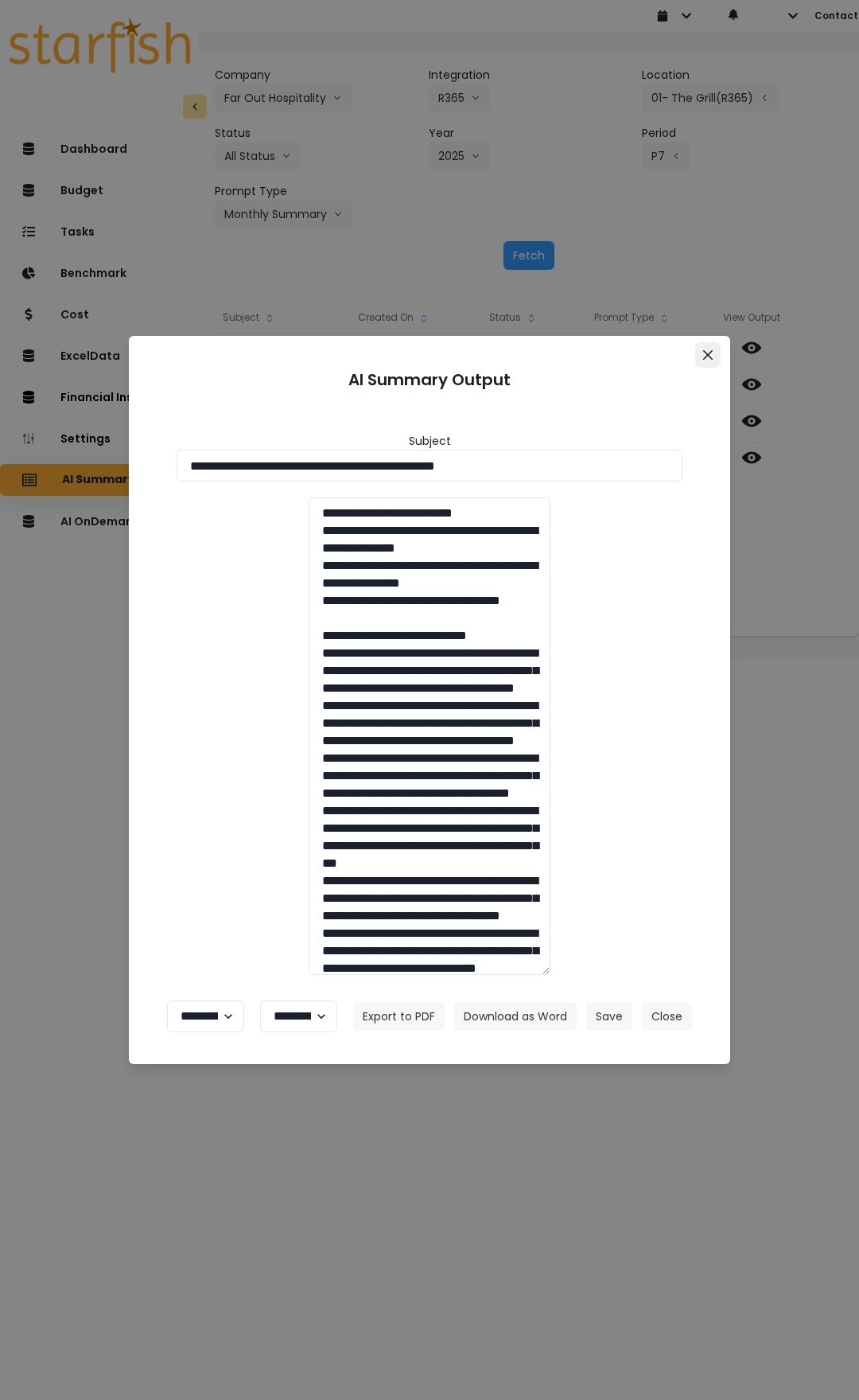
click at [704, 352] on icon "Close" at bounding box center [708, 355] width 10 height 10
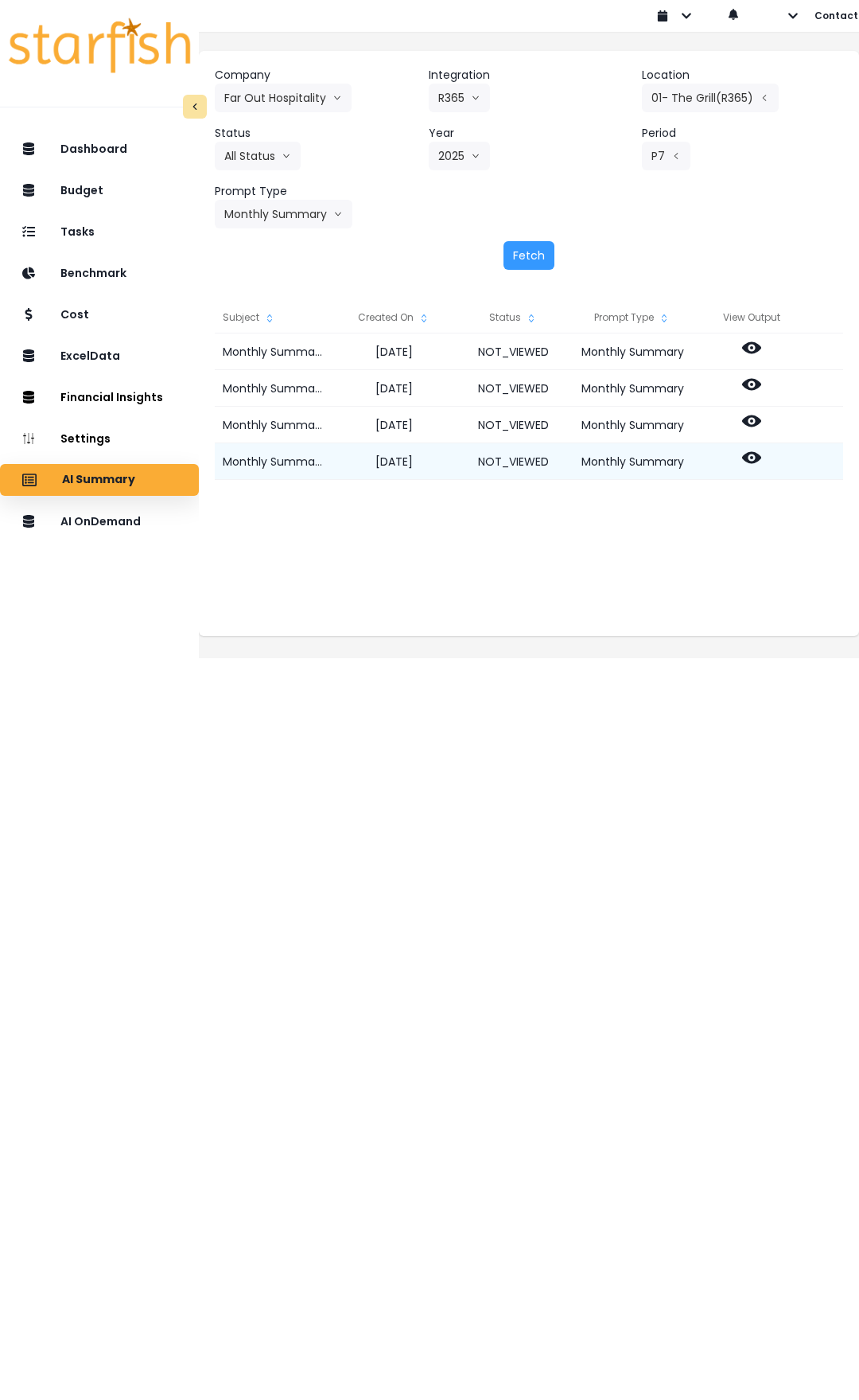
click at [761, 454] on icon at bounding box center [752, 457] width 19 height 12
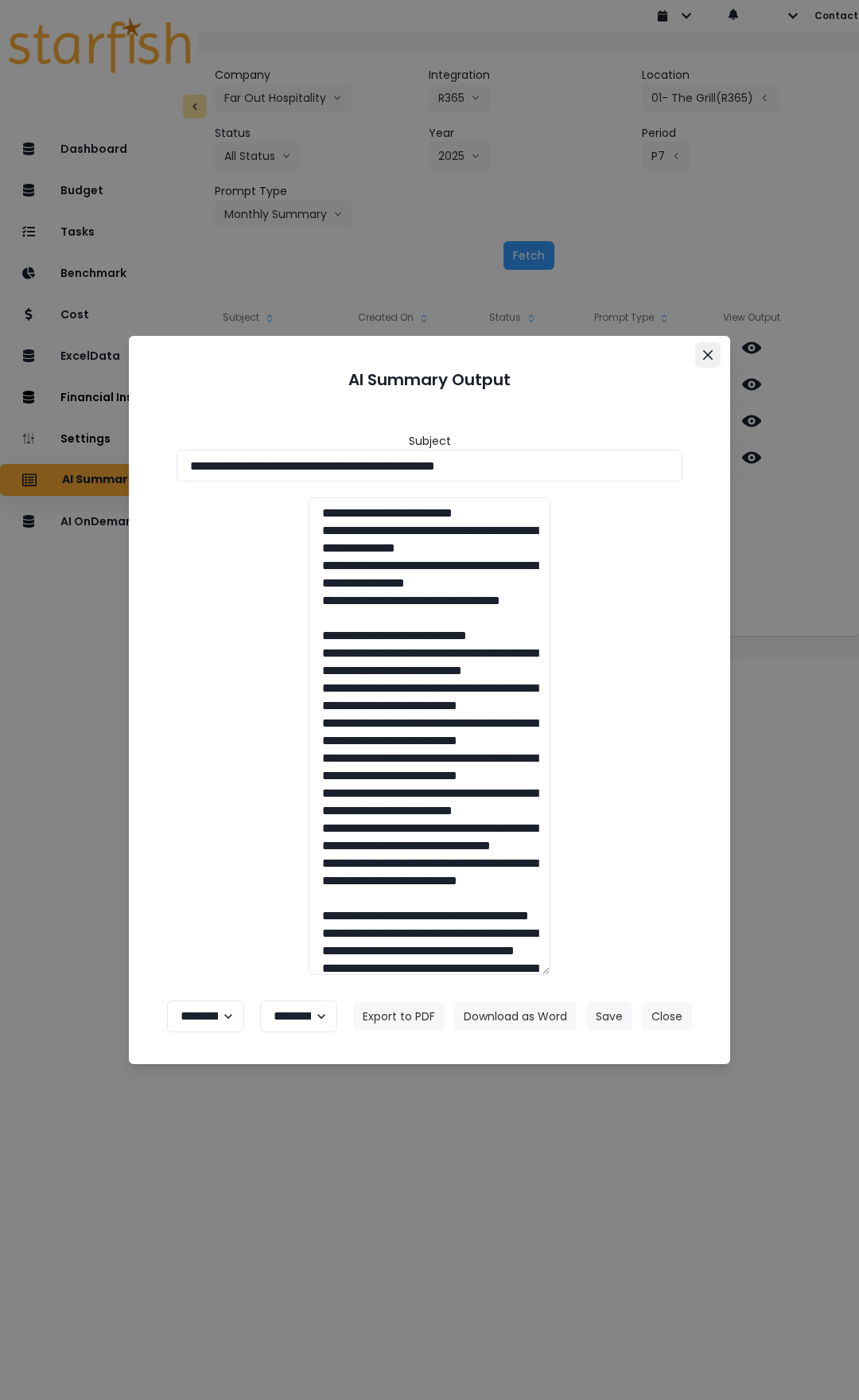
click at [708, 360] on button "Close" at bounding box center [708, 355] width 26 height 26
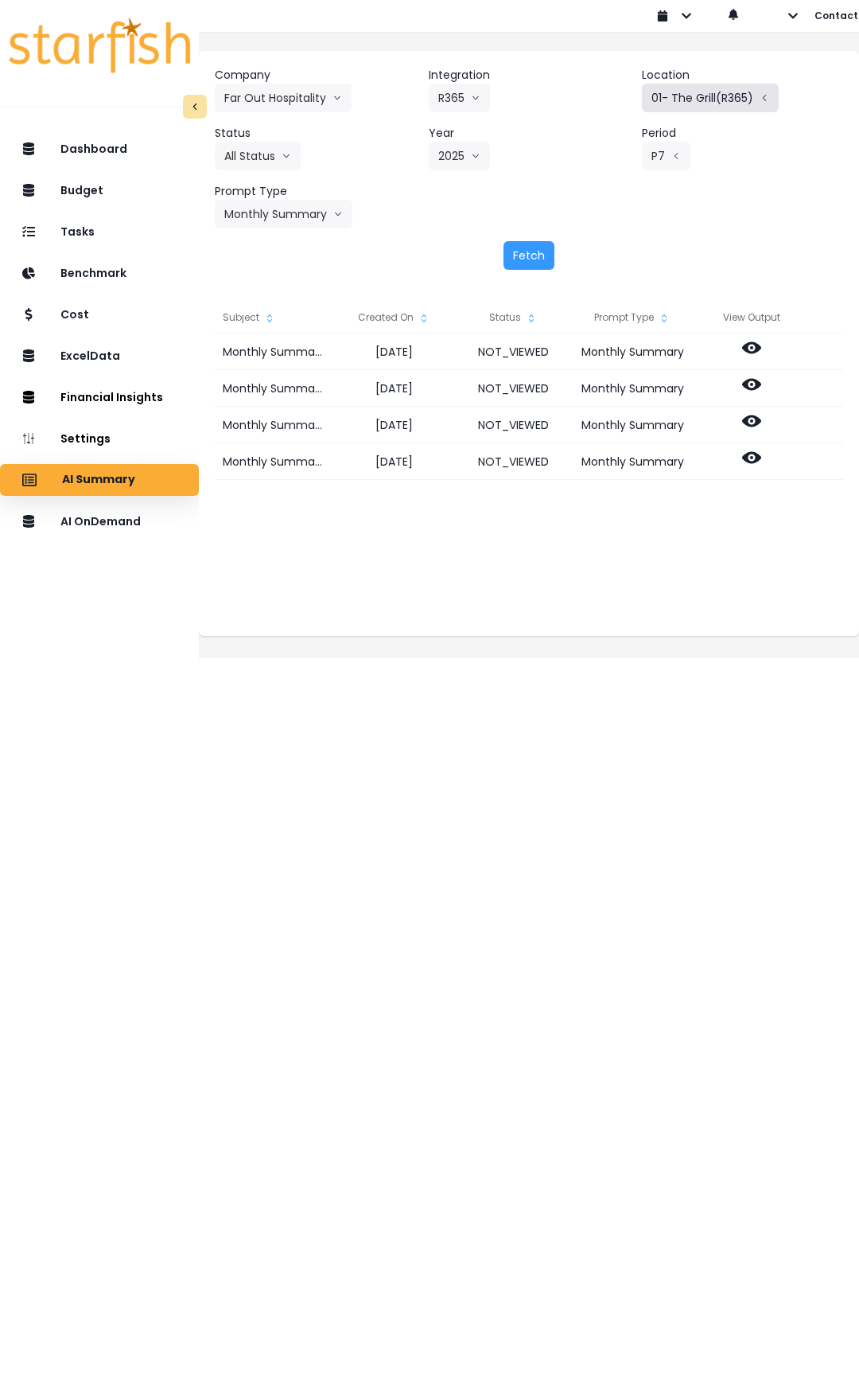
click at [721, 102] on button "01- The Grill(R365)" at bounding box center [710, 98] width 137 height 29
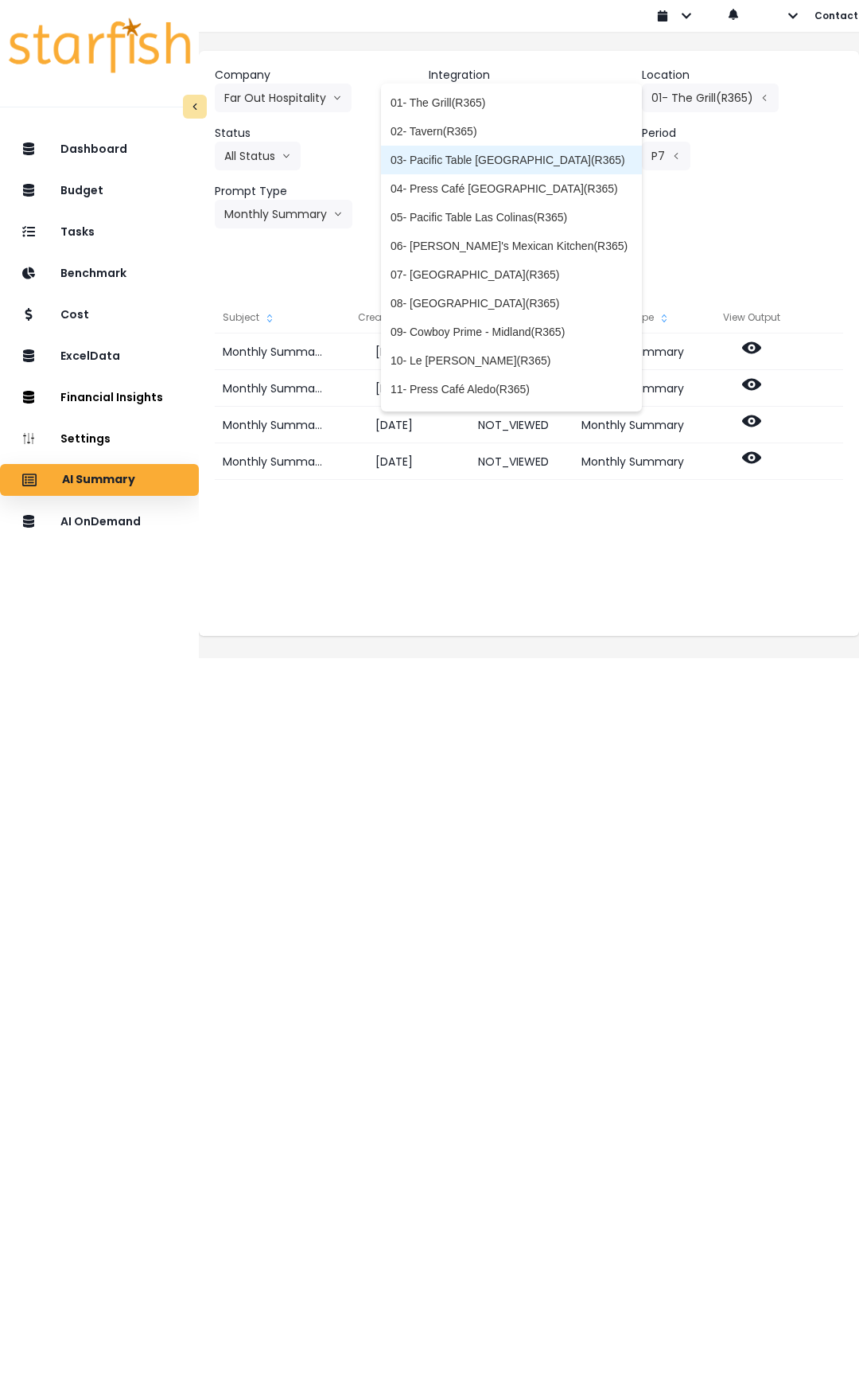
click at [516, 158] on span "03- Pacific Table [GEOGRAPHIC_DATA](R365)" at bounding box center [512, 160] width 242 height 16
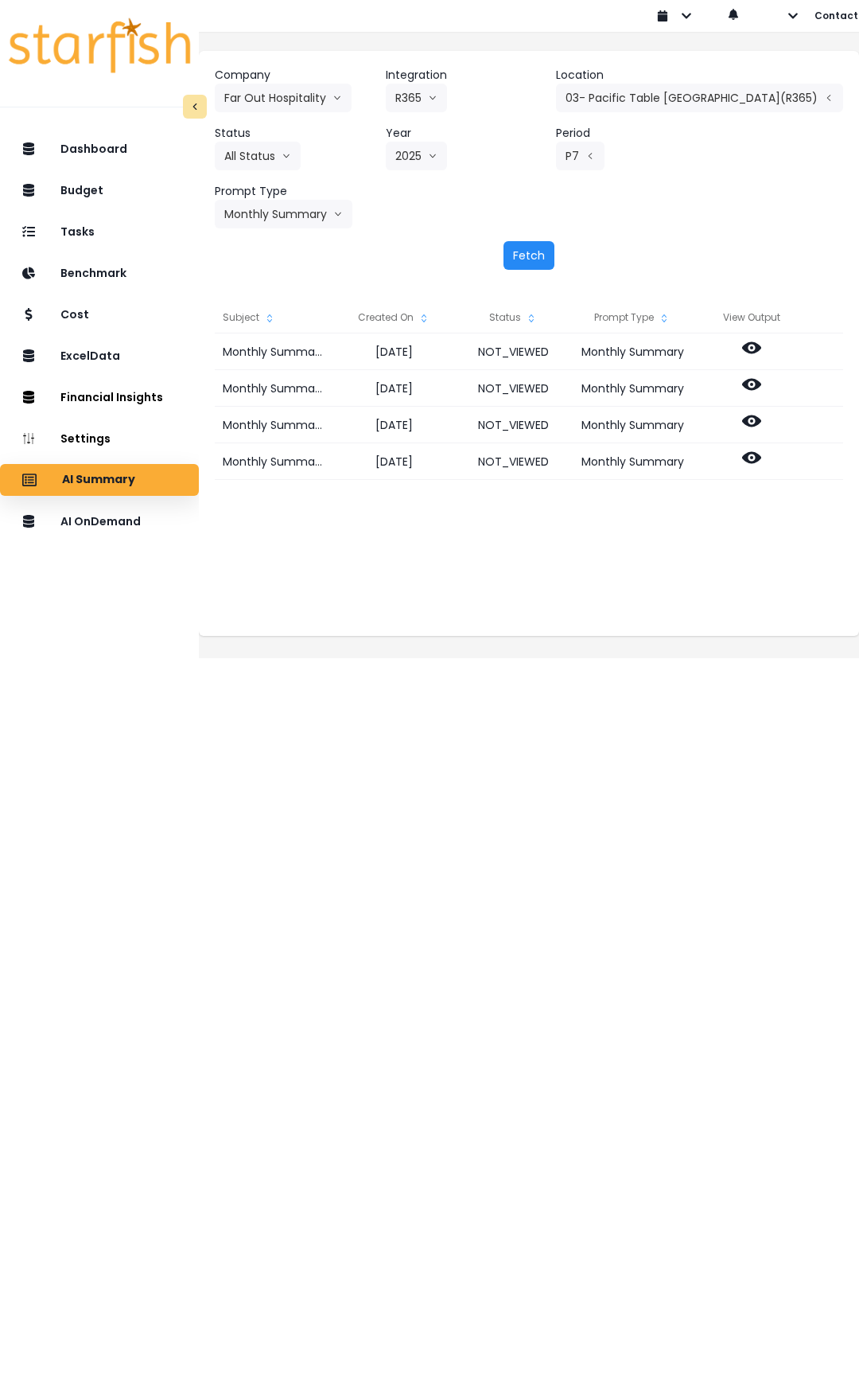
click at [532, 251] on button "Fetch" at bounding box center [529, 255] width 51 height 29
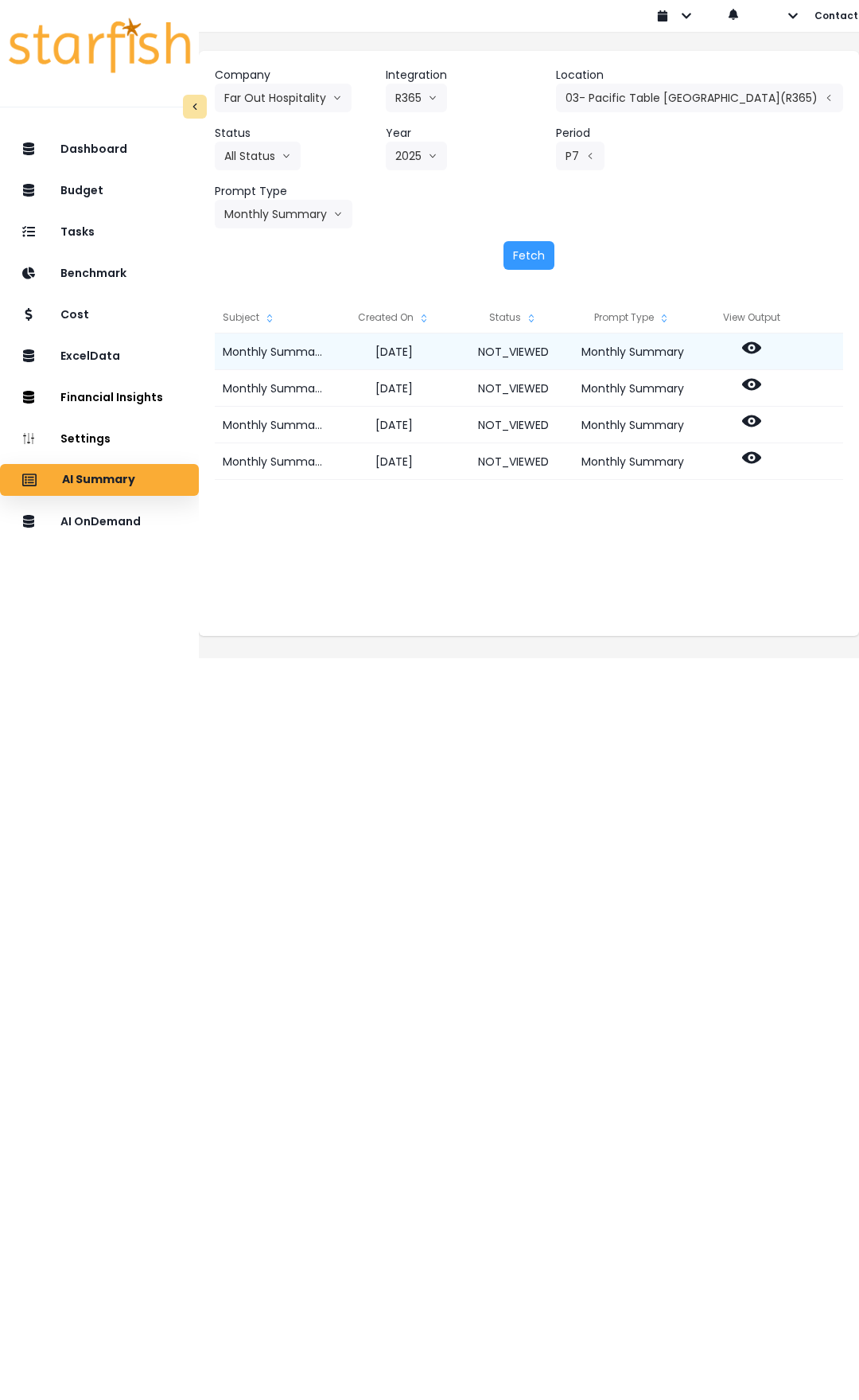
click at [761, 344] on icon at bounding box center [752, 348] width 19 height 19
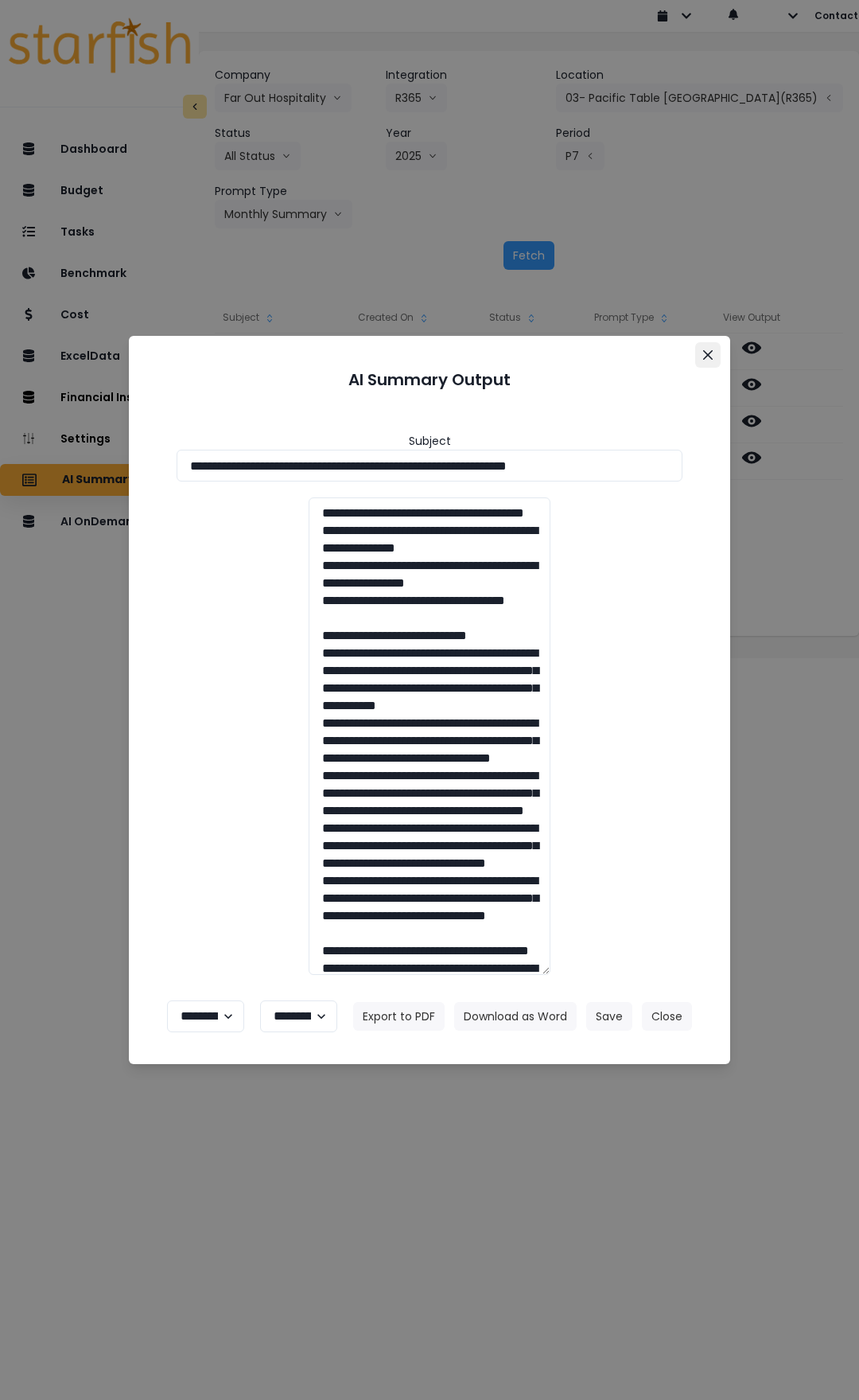
click at [714, 356] on button "Close" at bounding box center [708, 355] width 26 height 26
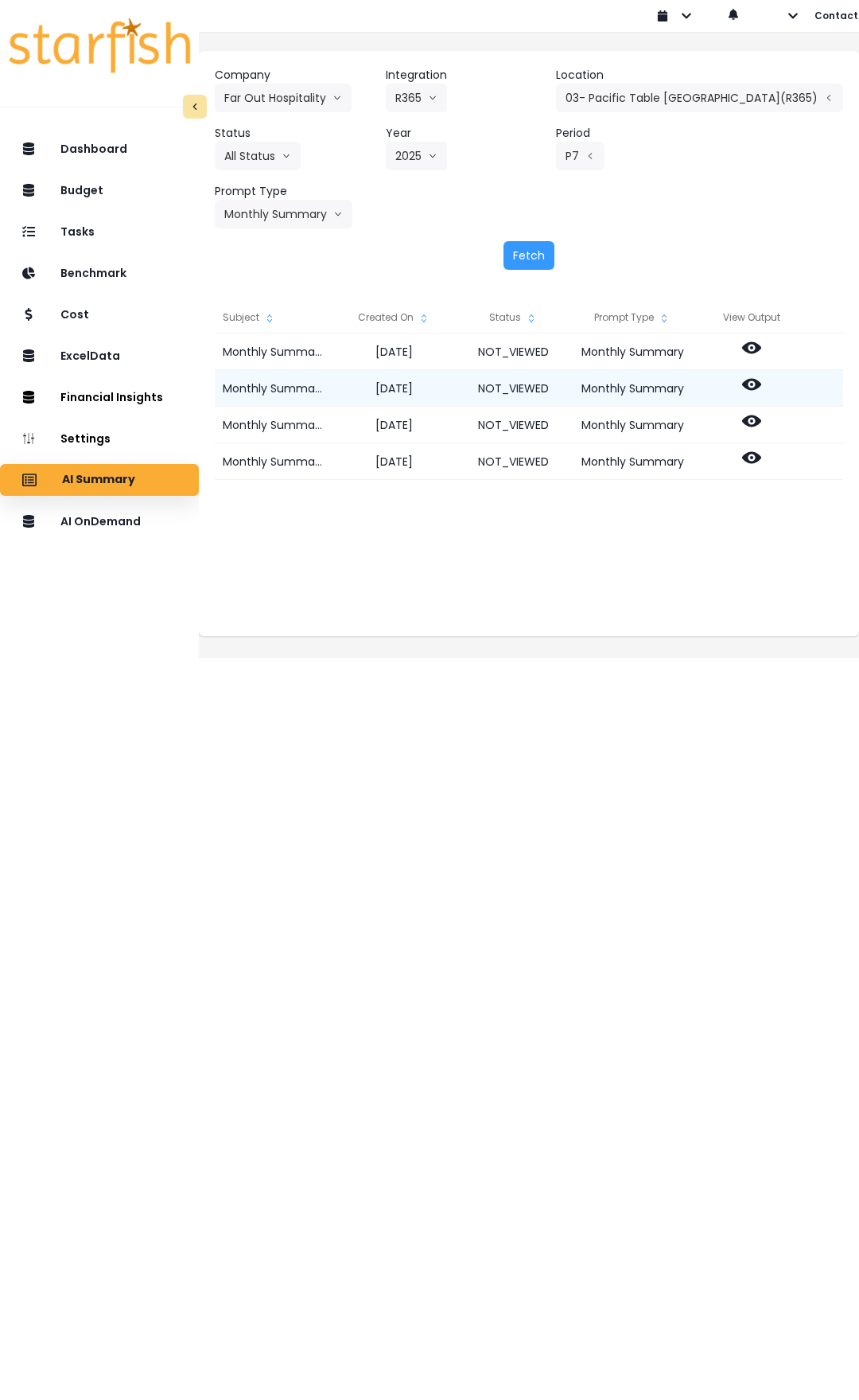
click at [761, 382] on icon at bounding box center [752, 384] width 19 height 12
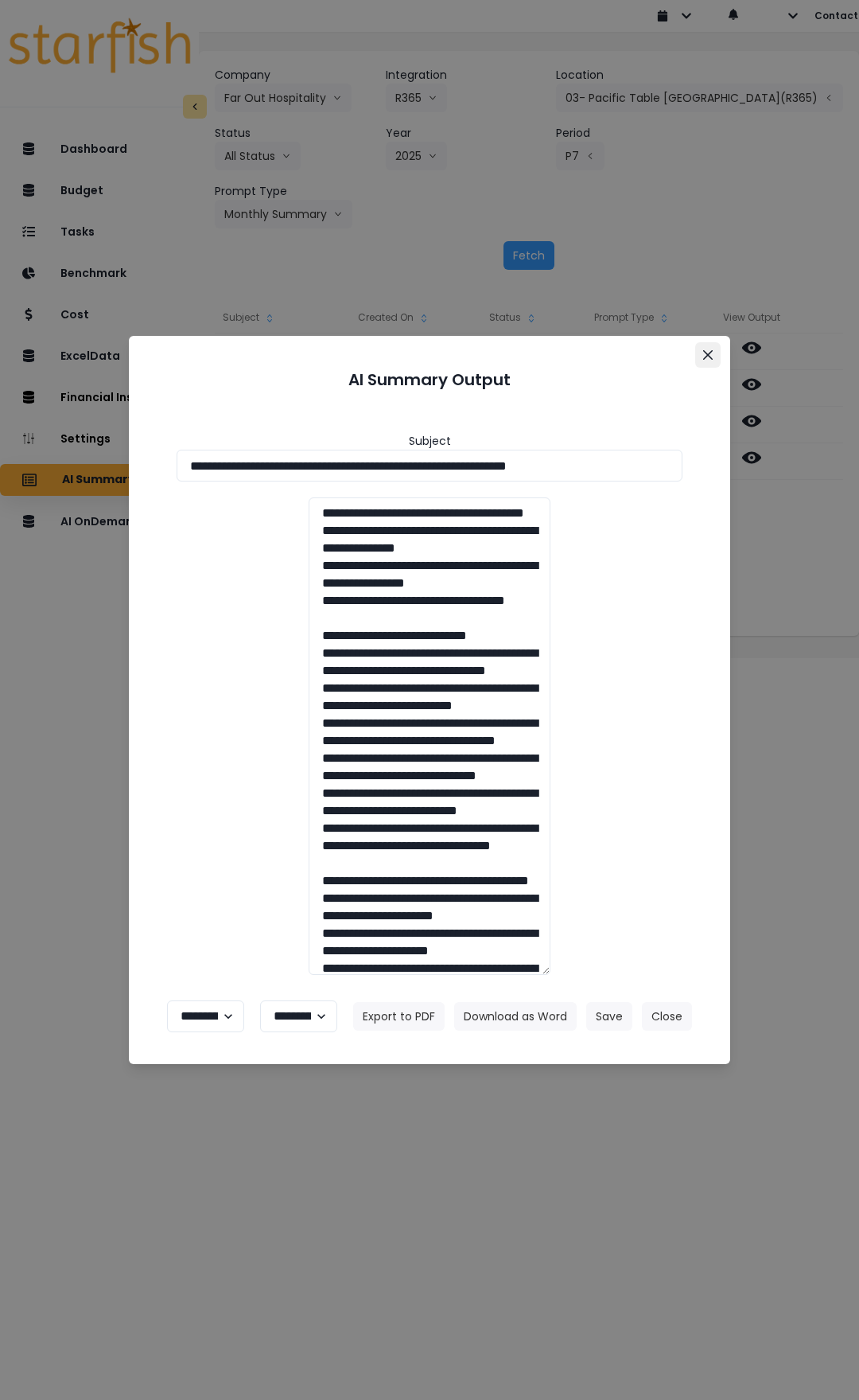
click at [704, 354] on icon "Close" at bounding box center [708, 355] width 10 height 10
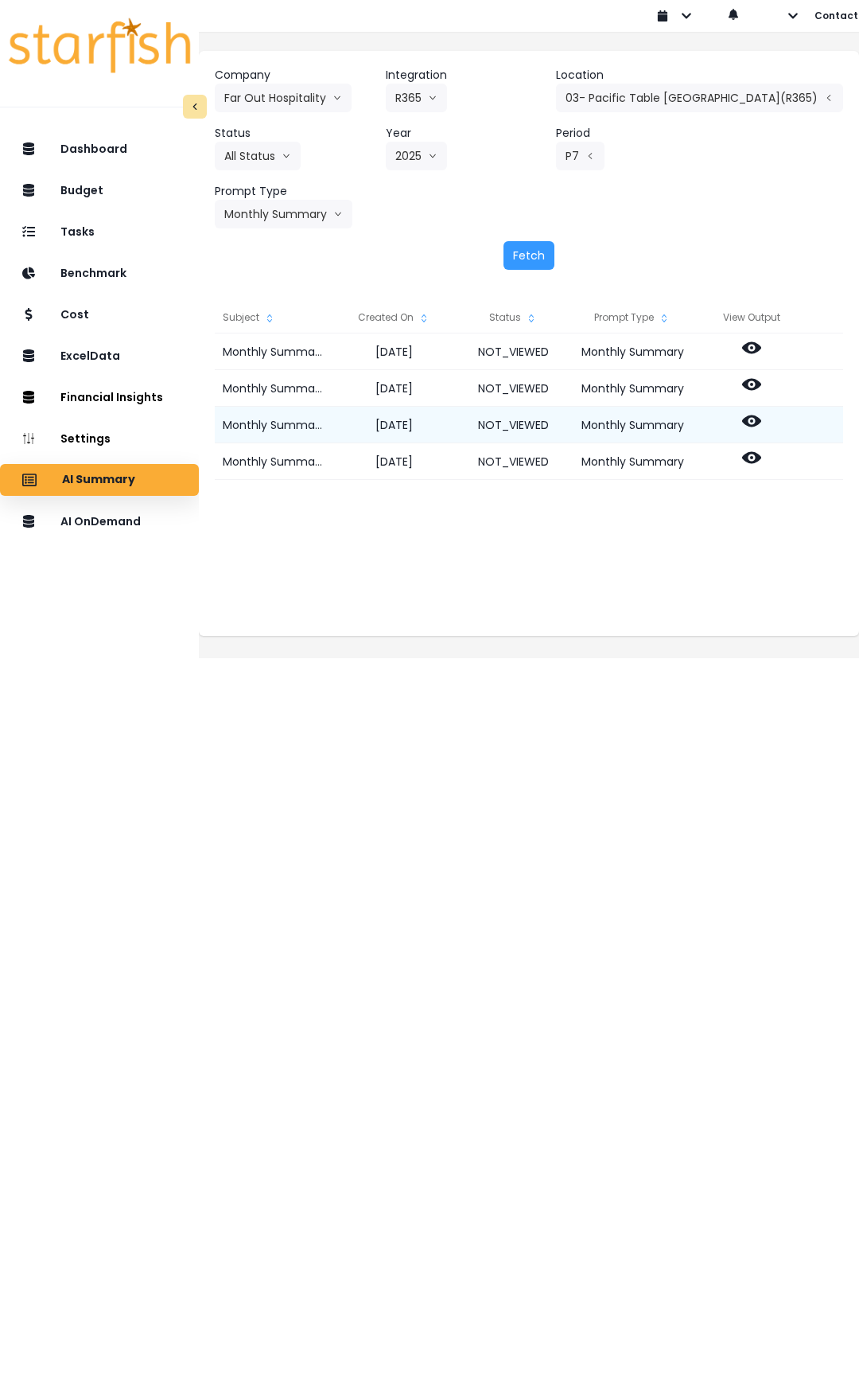
click at [761, 427] on icon at bounding box center [752, 421] width 19 height 12
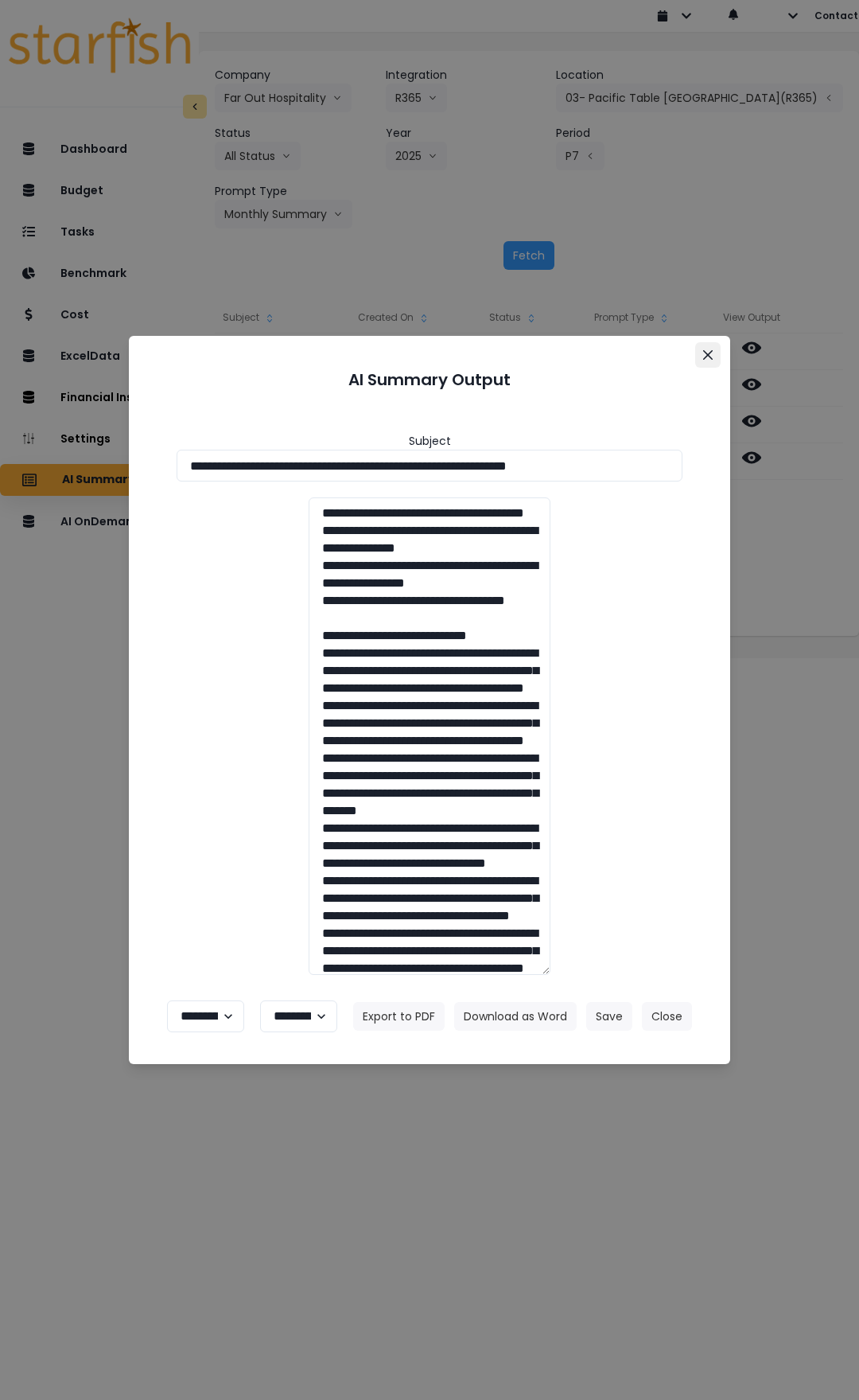
click at [709, 352] on icon "Close" at bounding box center [708, 355] width 10 height 10
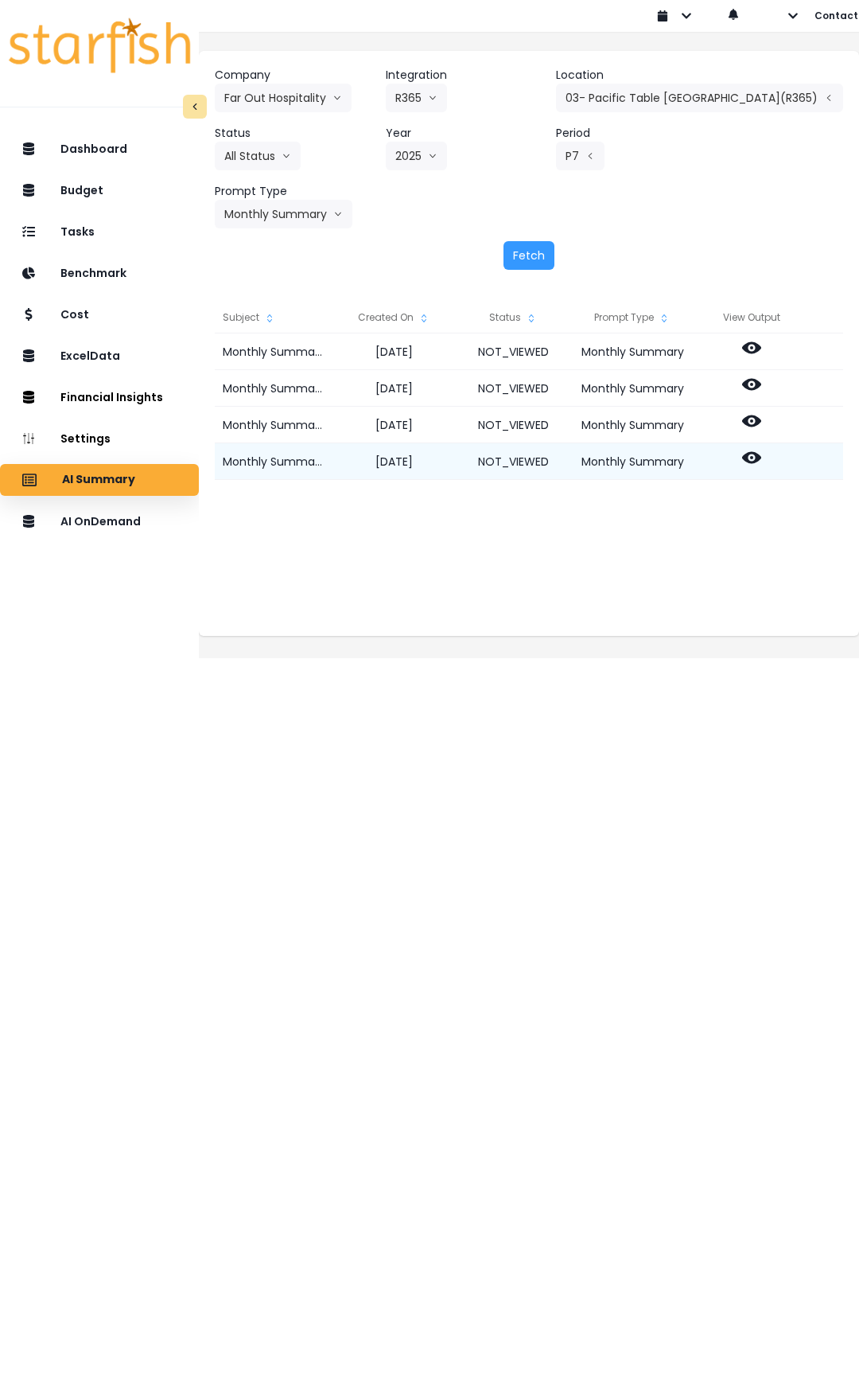
click at [761, 451] on icon at bounding box center [752, 457] width 19 height 19
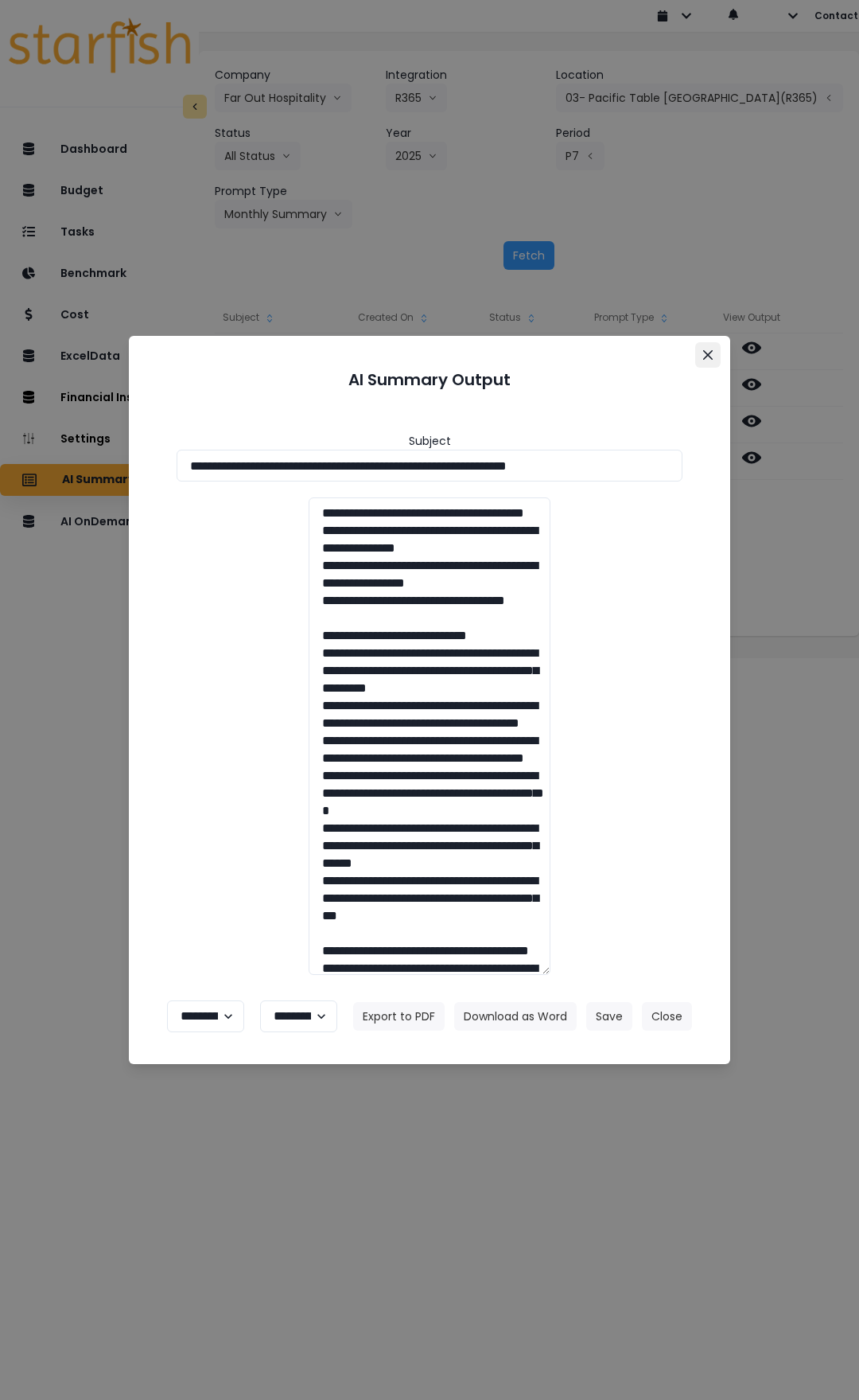
click at [708, 361] on button "Close" at bounding box center [708, 355] width 26 height 26
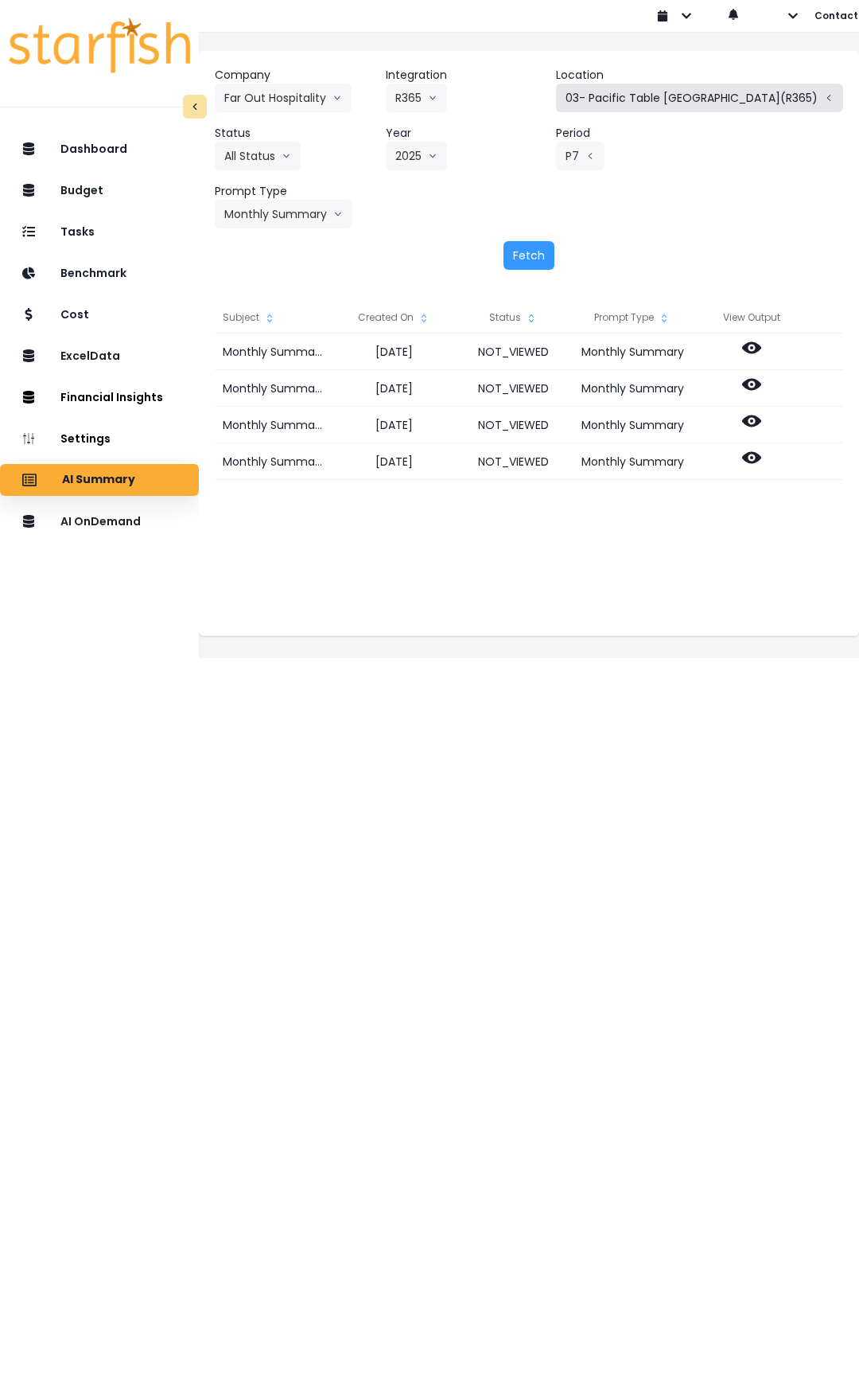
click at [674, 90] on button "03- Pacific Table [GEOGRAPHIC_DATA](R365)" at bounding box center [700, 98] width 287 height 29
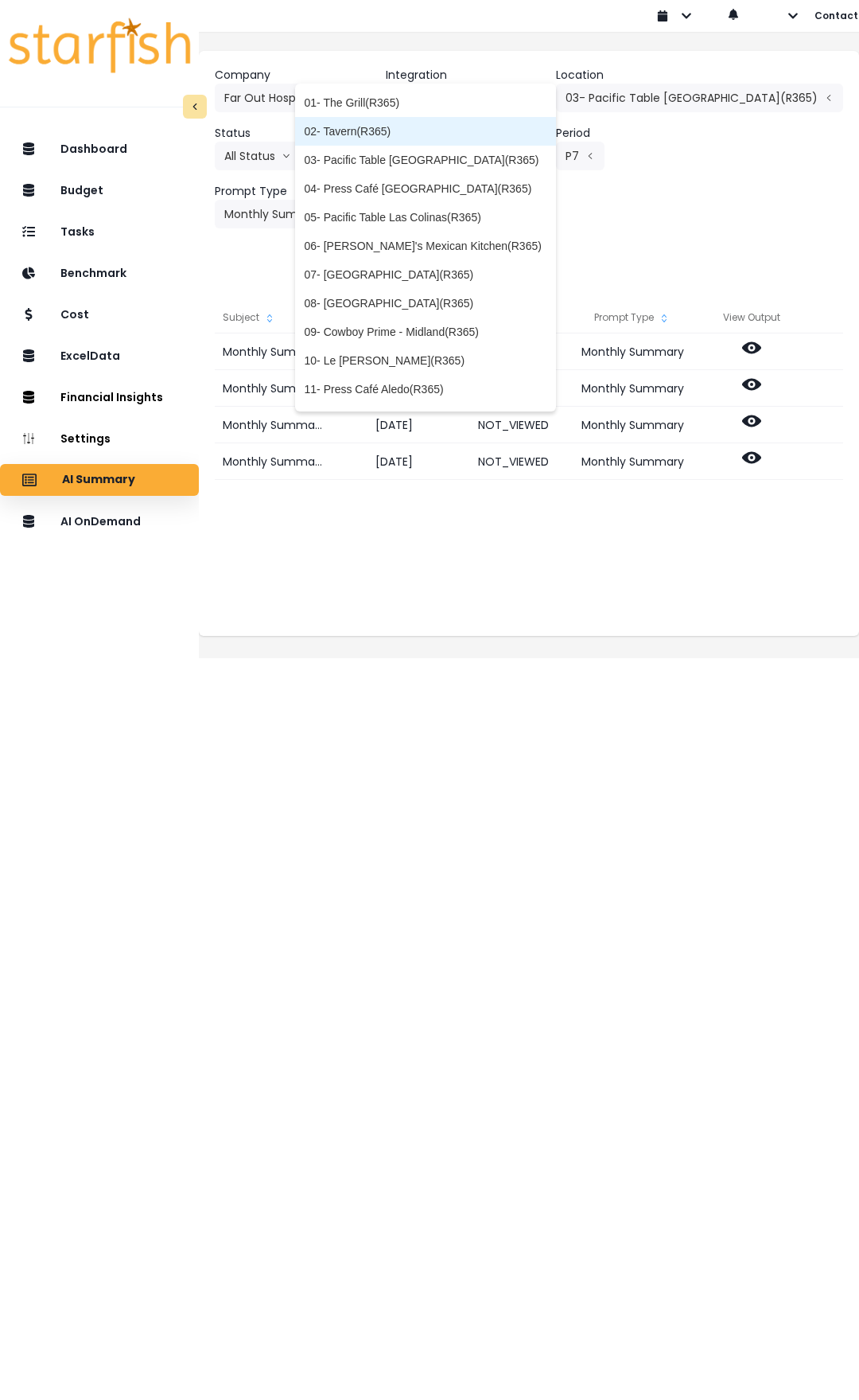
click at [481, 138] on span "02- Tavern(R365)" at bounding box center [426, 131] width 242 height 16
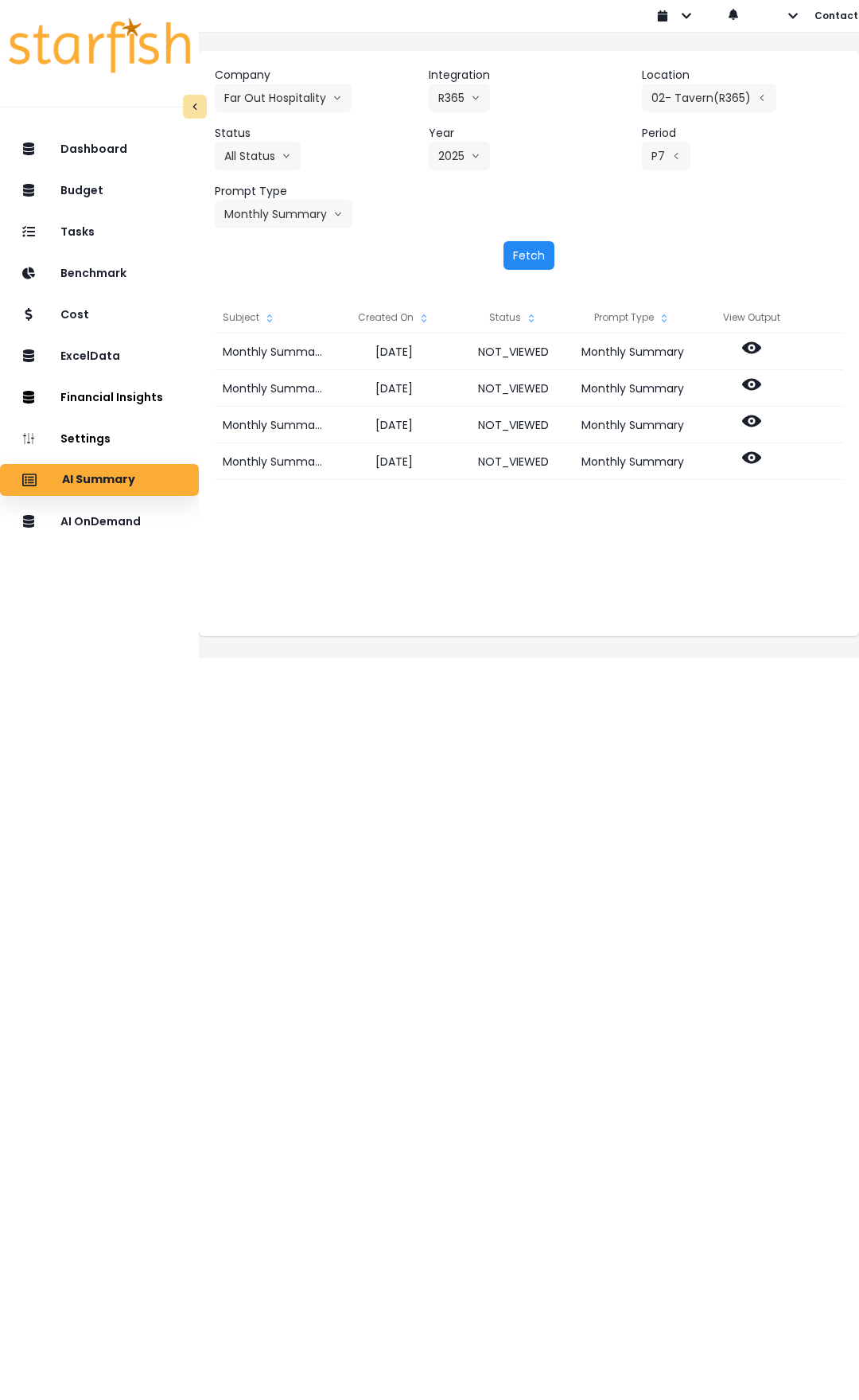
click at [541, 263] on button "Fetch" at bounding box center [529, 255] width 51 height 29
click at [528, 256] on button "Fetch" at bounding box center [529, 255] width 51 height 29
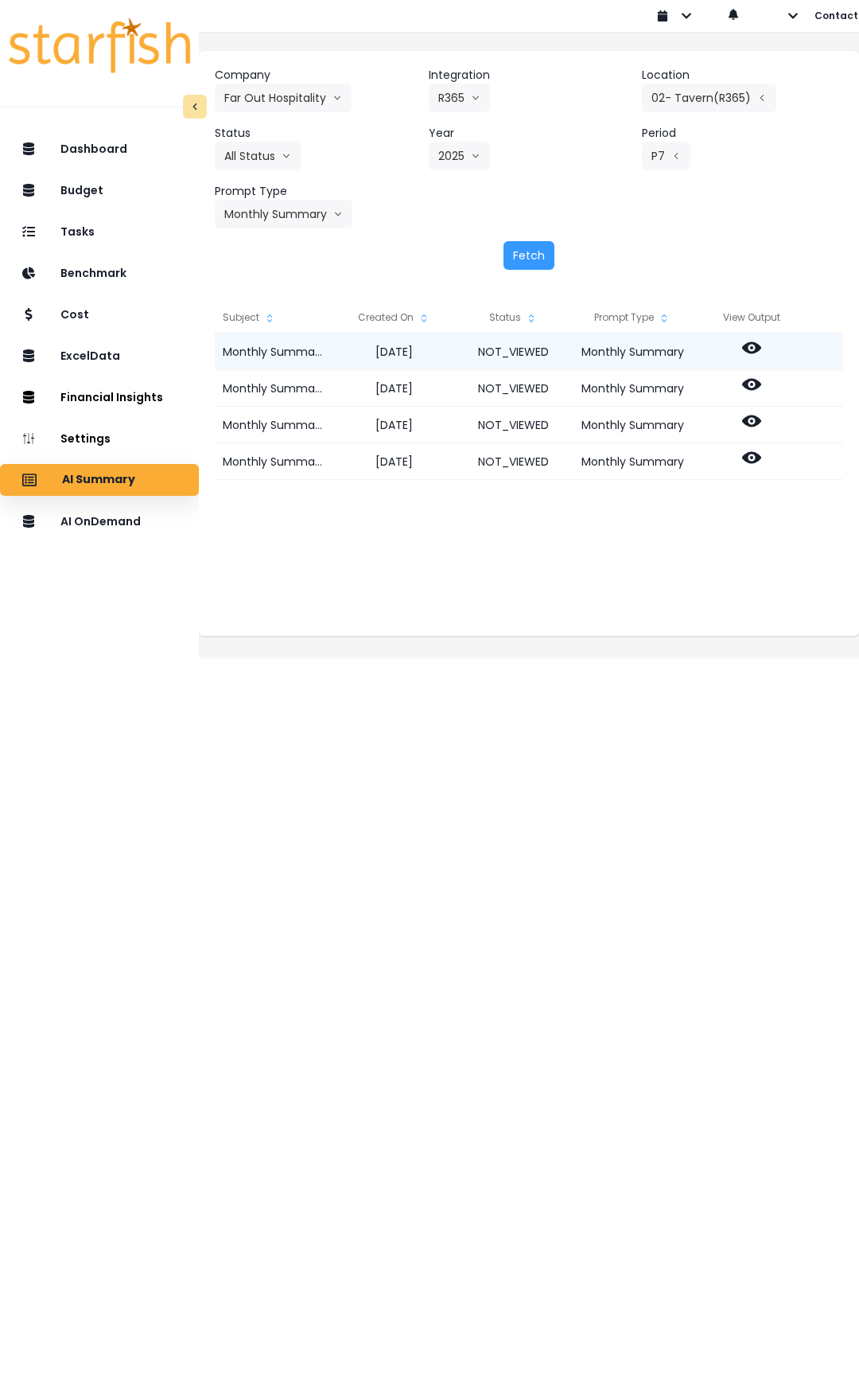
click at [761, 355] on icon at bounding box center [752, 348] width 19 height 19
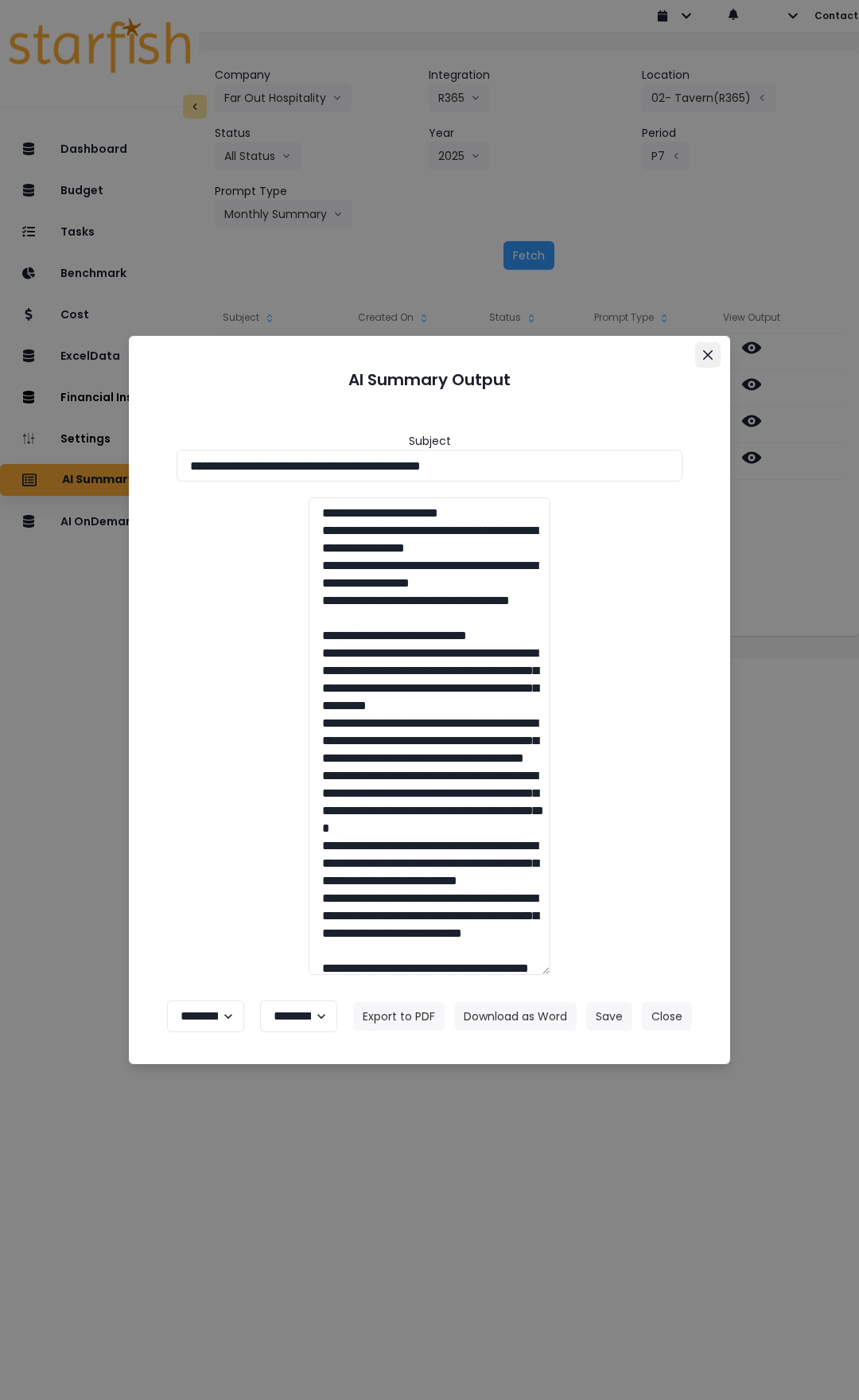
click at [699, 356] on button "Close" at bounding box center [708, 355] width 26 height 26
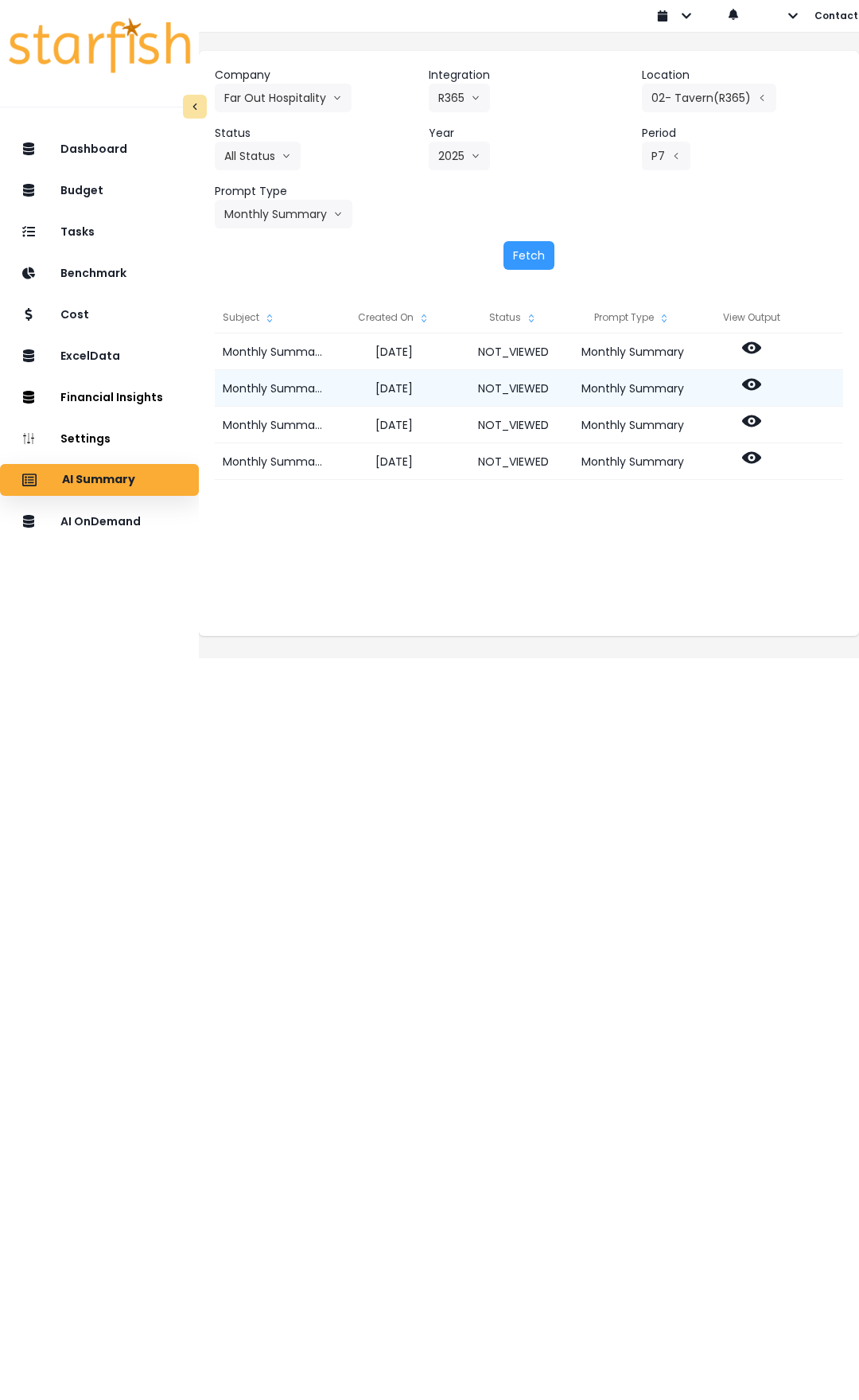
click at [761, 384] on icon at bounding box center [752, 384] width 19 height 19
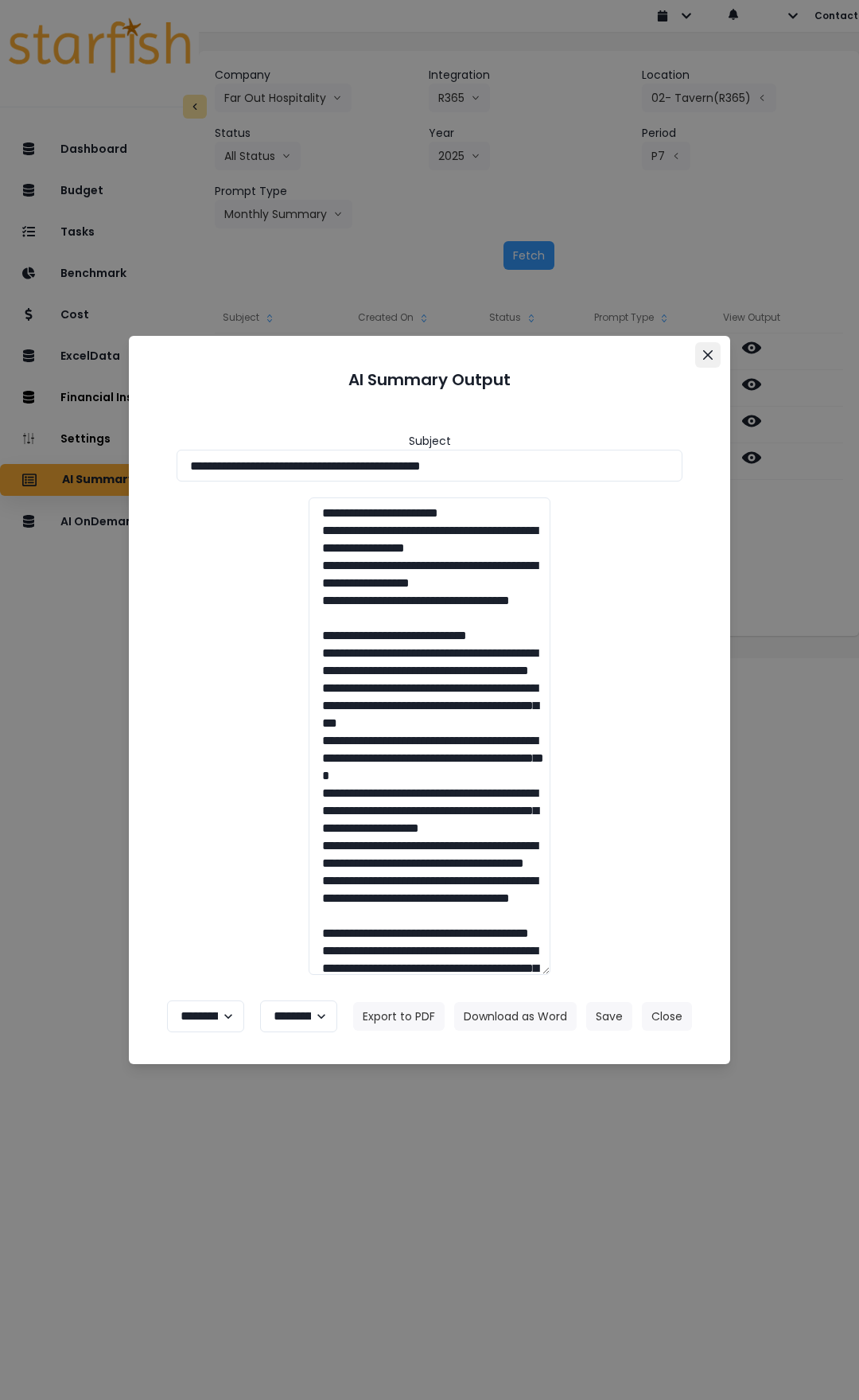
click at [700, 360] on button "Close" at bounding box center [708, 355] width 26 height 26
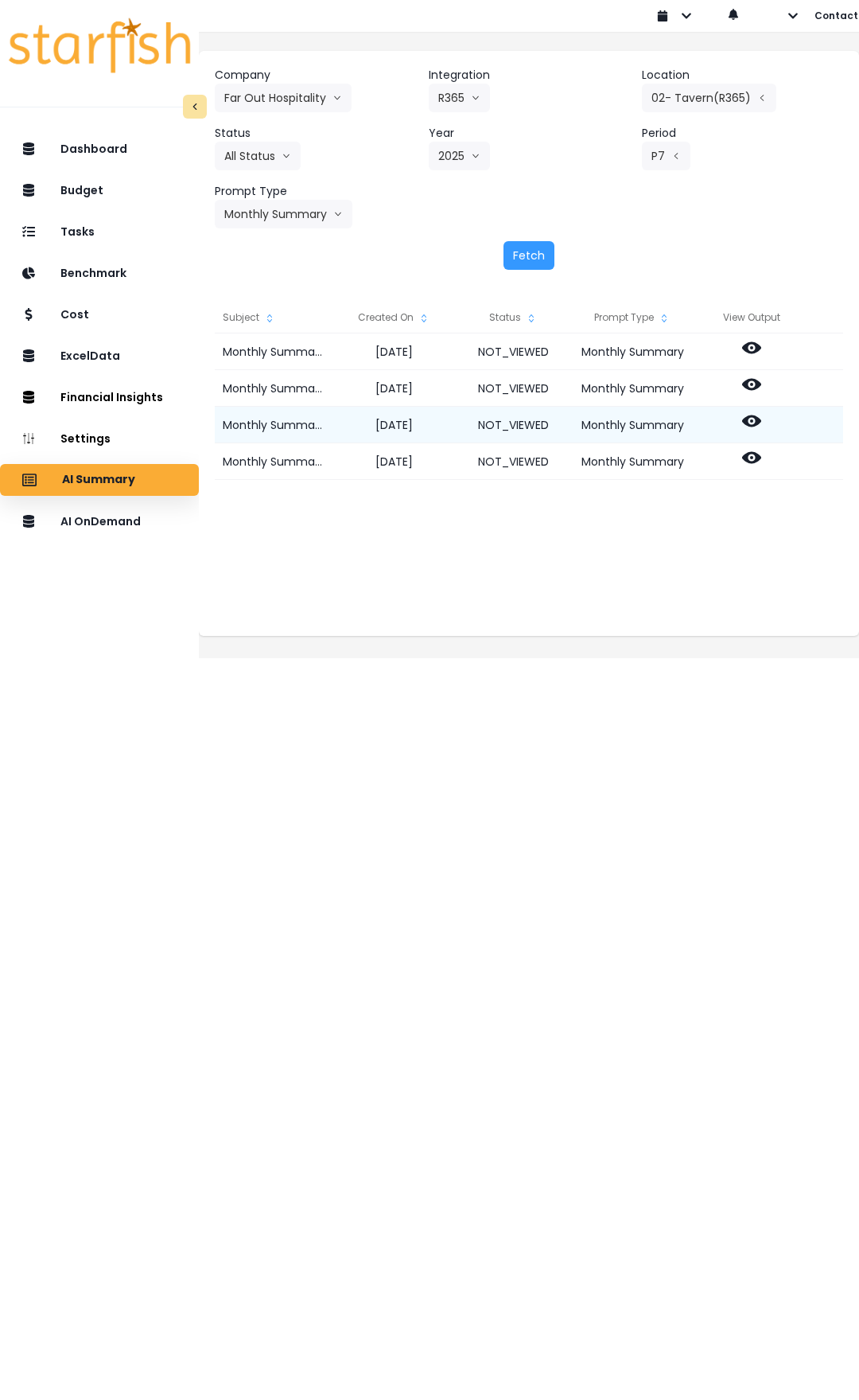
click at [761, 426] on icon at bounding box center [752, 421] width 19 height 12
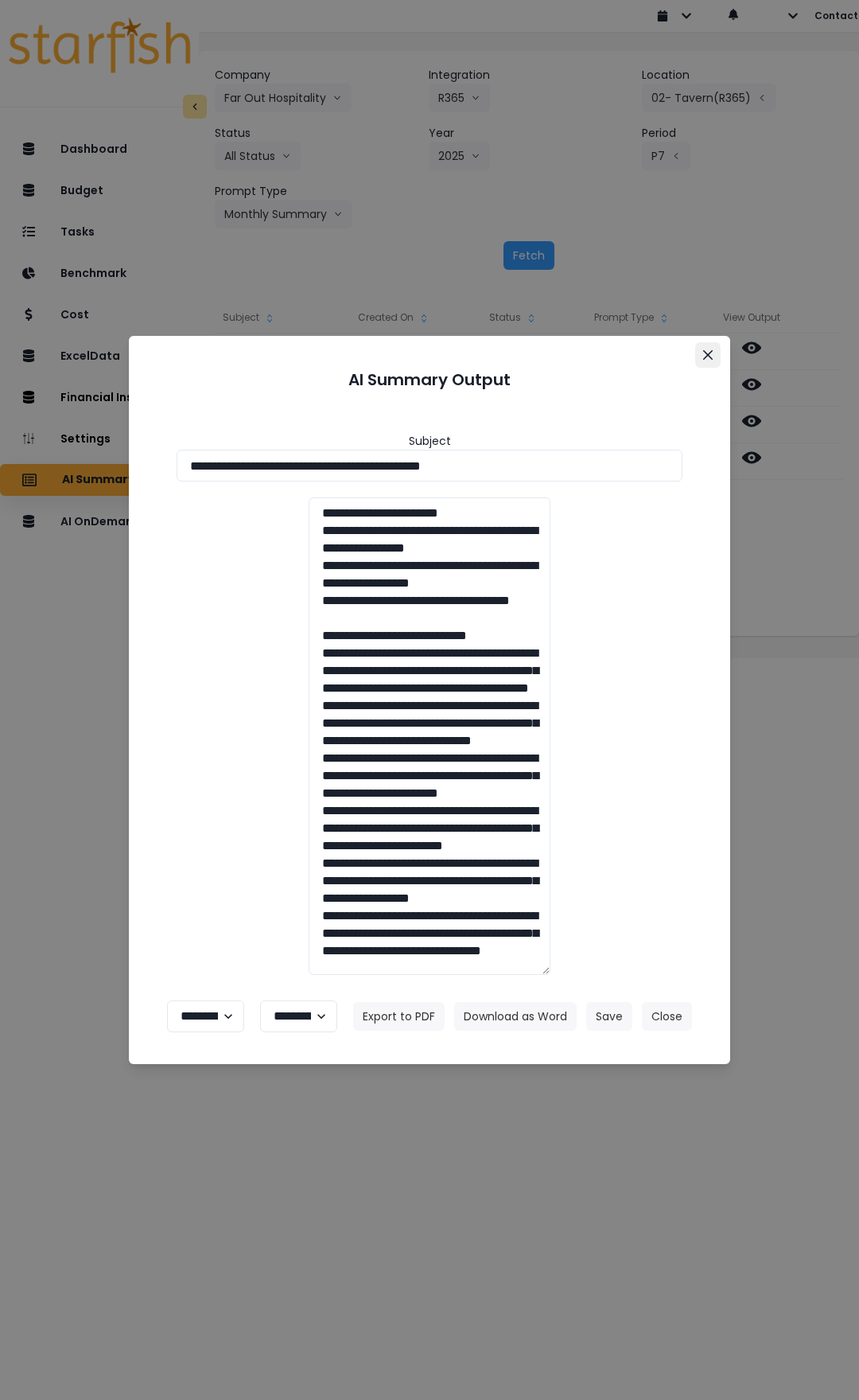
click at [706, 363] on button "Close" at bounding box center [708, 355] width 26 height 26
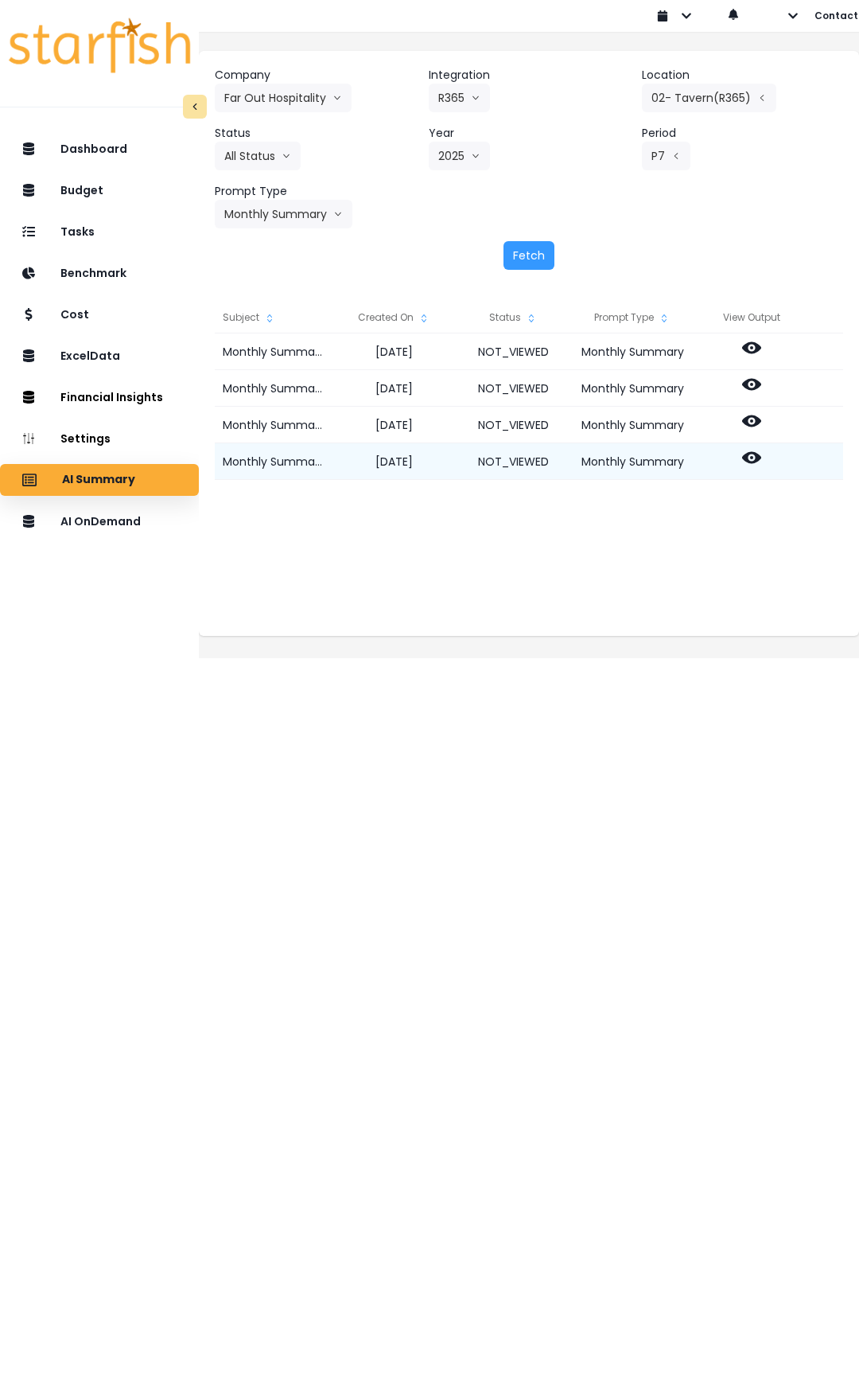
click at [782, 460] on div at bounding box center [751, 461] width 119 height 37
click at [761, 456] on icon at bounding box center [752, 457] width 19 height 19
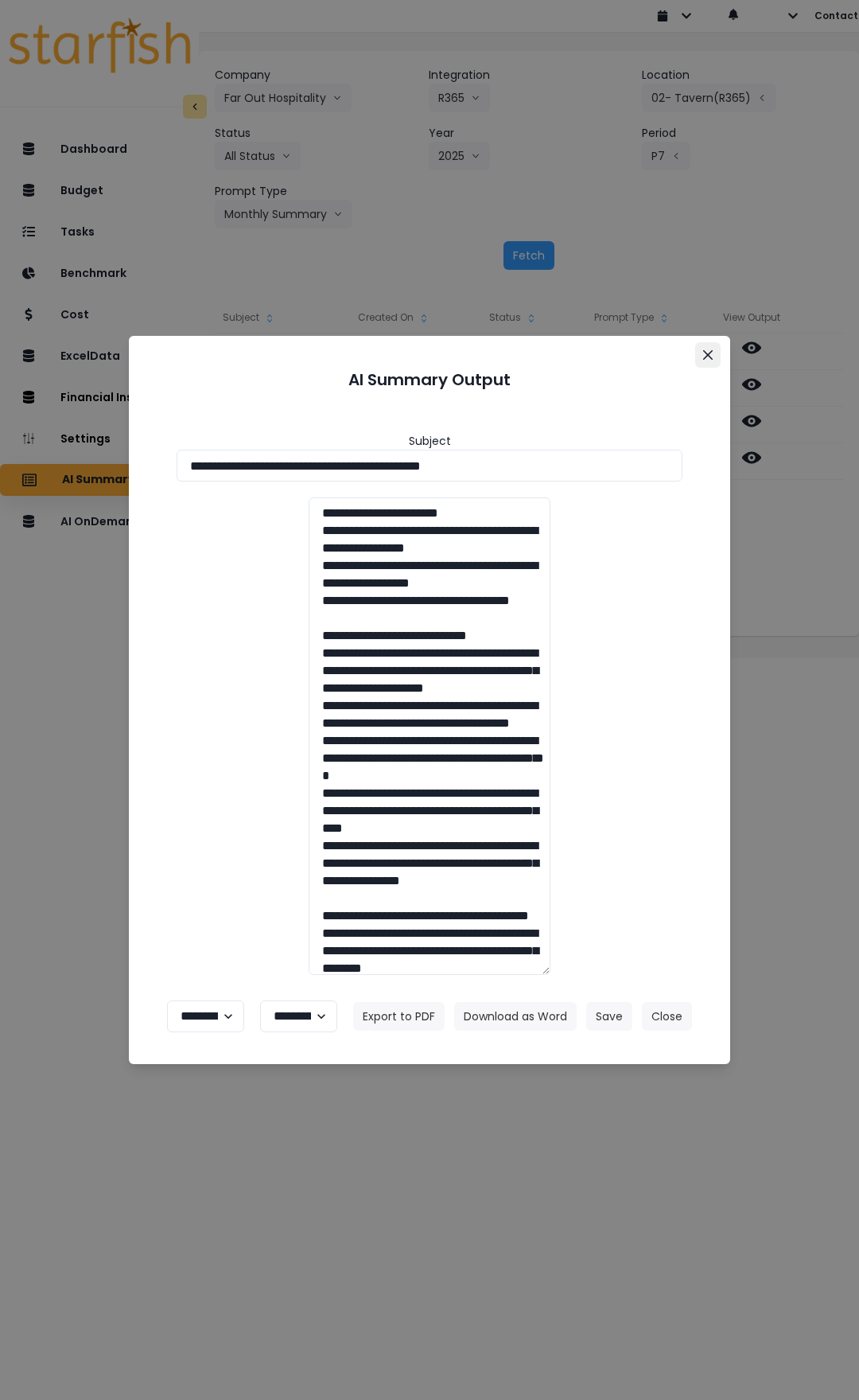
click at [699, 356] on button "Close" at bounding box center [708, 355] width 26 height 26
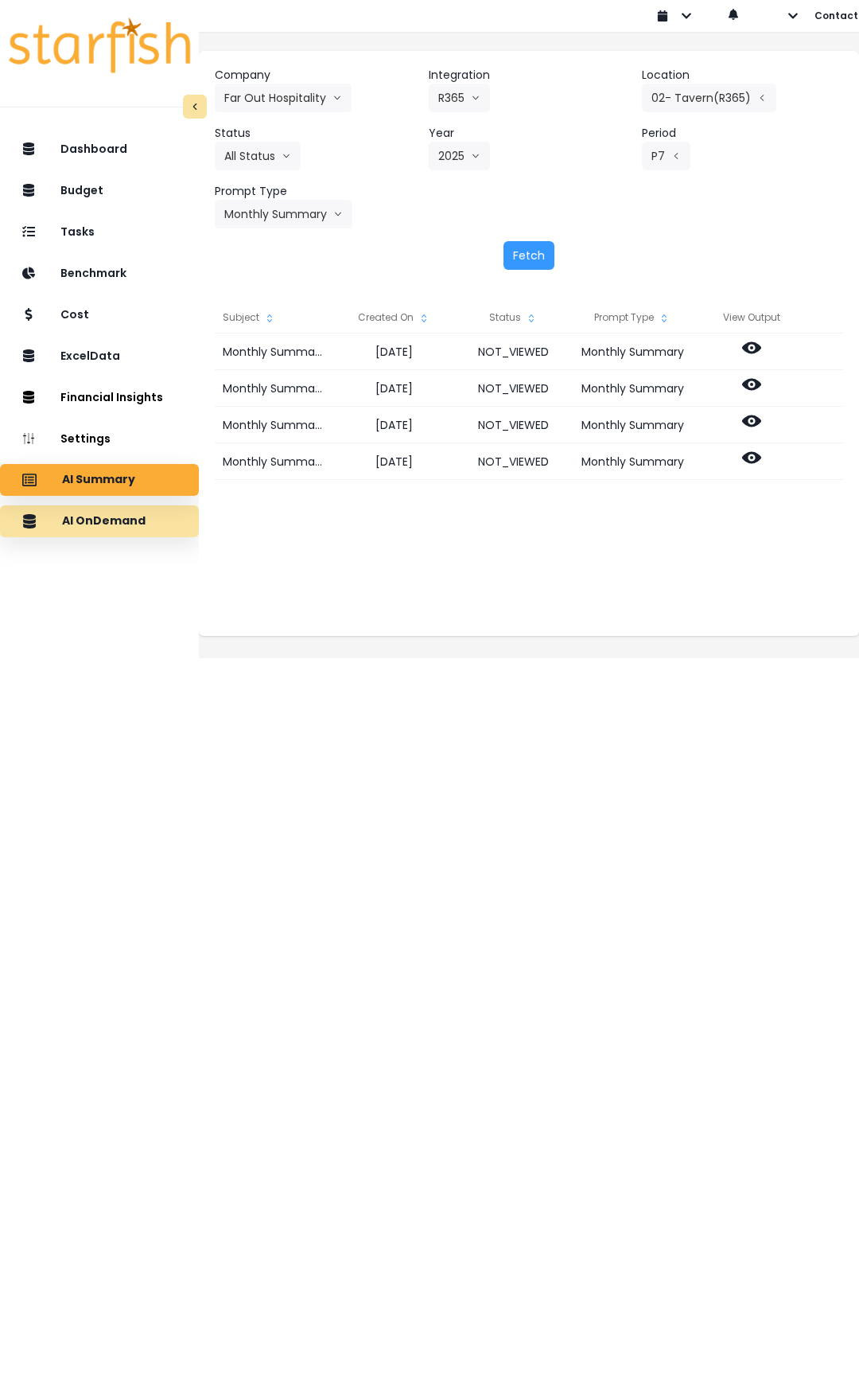
click at [139, 521] on p "AI OnDemand" at bounding box center [104, 521] width 83 height 14
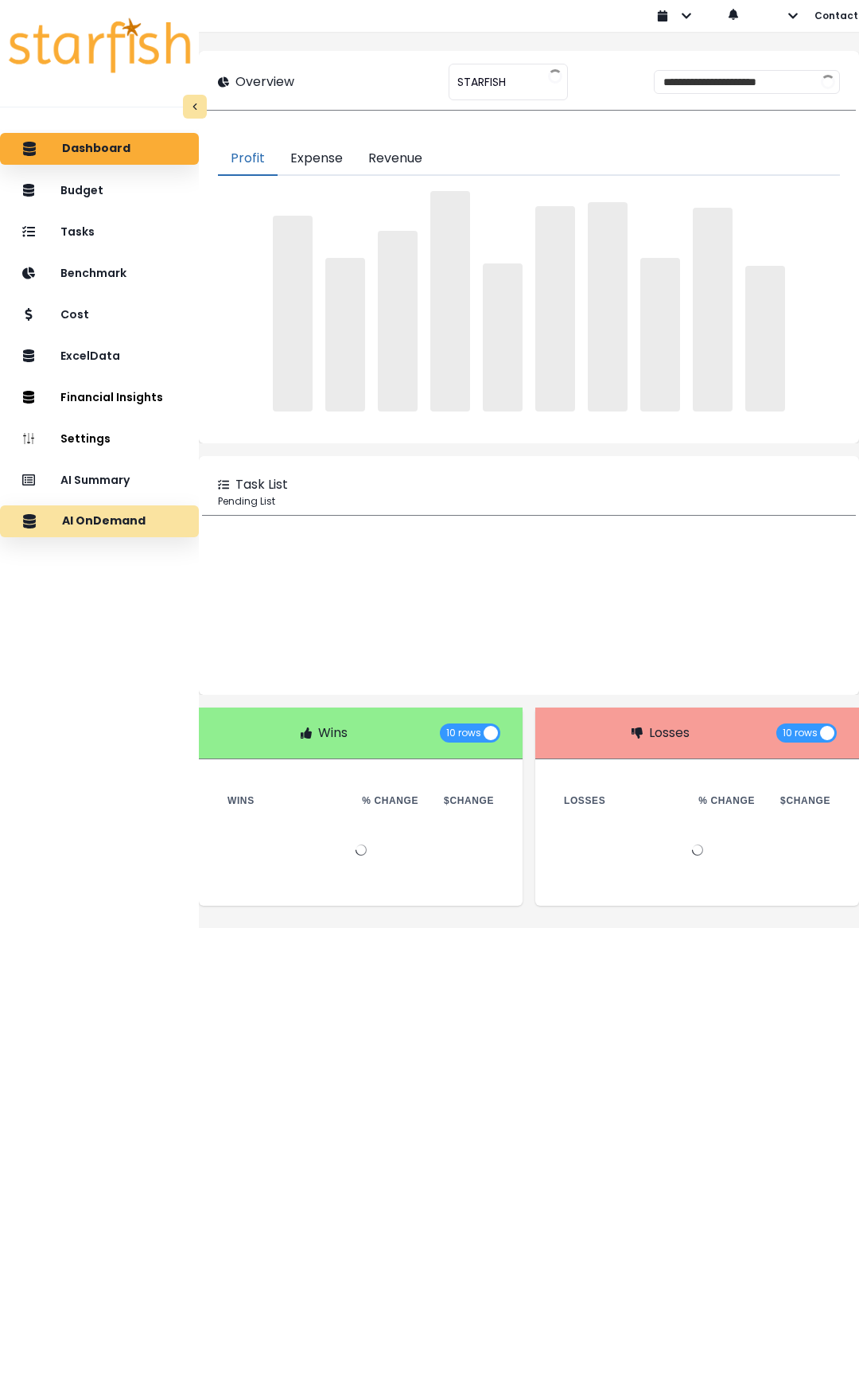
click at [123, 526] on p "AI OnDemand" at bounding box center [104, 521] width 83 height 14
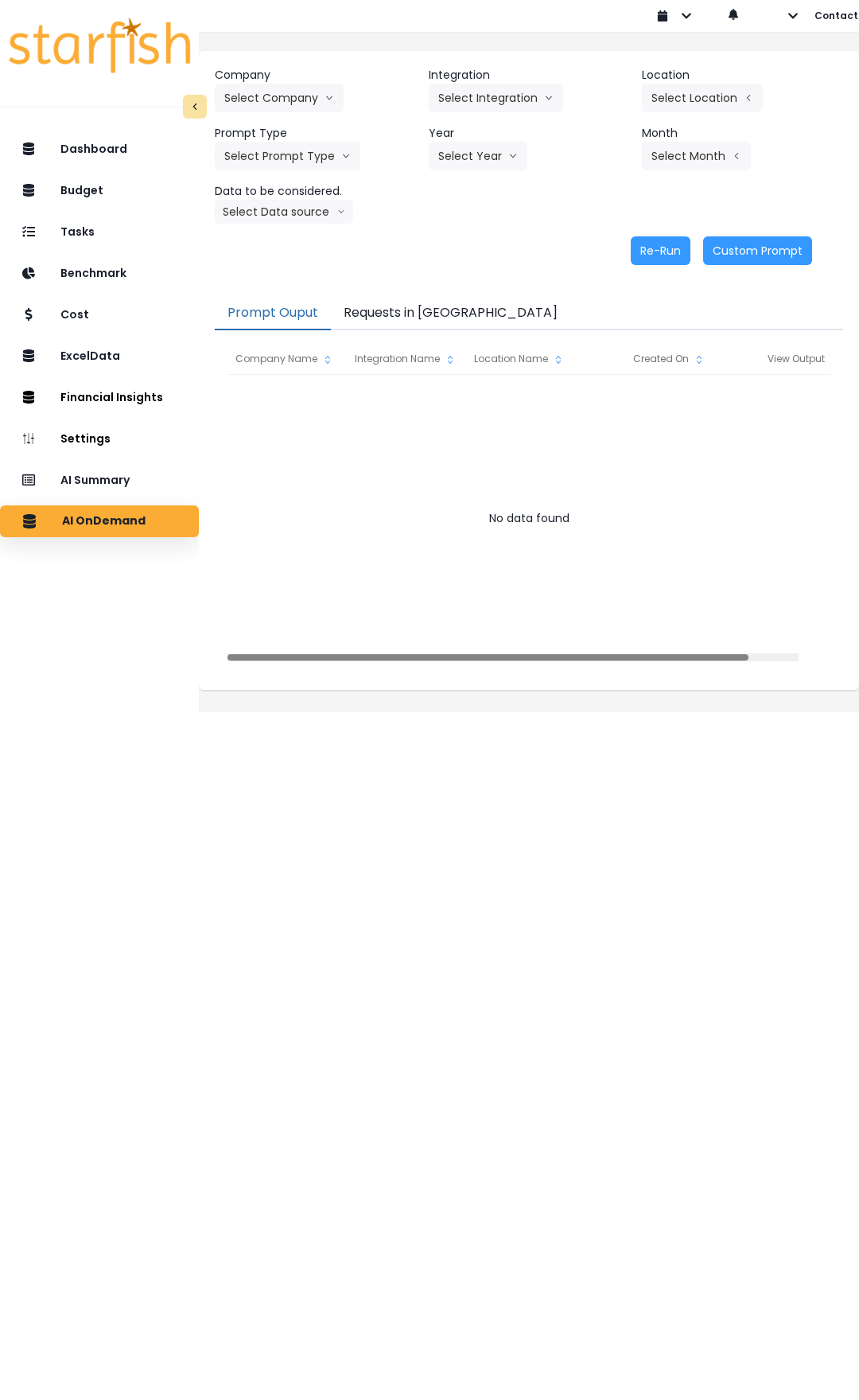
click at [410, 306] on button "Requests in [GEOGRAPHIC_DATA]" at bounding box center [450, 314] width 239 height 34
